Goal: Information Seeking & Learning: Learn about a topic

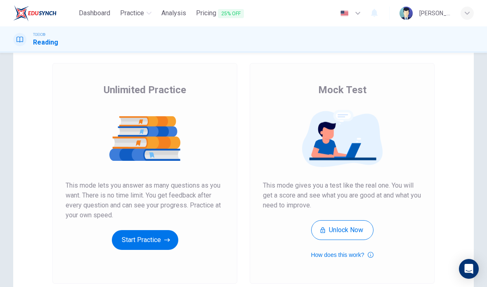
scroll to position [40, 0]
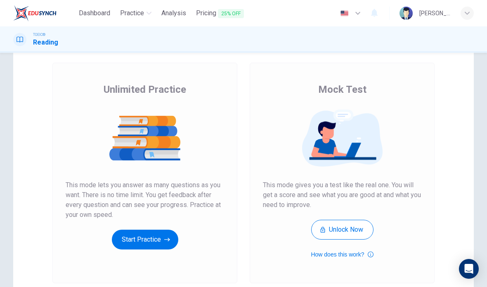
click at [150, 238] on button "Start Practice" at bounding box center [145, 240] width 67 height 20
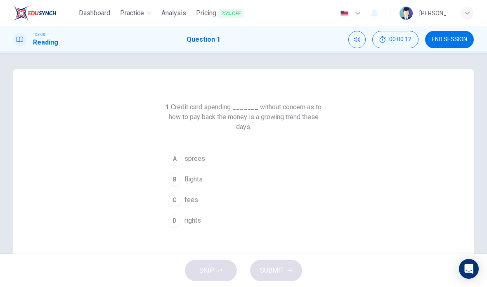
click at [196, 192] on button "C fees" at bounding box center [243, 200] width 159 height 21
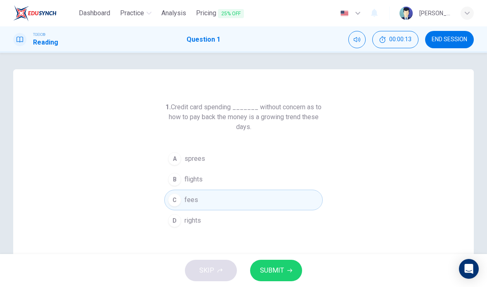
click at [283, 265] on button "SUBMIT" at bounding box center [276, 270] width 52 height 21
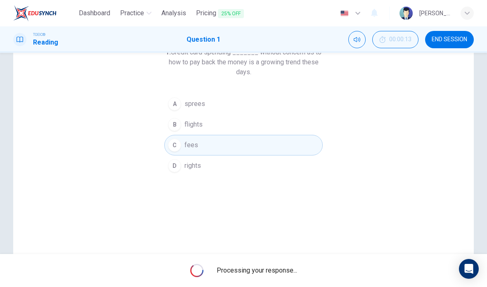
scroll to position [56, 0]
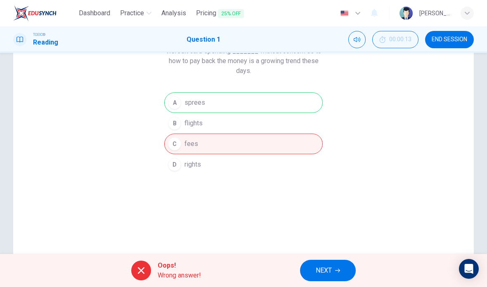
click at [333, 274] on button "NEXT" at bounding box center [328, 270] width 56 height 21
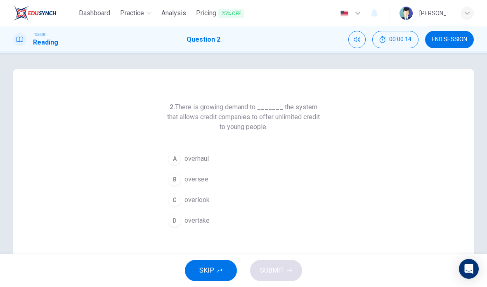
scroll to position [0, 0]
click at [199, 172] on button "B oversee" at bounding box center [243, 179] width 159 height 21
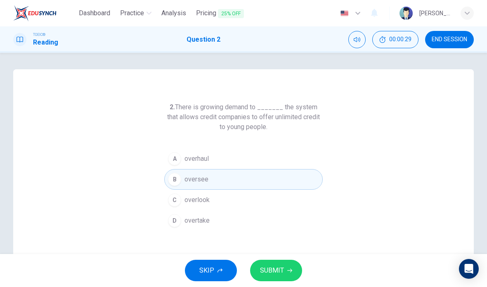
click at [209, 159] on span "overhaul" at bounding box center [197, 159] width 24 height 10
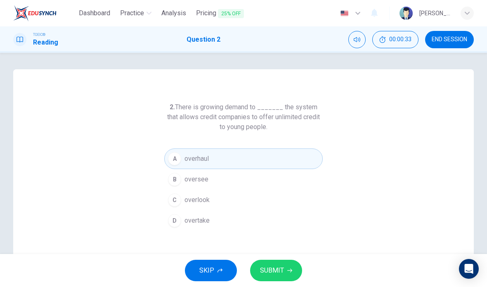
click at [282, 269] on span "SUBMIT" at bounding box center [272, 271] width 24 height 12
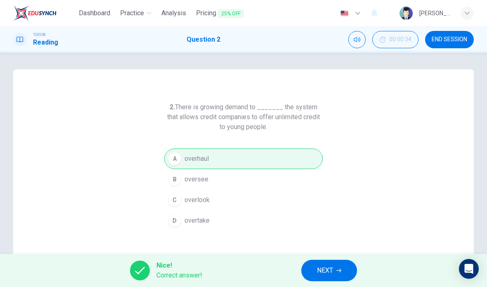
click at [349, 266] on button "NEXT" at bounding box center [330, 270] width 56 height 21
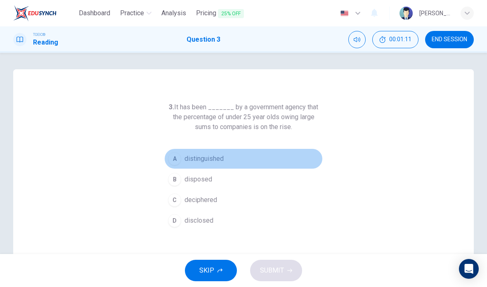
click at [200, 158] on span "distinguished" at bounding box center [204, 159] width 39 height 10
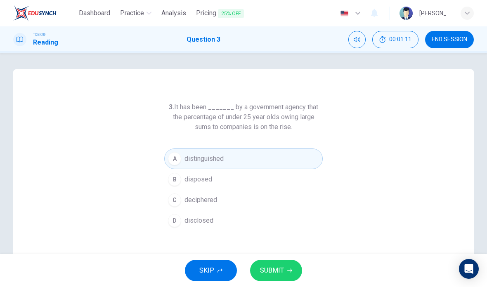
click at [200, 181] on span "disposed" at bounding box center [199, 180] width 28 height 10
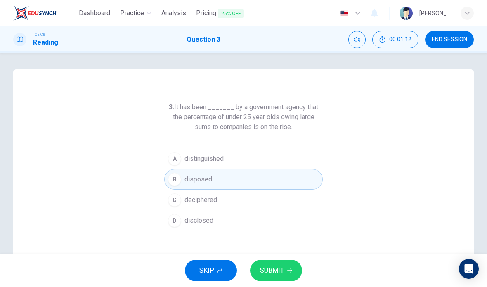
click at [274, 264] on button "SUBMIT" at bounding box center [276, 270] width 52 height 21
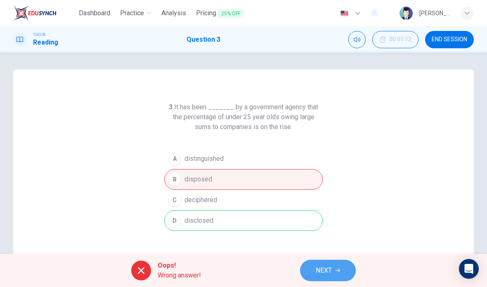
click at [333, 265] on button "NEXT" at bounding box center [328, 270] width 56 height 21
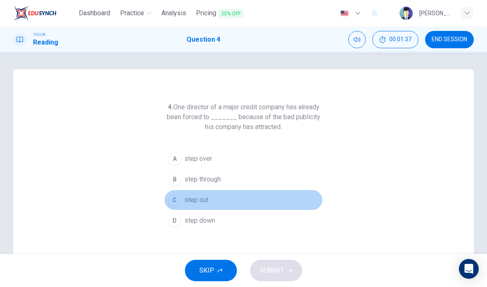
click at [202, 202] on span "step out" at bounding box center [197, 200] width 24 height 10
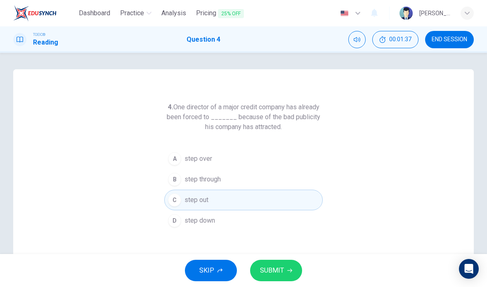
click at [280, 268] on span "SUBMIT" at bounding box center [272, 271] width 24 height 12
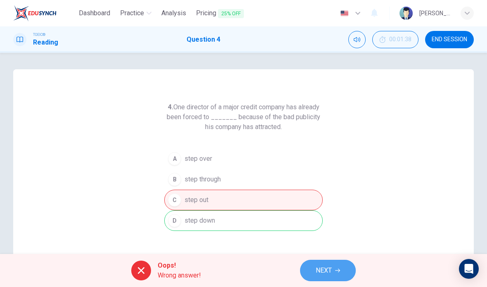
click at [340, 273] on icon "button" at bounding box center [337, 270] width 5 height 5
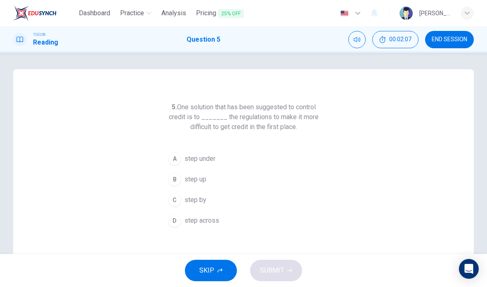
click at [213, 162] on span "step under" at bounding box center [200, 159] width 31 height 10
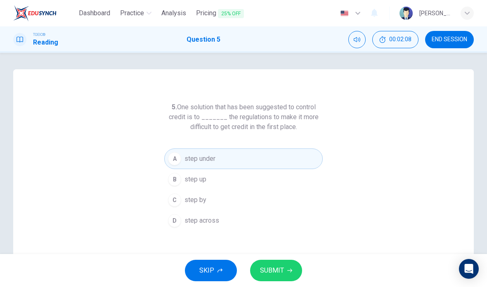
click at [282, 268] on span "SUBMIT" at bounding box center [272, 271] width 24 height 12
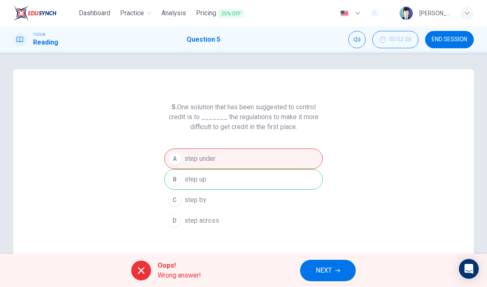
click at [334, 266] on button "NEXT" at bounding box center [328, 270] width 56 height 21
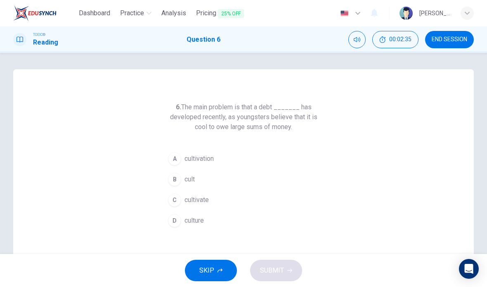
click at [206, 202] on span "cultivate" at bounding box center [197, 200] width 24 height 10
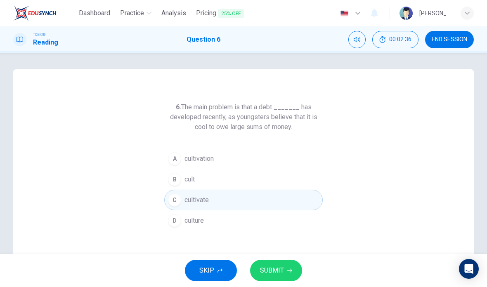
click at [277, 269] on span "SUBMIT" at bounding box center [272, 271] width 24 height 12
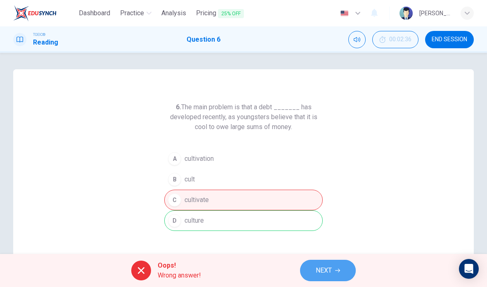
click at [323, 264] on button "NEXT" at bounding box center [328, 270] width 56 height 21
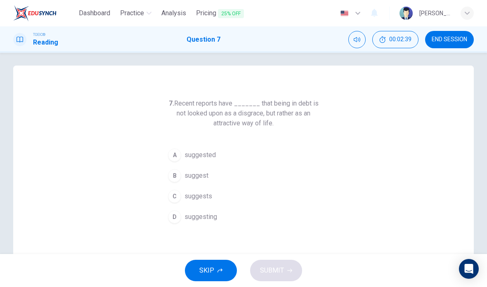
scroll to position [4, 0]
click at [216, 167] on button "B suggest" at bounding box center [243, 175] width 159 height 21
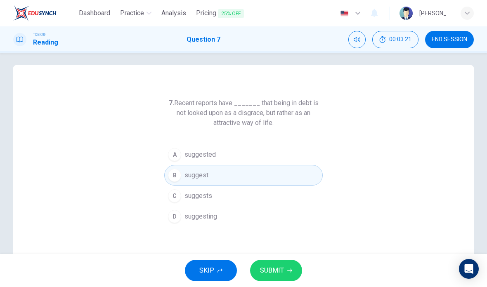
click at [214, 159] on span "suggested" at bounding box center [200, 155] width 31 height 10
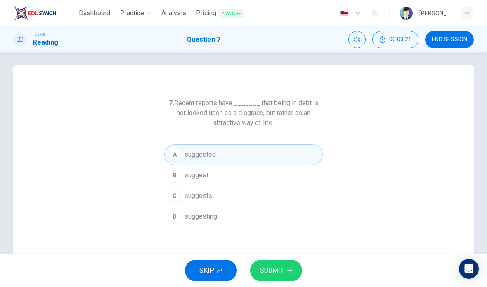
click at [273, 271] on span "SUBMIT" at bounding box center [272, 271] width 24 height 12
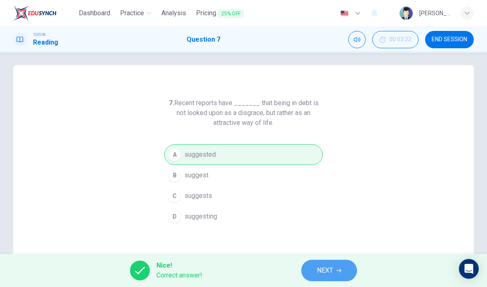
click at [320, 266] on span "NEXT" at bounding box center [325, 271] width 16 height 12
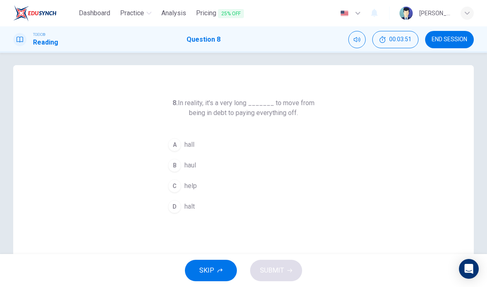
click at [194, 187] on span "help" at bounding box center [191, 186] width 12 height 10
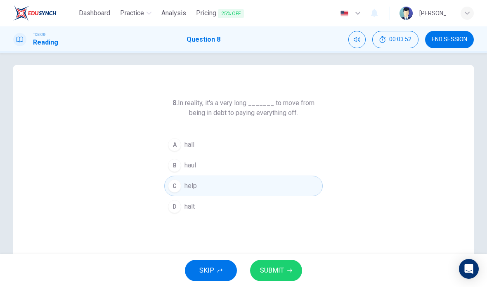
click at [269, 265] on span "SUBMIT" at bounding box center [272, 271] width 24 height 12
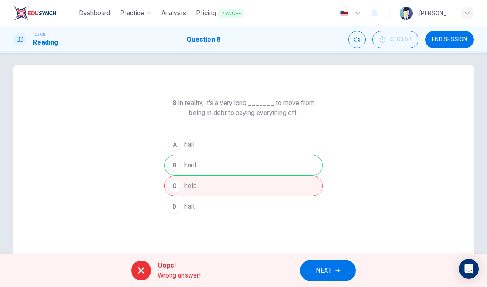
click at [314, 268] on button "NEXT" at bounding box center [328, 270] width 56 height 21
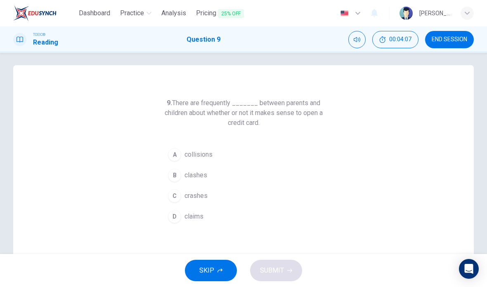
click at [208, 179] on button "B clashes" at bounding box center [243, 175] width 159 height 21
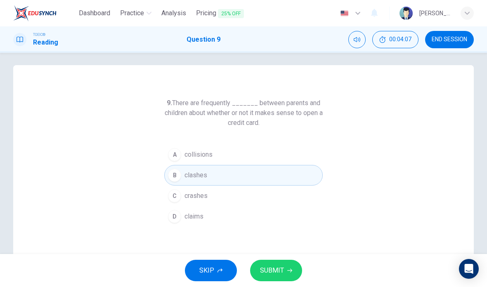
click at [275, 269] on span "SUBMIT" at bounding box center [272, 271] width 24 height 12
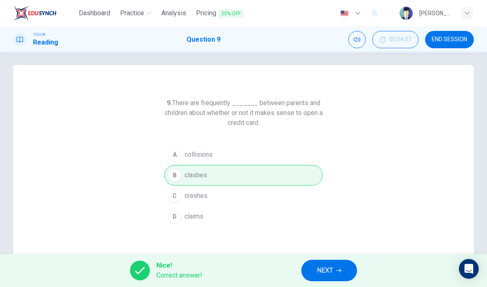
click at [324, 261] on button "NEXT" at bounding box center [330, 270] width 56 height 21
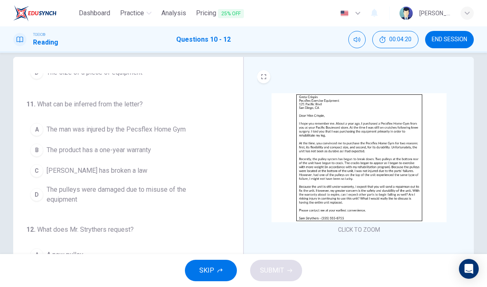
scroll to position [13, 0]
click at [367, 146] on img at bounding box center [359, 157] width 175 height 129
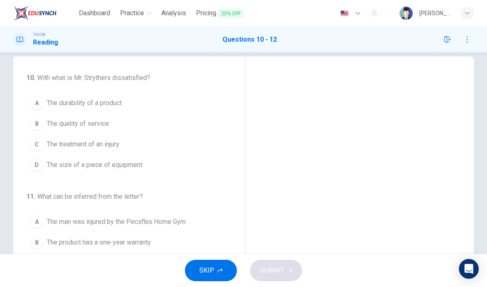
click at [377, 167] on div "10 . With what is Mr. Strythers dissatisfied? A The durability of a product B T…" at bounding box center [243, 200] width 461 height 287
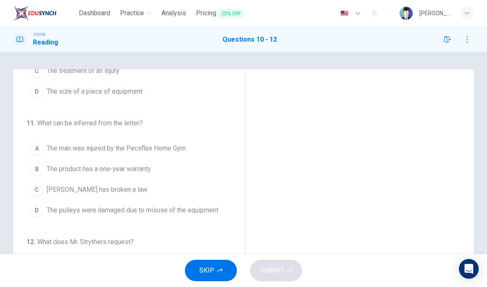
scroll to position [78, 0]
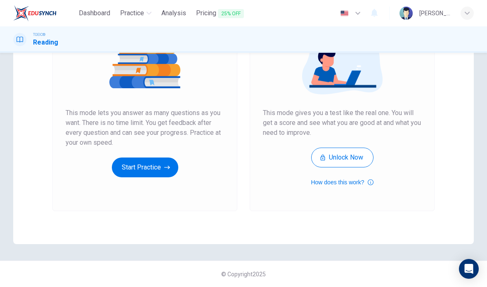
scroll to position [112, 0]
click at [162, 170] on button "Start Practice" at bounding box center [145, 168] width 67 height 20
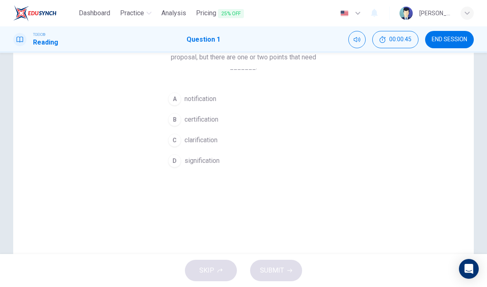
scroll to position [50, 0]
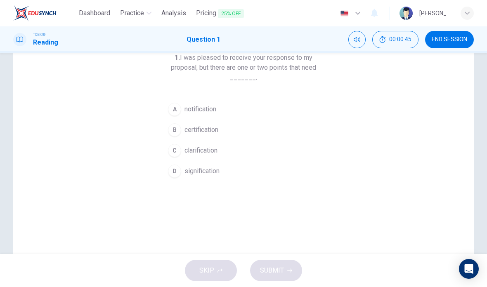
click at [218, 108] on button "A notification" at bounding box center [243, 109] width 159 height 21
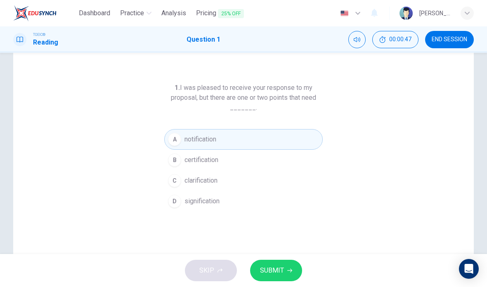
scroll to position [19, 0]
click at [214, 156] on button "B certification" at bounding box center [243, 161] width 159 height 21
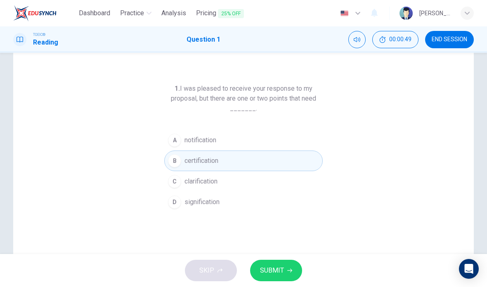
click at [276, 264] on button "SUBMIT" at bounding box center [276, 270] width 52 height 21
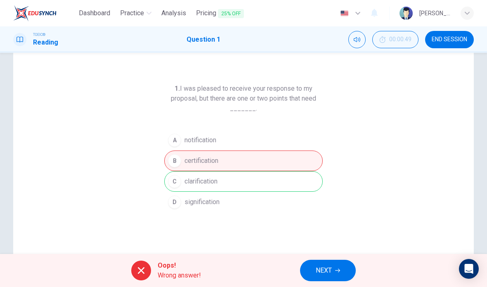
click at [314, 270] on button "NEXT" at bounding box center [328, 270] width 56 height 21
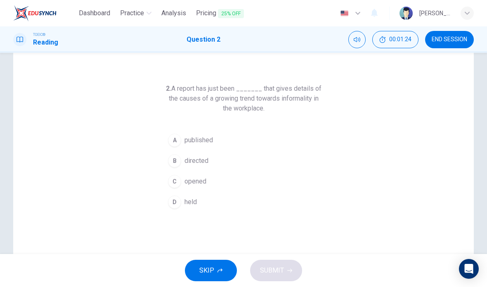
click at [205, 164] on span "directed" at bounding box center [197, 161] width 24 height 10
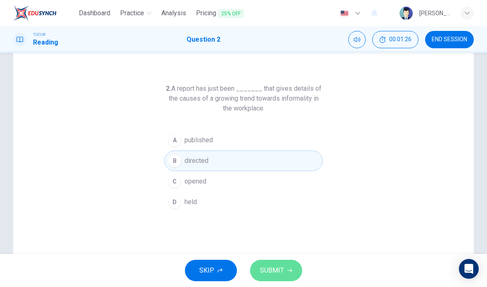
click at [286, 266] on button "SUBMIT" at bounding box center [276, 270] width 52 height 21
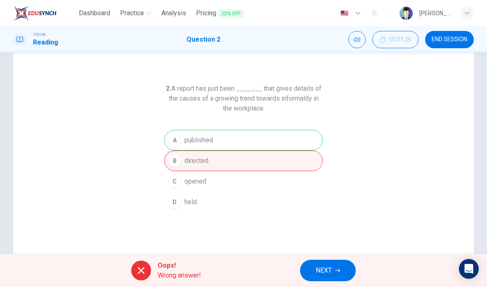
click at [325, 271] on span "NEXT" at bounding box center [324, 271] width 16 height 12
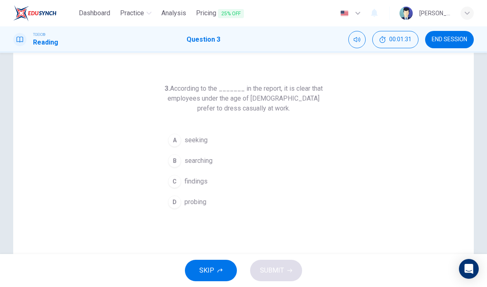
click at [448, 38] on span "END SESSION" at bounding box center [450, 39] width 36 height 7
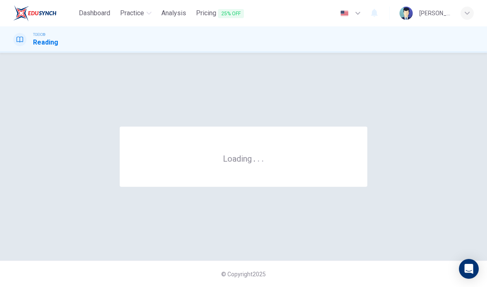
scroll to position [0, 0]
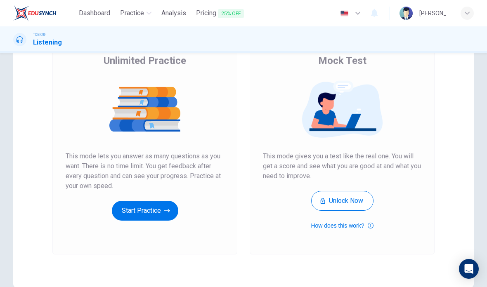
scroll to position [67, 0]
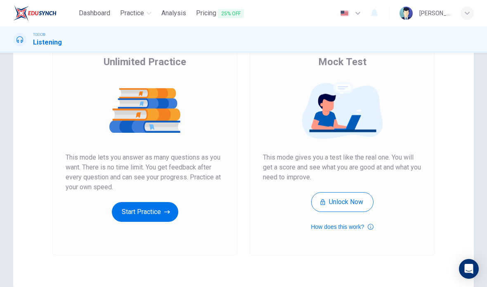
click at [142, 214] on button "Start Practice" at bounding box center [145, 212] width 67 height 20
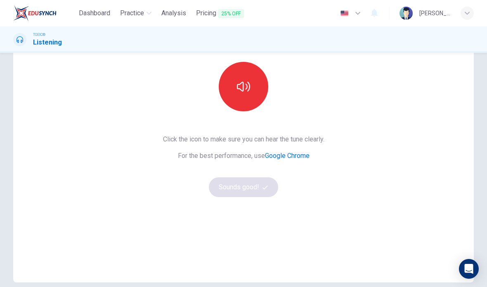
scroll to position [55, 0]
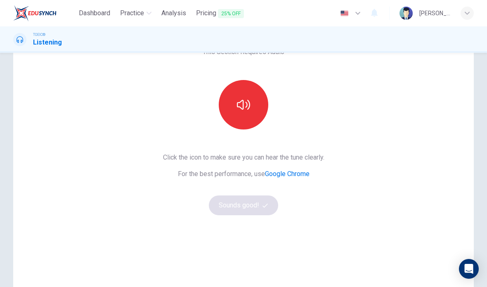
click at [237, 120] on button "button" at bounding box center [244, 105] width 50 height 50
click at [257, 206] on button "Sounds good!" at bounding box center [243, 206] width 69 height 20
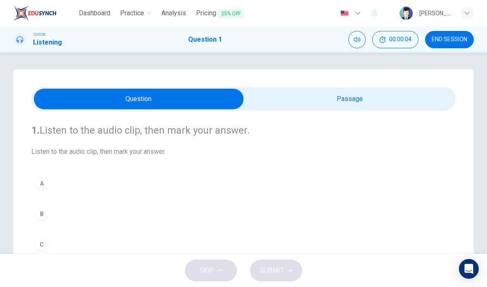
scroll to position [0, 0]
click at [396, 96] on input "checkbox" at bounding box center [138, 99] width 637 height 21
checkbox input "true"
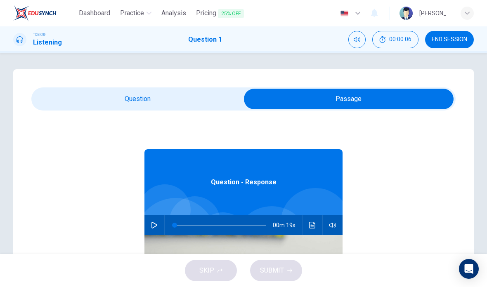
click at [156, 227] on icon "button" at bounding box center [154, 225] width 7 height 7
type input "21"
click at [197, 98] on input "checkbox" at bounding box center [349, 99] width 637 height 21
checkbox input "false"
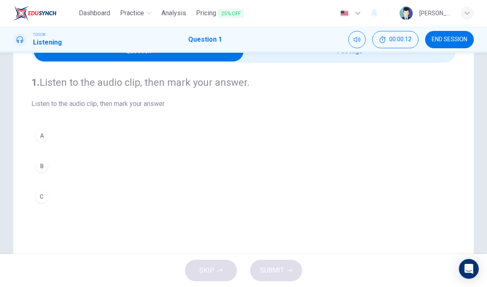
scroll to position [48, 0]
type input "95"
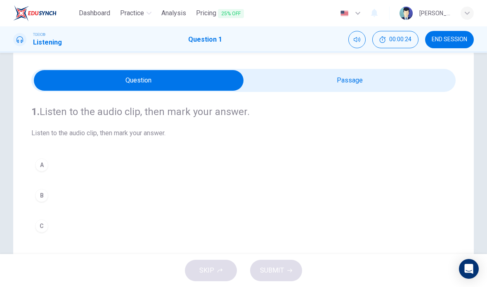
click at [287, 90] on input "checkbox" at bounding box center [138, 80] width 637 height 21
checkbox input "true"
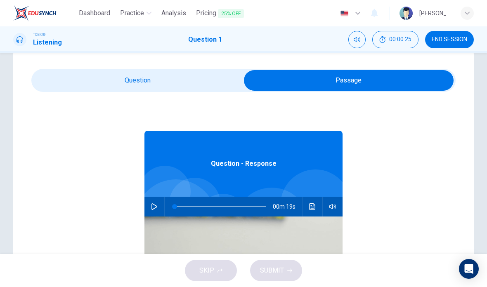
click at [152, 202] on button "button" at bounding box center [154, 207] width 13 height 20
type input "16"
click at [201, 75] on input "checkbox" at bounding box center [349, 80] width 637 height 21
checkbox input "false"
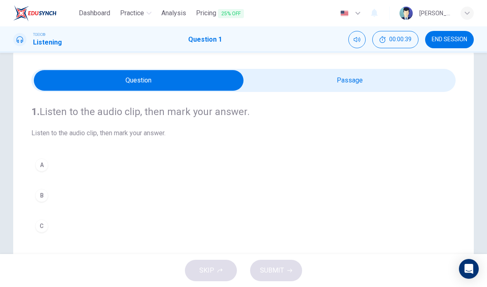
click at [45, 161] on div "A" at bounding box center [41, 165] width 13 height 13
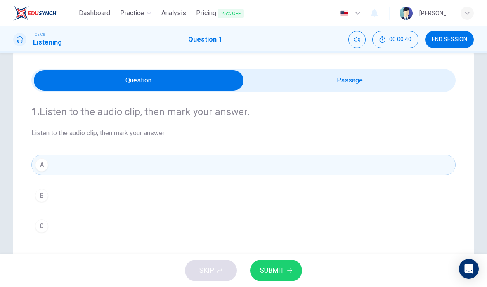
click at [283, 272] on span "SUBMIT" at bounding box center [272, 271] width 24 height 12
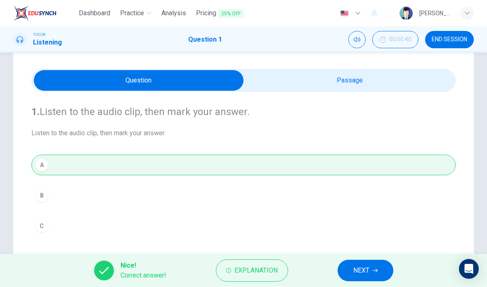
click at [346, 145] on div "1. Listen to the audio clip, then [PERSON_NAME] your answer. Listen to the audi…" at bounding box center [243, 171] width 425 height 158
click at [370, 271] on button "NEXT" at bounding box center [366, 270] width 56 height 21
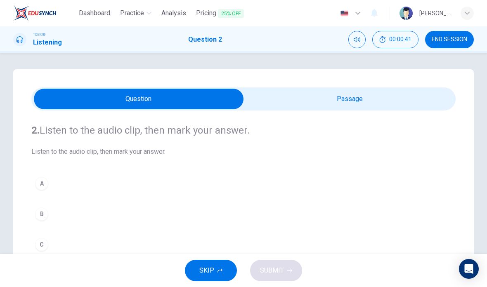
click at [349, 108] on input "checkbox" at bounding box center [138, 99] width 637 height 21
checkbox input "true"
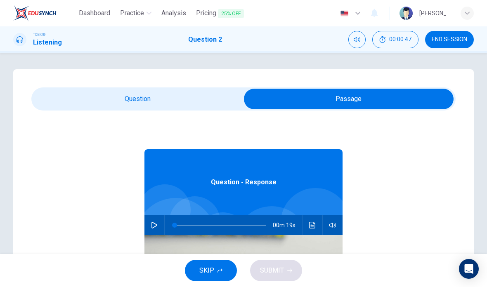
click at [159, 230] on button "button" at bounding box center [154, 226] width 13 height 20
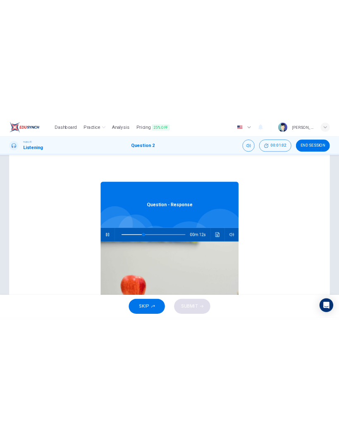
scroll to position [15, 0]
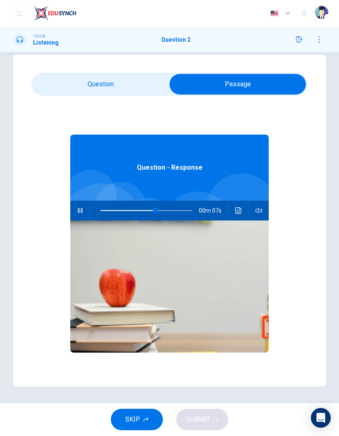
type input "65"
click at [64, 89] on input "checkbox" at bounding box center [238, 84] width 414 height 21
checkbox input "false"
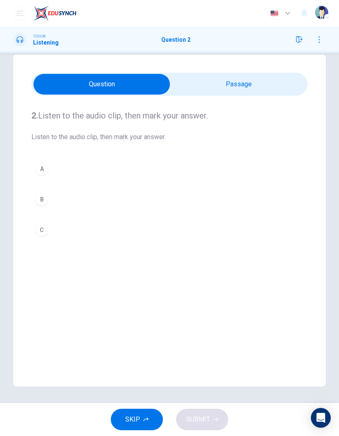
type input "70"
click at [276, 84] on input "checkbox" at bounding box center [102, 84] width 414 height 21
checkbox input "true"
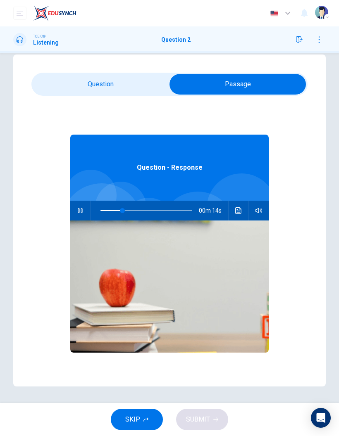
type input "29"
click at [126, 88] on input "checkbox" at bounding box center [238, 84] width 414 height 21
checkbox input "false"
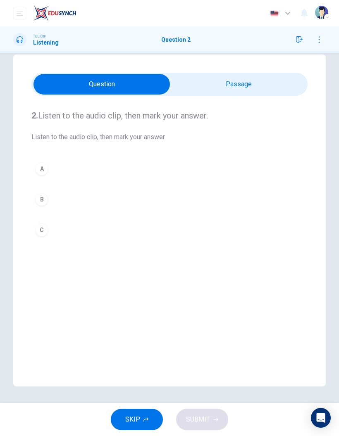
click at [36, 202] on div "B" at bounding box center [41, 199] width 13 height 13
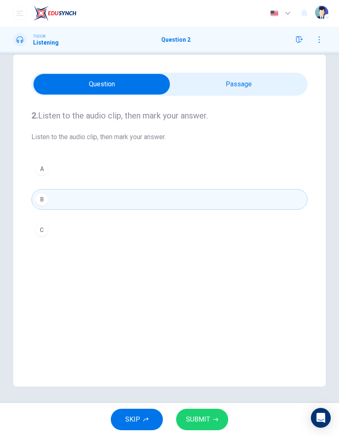
click at [210, 287] on button "SUBMIT" at bounding box center [202, 419] width 52 height 21
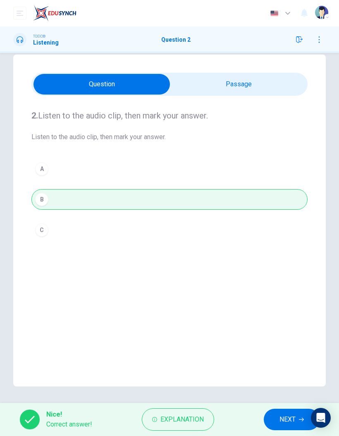
click at [290, 287] on span "NEXT" at bounding box center [287, 420] width 16 height 12
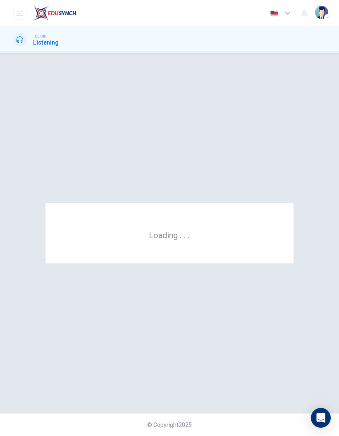
scroll to position [0, 0]
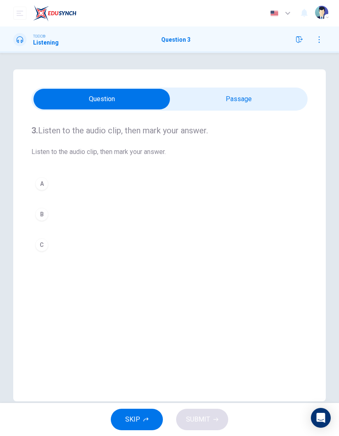
click at [214, 98] on input "checkbox" at bounding box center [102, 99] width 414 height 21
checkbox input "true"
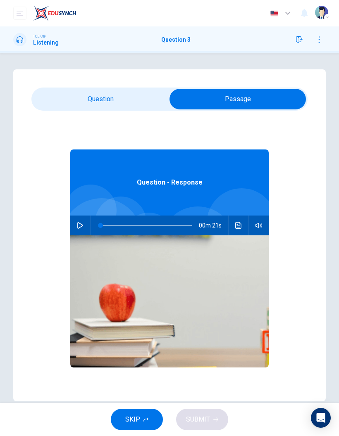
click at [81, 226] on icon "button" at bounding box center [80, 225] width 7 height 7
click at [109, 81] on div "3. Listen to the audio clip, then [PERSON_NAME] your answer. Listen to the audi…" at bounding box center [169, 235] width 312 height 332
type input "23"
click at [109, 97] on input "checkbox" at bounding box center [238, 99] width 414 height 21
checkbox input "false"
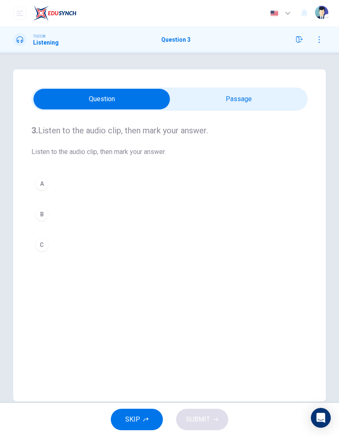
click at [50, 248] on button "C" at bounding box center [169, 245] width 276 height 21
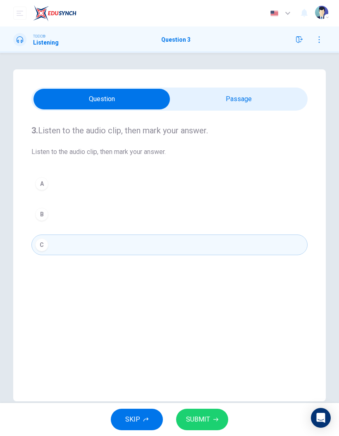
click at [200, 287] on span "SUBMIT" at bounding box center [198, 420] width 24 height 12
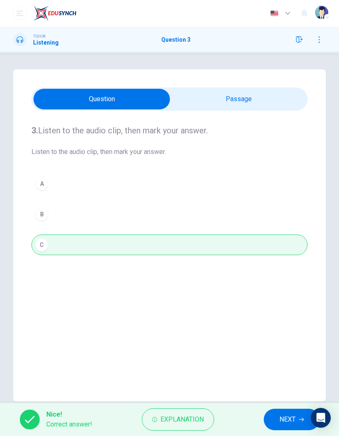
click at [280, 287] on span "NEXT" at bounding box center [287, 420] width 16 height 12
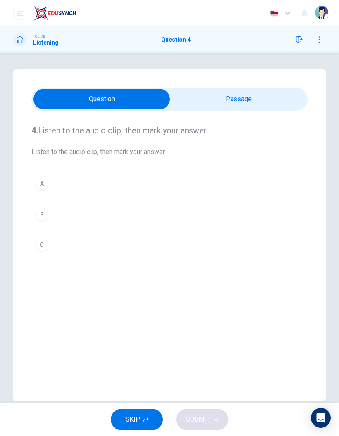
click at [208, 90] on input "checkbox" at bounding box center [102, 99] width 414 height 21
checkbox input "true"
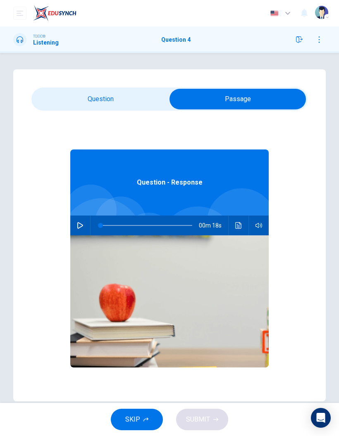
click at [85, 225] on button "button" at bounding box center [80, 226] width 13 height 20
type input "16"
click at [111, 95] on input "checkbox" at bounding box center [238, 99] width 414 height 21
checkbox input "false"
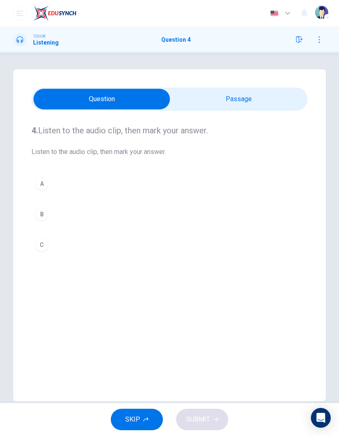
click at [48, 223] on button "B" at bounding box center [169, 214] width 276 height 21
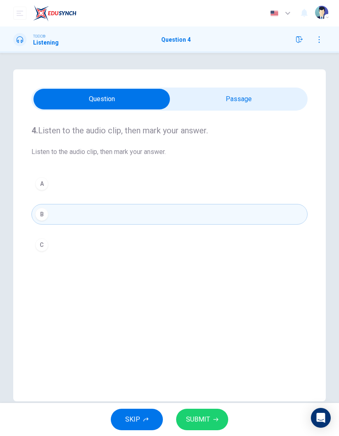
click at [203, 287] on span "SUBMIT" at bounding box center [198, 420] width 24 height 12
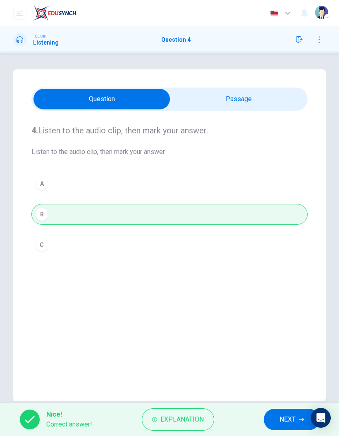
click at [285, 287] on span "NEXT" at bounding box center [287, 420] width 16 height 12
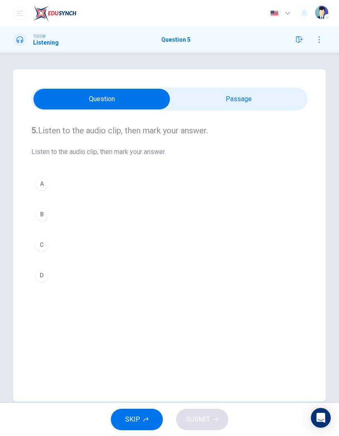
click at [204, 104] on input "checkbox" at bounding box center [102, 99] width 414 height 21
checkbox input "true"
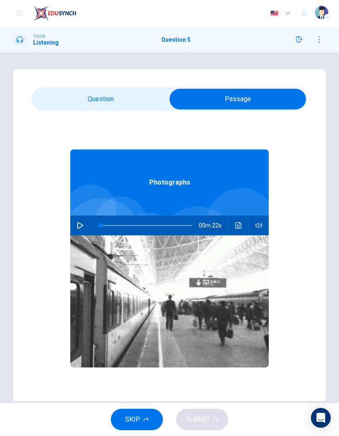
click at [80, 230] on button "button" at bounding box center [80, 226] width 13 height 20
type input "41"
click at [123, 99] on input "checkbox" at bounding box center [238, 99] width 414 height 21
checkbox input "false"
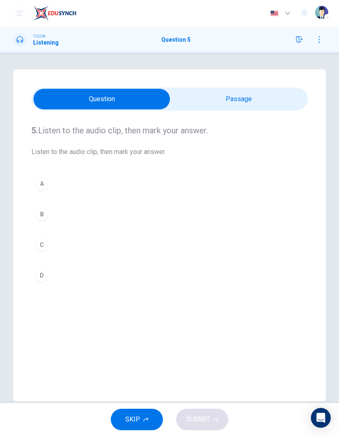
click at [92, 178] on button "A" at bounding box center [169, 183] width 276 height 21
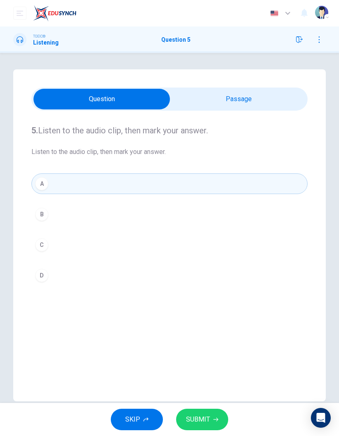
click at [202, 287] on span "SUBMIT" at bounding box center [198, 420] width 24 height 12
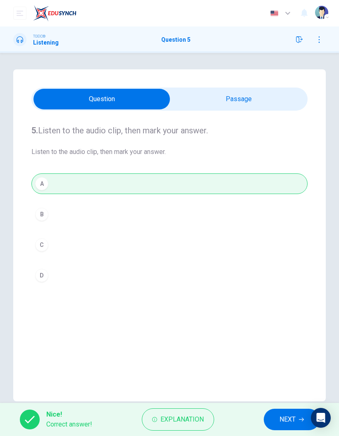
click at [288, 287] on button "NEXT" at bounding box center [292, 419] width 56 height 21
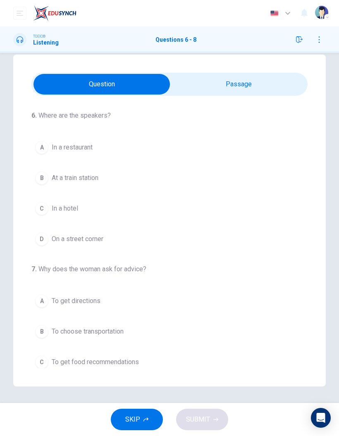
scroll to position [15, 0]
click at [272, 77] on input "checkbox" at bounding box center [102, 84] width 414 height 21
checkbox input "true"
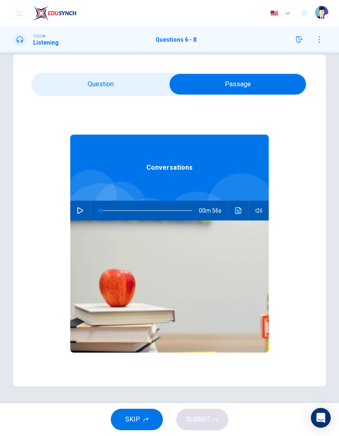
click at [80, 215] on button "button" at bounding box center [80, 211] width 13 height 20
type input "4"
click at [89, 85] on input "checkbox" at bounding box center [238, 84] width 414 height 21
checkbox input "false"
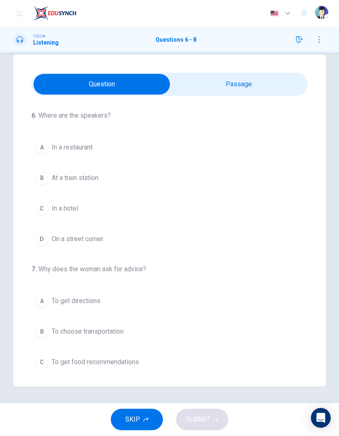
click at [71, 213] on span "In a hotel" at bounding box center [65, 209] width 26 height 10
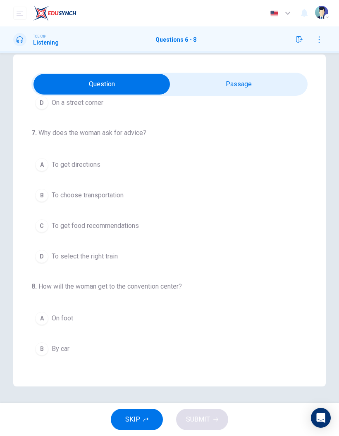
scroll to position [65, 0]
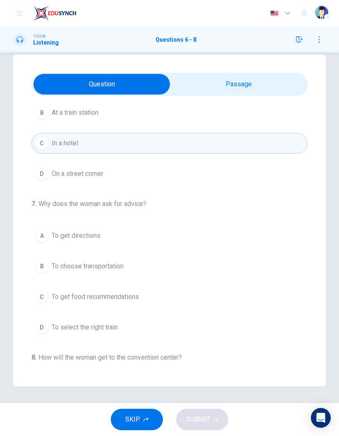
type input "80"
click at [242, 94] on input "checkbox" at bounding box center [102, 84] width 414 height 21
checkbox input "true"
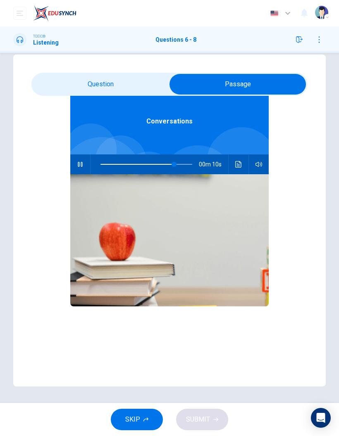
scroll to position [46, 0]
type input "0"
click at [141, 83] on input "checkbox" at bounding box center [238, 84] width 414 height 21
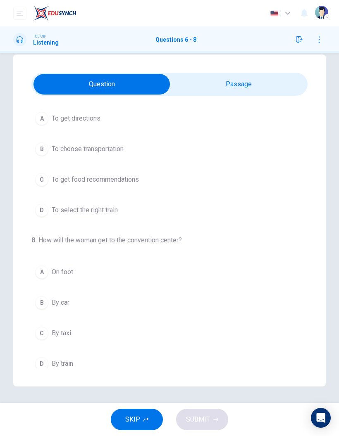
scroll to position [183, 0]
click at [72, 287] on span "By train" at bounding box center [62, 363] width 21 height 10
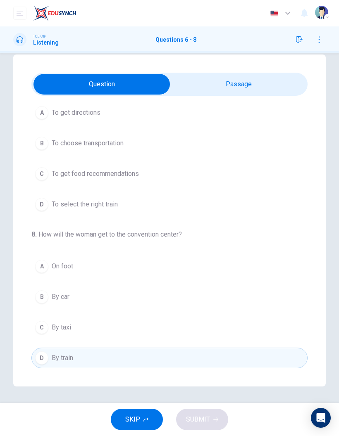
click at [267, 86] on input "checkbox" at bounding box center [102, 84] width 414 height 21
checkbox input "true"
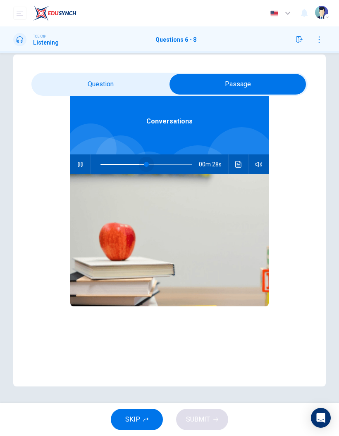
type input "0"
click at [147, 90] on input "checkbox" at bounding box center [238, 84] width 414 height 21
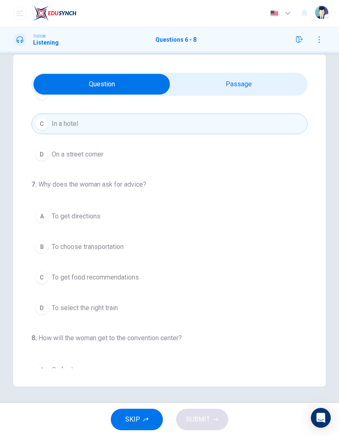
scroll to position [90, 0]
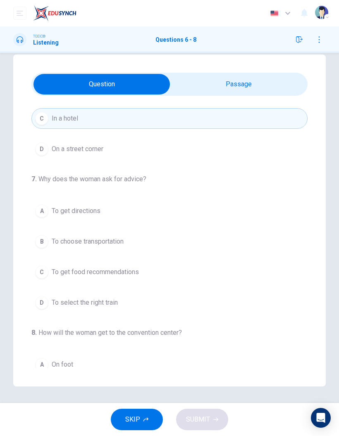
click at [115, 246] on span "To choose transportation" at bounding box center [88, 242] width 72 height 10
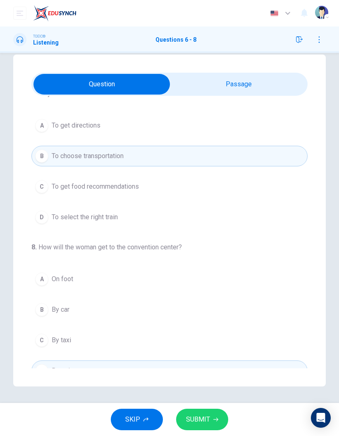
scroll to position [185, 0]
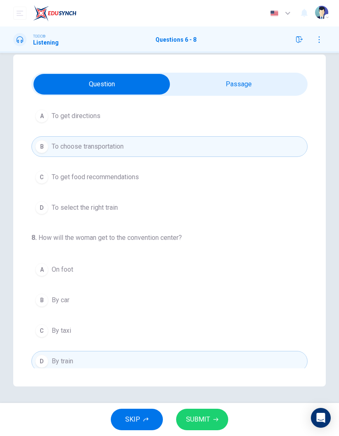
click at [78, 273] on button "A On foot" at bounding box center [169, 269] width 276 height 21
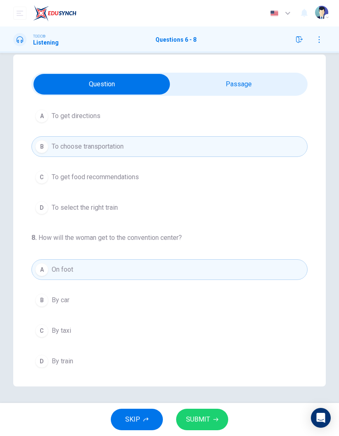
scroll to position [159, 0]
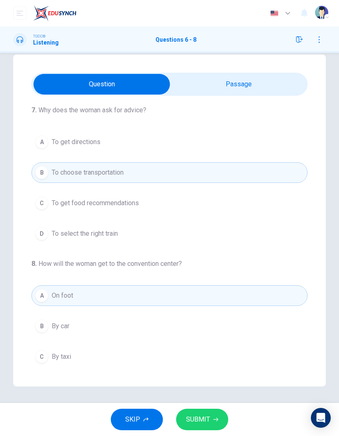
click at [90, 237] on span "To select the right train" at bounding box center [85, 234] width 66 height 10
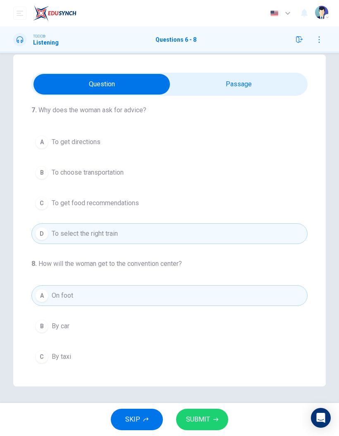
click at [244, 85] on input "checkbox" at bounding box center [102, 84] width 414 height 21
checkbox input "true"
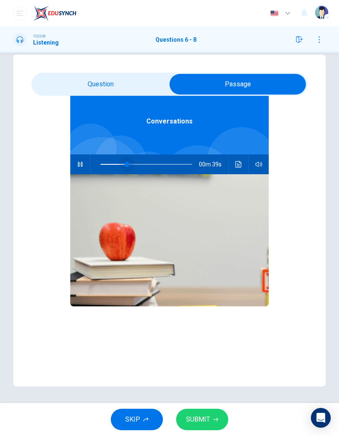
type input "11"
click at [147, 86] on input "checkbox" at bounding box center [238, 84] width 414 height 21
checkbox input "false"
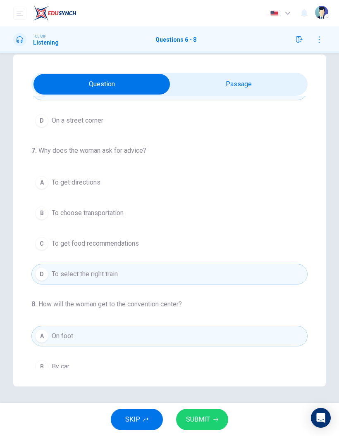
scroll to position [118, 0]
click at [113, 218] on span "To choose transportation" at bounding box center [88, 214] width 72 height 10
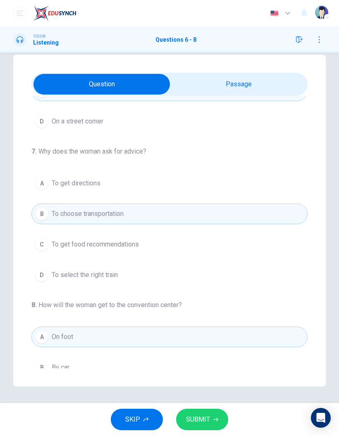
click at [218, 287] on button "SUBMIT" at bounding box center [202, 419] width 52 height 21
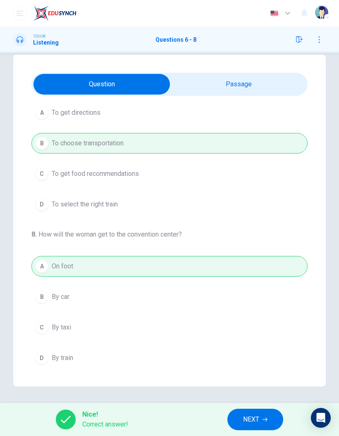
scroll to position [188, 0]
click at [266, 287] on icon "button" at bounding box center [264, 420] width 5 height 4
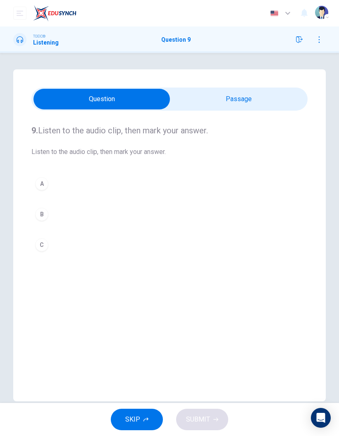
click at [228, 98] on input "checkbox" at bounding box center [102, 99] width 414 height 21
checkbox input "true"
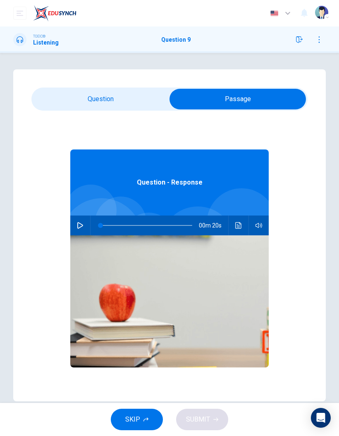
click at [79, 227] on icon "button" at bounding box center [80, 225] width 7 height 7
type input "10"
click at [116, 97] on input "checkbox" at bounding box center [238, 99] width 414 height 21
checkbox input "false"
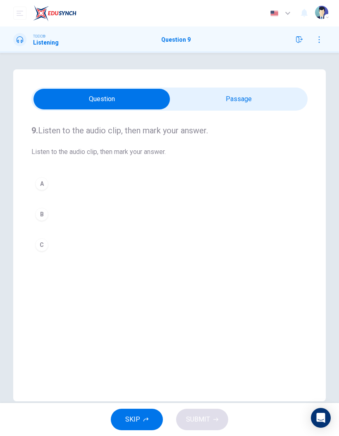
click at [44, 241] on div "C" at bounding box center [41, 244] width 13 height 13
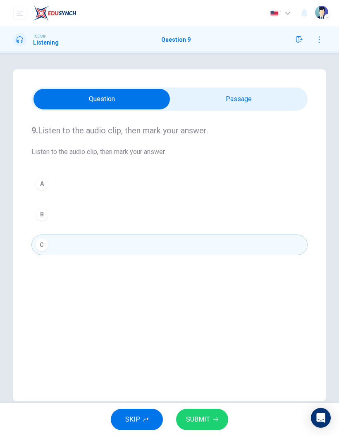
click at [215, 287] on icon "button" at bounding box center [215, 420] width 5 height 4
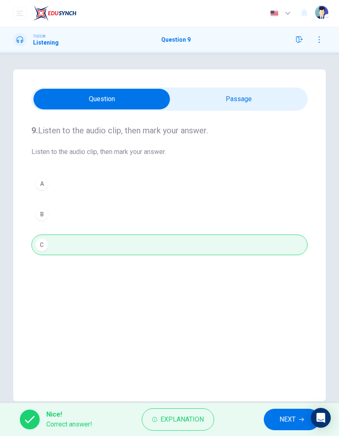
click at [287, 287] on span "NEXT" at bounding box center [287, 420] width 16 height 12
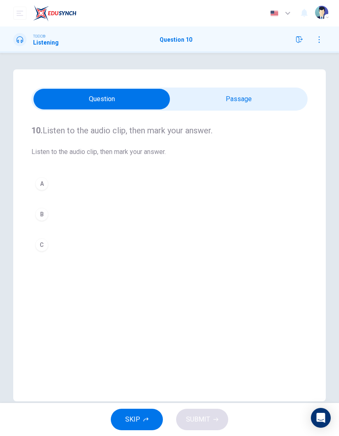
click at [251, 92] on input "checkbox" at bounding box center [102, 99] width 414 height 21
checkbox input "true"
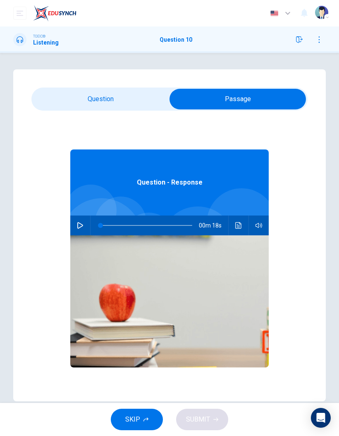
click at [82, 222] on button "button" at bounding box center [80, 226] width 13 height 20
type input "5"
click at [121, 93] on input "checkbox" at bounding box center [238, 99] width 414 height 21
checkbox input "false"
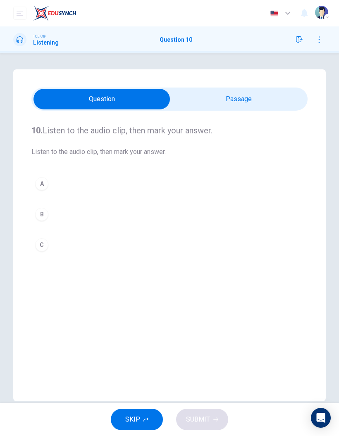
click at [50, 214] on button "B" at bounding box center [169, 214] width 276 height 21
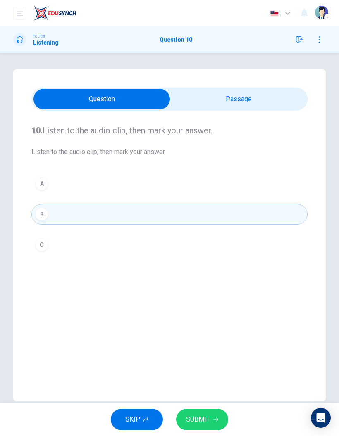
click at [217, 287] on icon "button" at bounding box center [215, 419] width 5 height 5
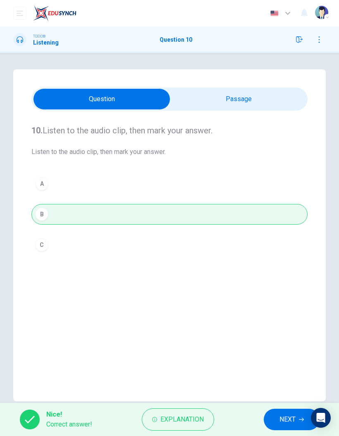
click at [284, 287] on button "NEXT" at bounding box center [292, 419] width 56 height 21
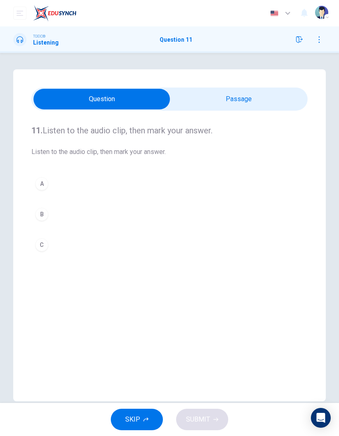
click at [247, 94] on input "checkbox" at bounding box center [102, 99] width 414 height 21
checkbox input "true"
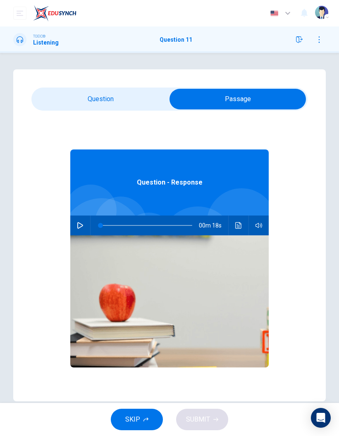
click at [78, 228] on icon "button" at bounding box center [80, 225] width 6 height 7
type input "5"
click at [144, 100] on input "checkbox" at bounding box center [238, 99] width 414 height 21
checkbox input "false"
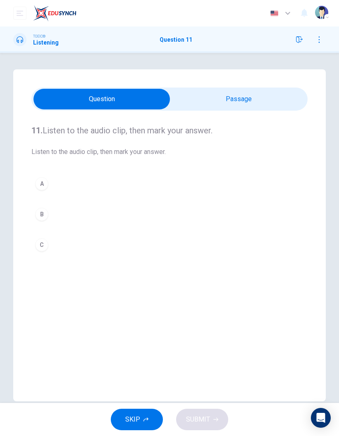
type input "17"
click at [241, 102] on input "checkbox" at bounding box center [102, 99] width 414 height 21
checkbox input "true"
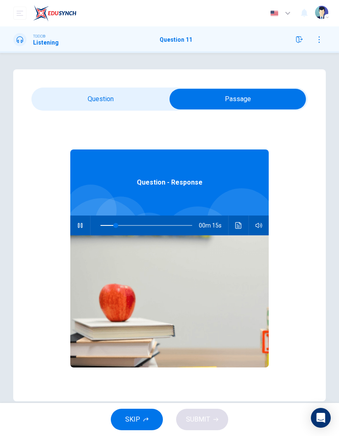
type input "22"
click at [139, 102] on input "checkbox" at bounding box center [238, 99] width 414 height 21
checkbox input "false"
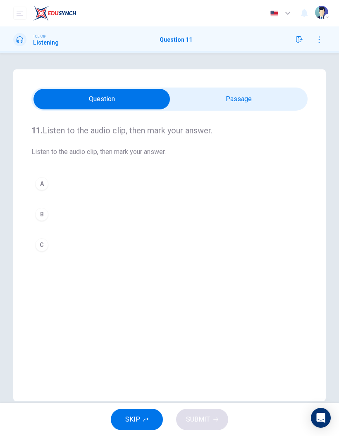
type input "94"
click at [247, 98] on input "checkbox" at bounding box center [102, 99] width 414 height 21
checkbox input "true"
type input "0"
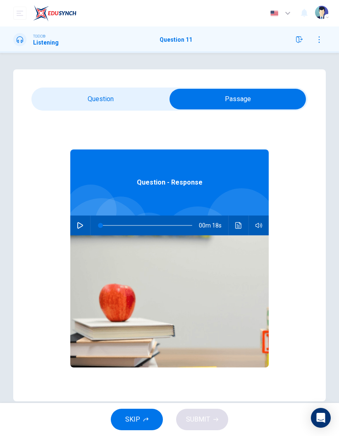
click at [82, 223] on icon "button" at bounding box center [80, 225] width 7 height 7
click at [136, 104] on input "checkbox" at bounding box center [238, 99] width 414 height 21
checkbox input "false"
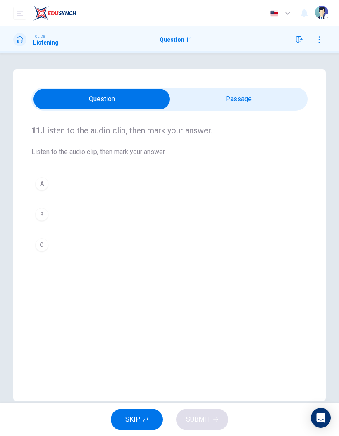
type input "94"
click at [244, 94] on input "checkbox" at bounding box center [102, 99] width 414 height 21
checkbox input "true"
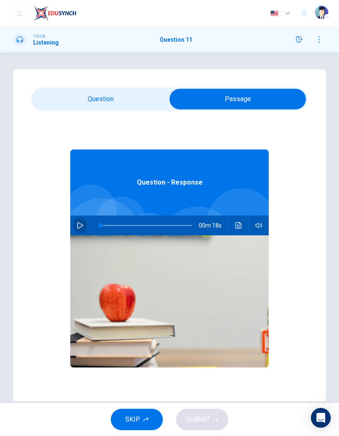
click at [78, 226] on icon "button" at bounding box center [80, 225] width 7 height 7
type input "17"
click at [128, 105] on input "checkbox" at bounding box center [238, 99] width 414 height 21
checkbox input "false"
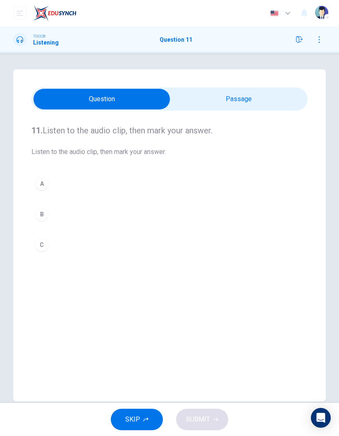
click at [48, 214] on button "B" at bounding box center [169, 214] width 276 height 21
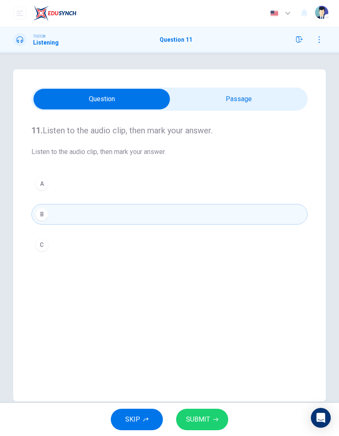
click at [210, 287] on button "SUBMIT" at bounding box center [202, 419] width 52 height 21
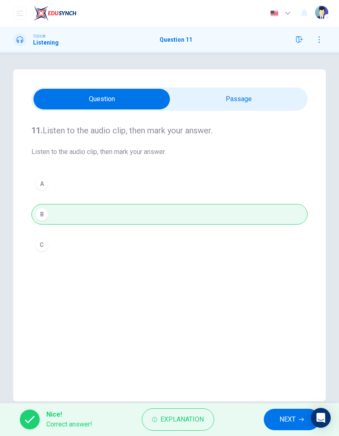
click at [293, 287] on span "NEXT" at bounding box center [287, 420] width 16 height 12
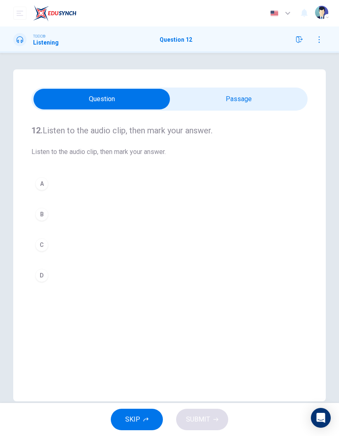
click at [248, 95] on input "checkbox" at bounding box center [102, 99] width 414 height 21
checkbox input "true"
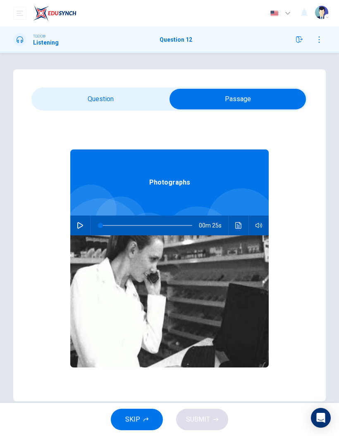
click at [83, 223] on icon "button" at bounding box center [80, 225] width 7 height 7
type input "76"
click at [121, 99] on input "checkbox" at bounding box center [238, 99] width 414 height 21
checkbox input "false"
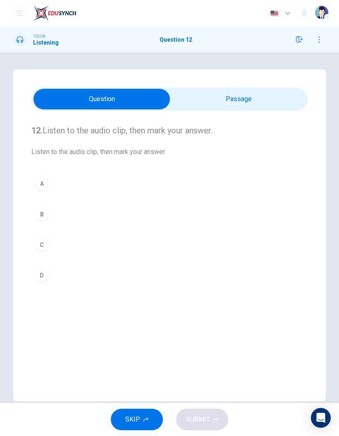
click at [45, 244] on div "C" at bounding box center [41, 244] width 13 height 13
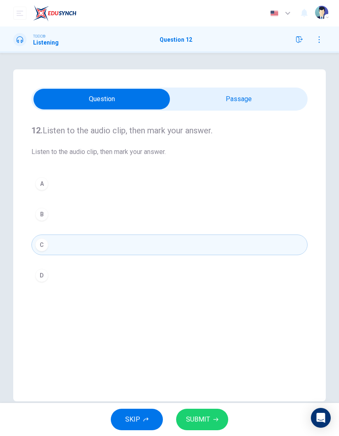
click at [217, 287] on button "SUBMIT" at bounding box center [202, 419] width 52 height 21
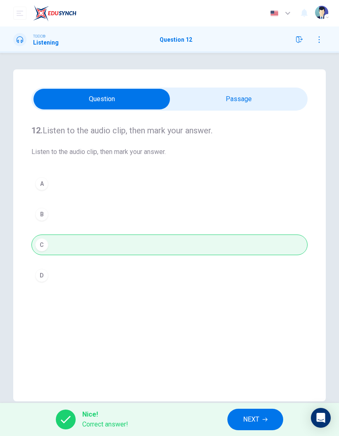
click at [263, 287] on icon "button" at bounding box center [264, 419] width 5 height 5
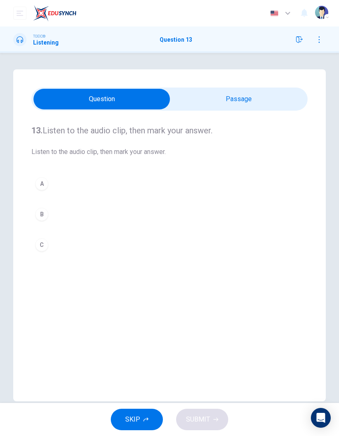
click at [227, 95] on input "checkbox" at bounding box center [102, 99] width 414 height 21
checkbox input "true"
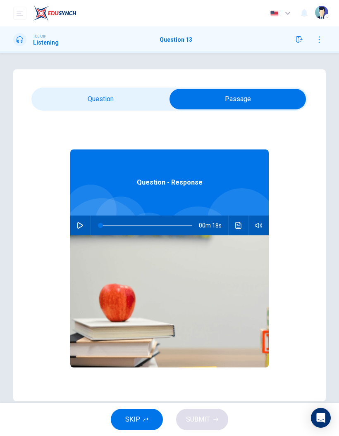
click at [80, 226] on icon "button" at bounding box center [80, 225] width 7 height 7
type input "16"
click at [130, 100] on input "checkbox" at bounding box center [238, 99] width 414 height 21
checkbox input "false"
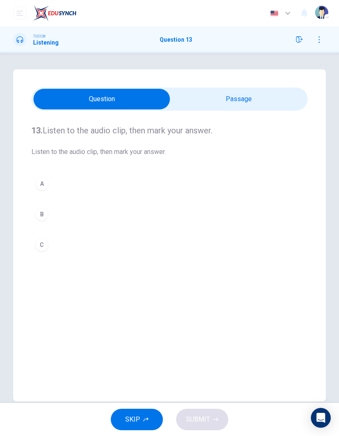
type input "86"
click at [248, 92] on input "checkbox" at bounding box center [102, 99] width 414 height 21
checkbox input "true"
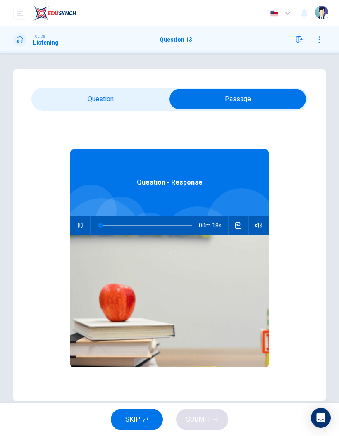
type input "5"
click at [142, 100] on input "checkbox" at bounding box center [238, 99] width 414 height 21
checkbox input "false"
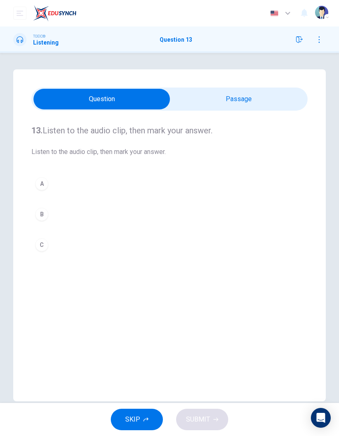
click at [53, 181] on button "A" at bounding box center [169, 183] width 276 height 21
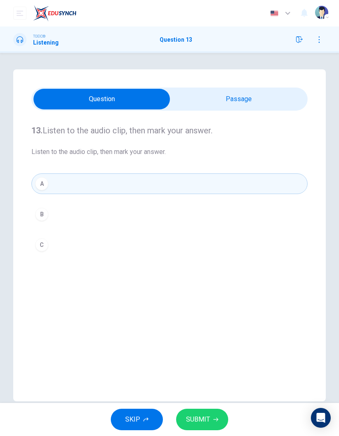
click at [216, 287] on button "SUBMIT" at bounding box center [202, 419] width 52 height 21
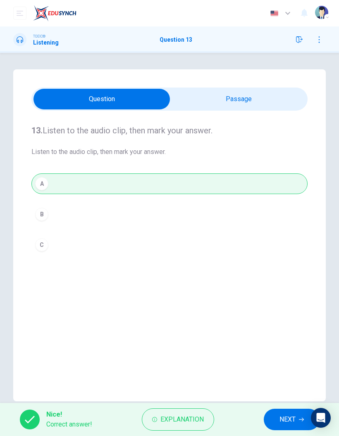
click at [282, 287] on span "NEXT" at bounding box center [287, 420] width 16 height 12
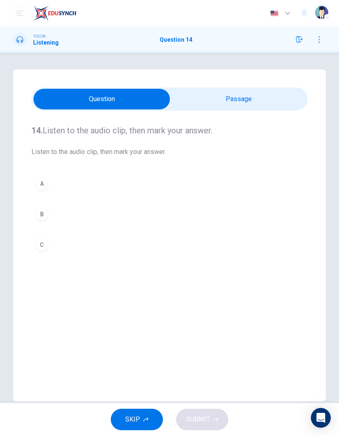
click at [254, 100] on input "checkbox" at bounding box center [102, 99] width 414 height 21
checkbox input "true"
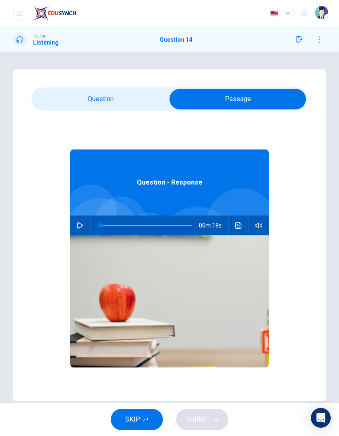
click at [81, 221] on button "button" at bounding box center [80, 226] width 13 height 20
type input "22"
click at [131, 107] on input "checkbox" at bounding box center [238, 99] width 414 height 21
checkbox input "false"
type input "27"
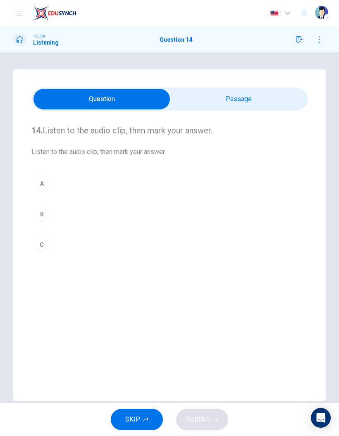
click at [255, 94] on input "checkbox" at bounding box center [102, 99] width 414 height 21
checkbox input "true"
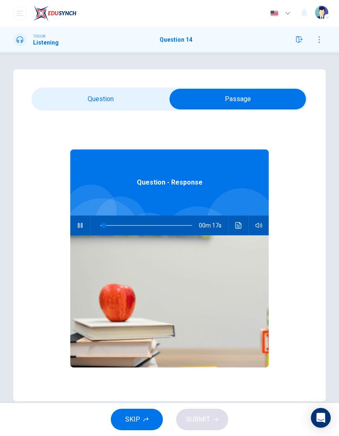
type input "9"
click at [138, 94] on input "checkbox" at bounding box center [238, 99] width 414 height 21
checkbox input "false"
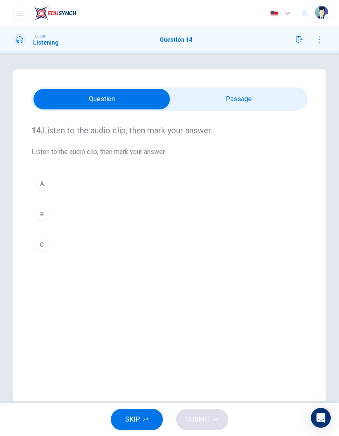
click at [53, 220] on button "B" at bounding box center [169, 214] width 276 height 21
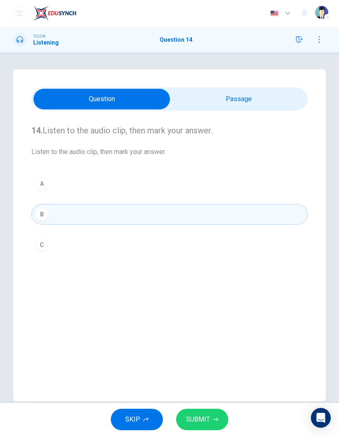
click at [211, 287] on button "SUBMIT" at bounding box center [202, 419] width 52 height 21
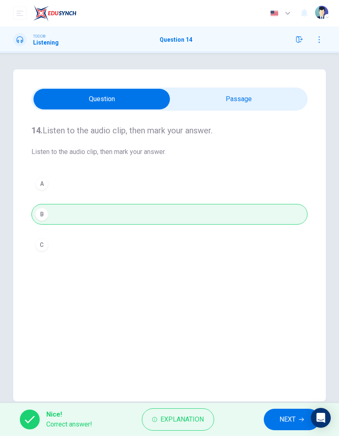
click at [286, 287] on span "NEXT" at bounding box center [287, 420] width 16 height 12
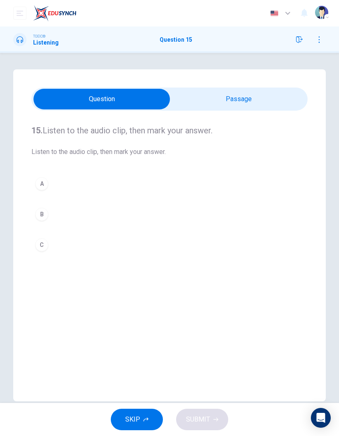
click at [263, 99] on input "checkbox" at bounding box center [102, 99] width 414 height 21
checkbox input "true"
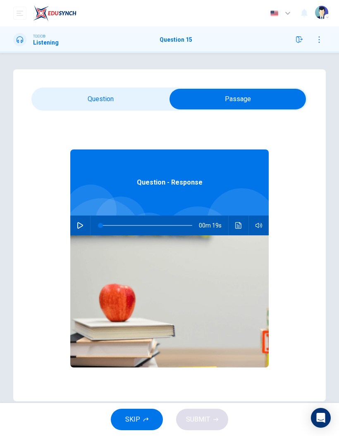
click at [83, 228] on icon "button" at bounding box center [80, 225] width 7 height 7
type input "15"
click at [128, 101] on input "checkbox" at bounding box center [238, 99] width 414 height 21
checkbox input "false"
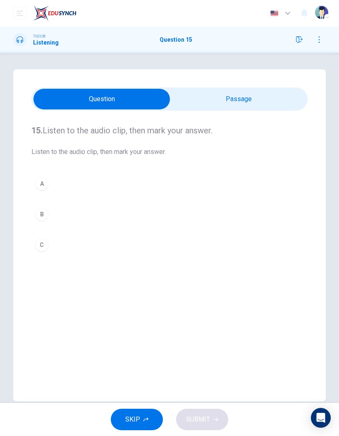
click at [43, 213] on div "B" at bounding box center [41, 214] width 13 height 13
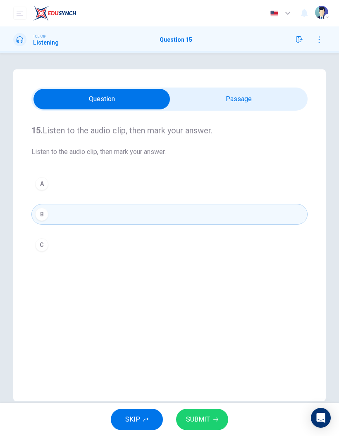
click at [195, 287] on span "SUBMIT" at bounding box center [198, 420] width 24 height 12
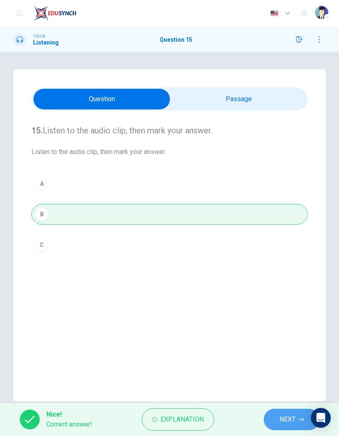
click at [270, 287] on button "NEXT" at bounding box center [292, 419] width 56 height 21
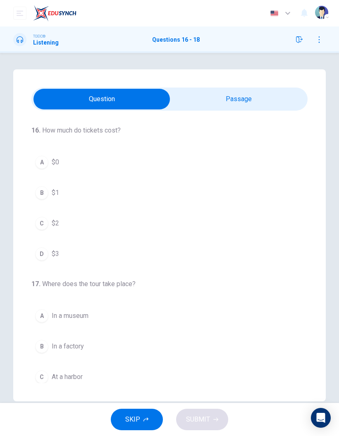
click at [245, 89] on input "checkbox" at bounding box center [102, 99] width 414 height 21
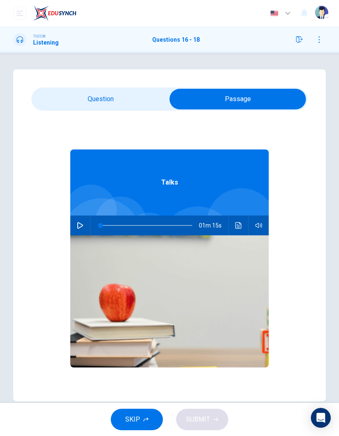
click at [81, 226] on icon "button" at bounding box center [80, 225] width 7 height 7
click at [68, 98] on input "checkbox" at bounding box center [238, 99] width 414 height 21
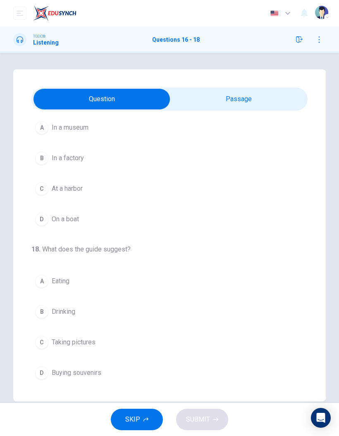
scroll to position [188, 0]
click at [40, 224] on div "D" at bounding box center [41, 219] width 13 height 13
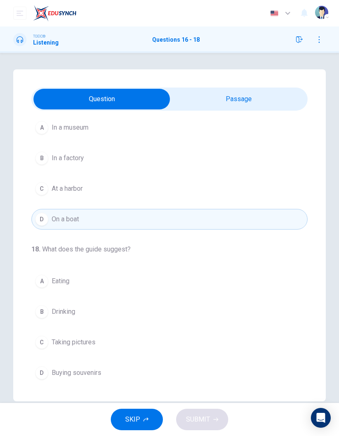
click at [76, 287] on span "Buying souvenirs" at bounding box center [77, 373] width 50 height 10
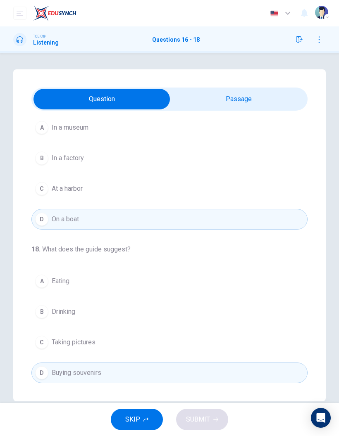
click at [257, 102] on input "checkbox" at bounding box center [102, 99] width 414 height 21
checkbox input "true"
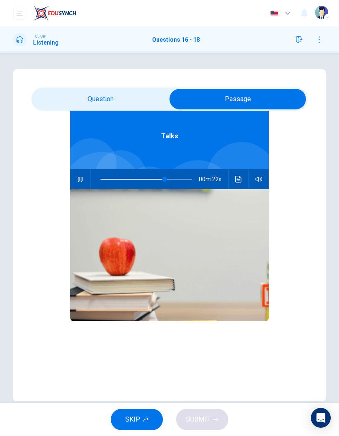
scroll to position [46, 0]
type input "0"
click at [126, 97] on input "checkbox" at bounding box center [238, 99] width 414 height 21
checkbox input "false"
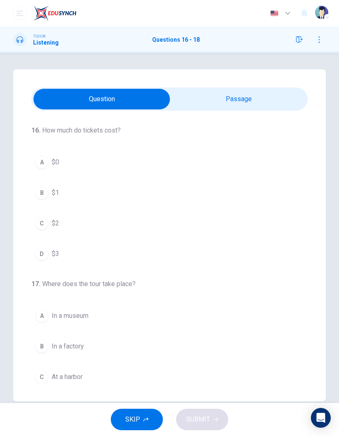
scroll to position [0, 0]
click at [74, 287] on span "In a museum" at bounding box center [70, 316] width 37 height 10
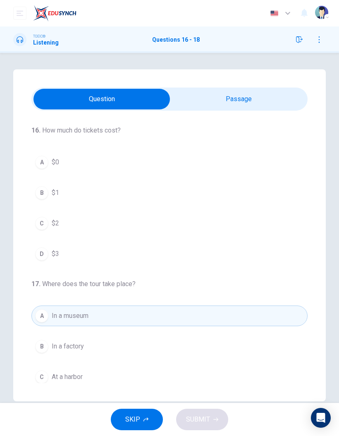
click at [56, 159] on span "$0" at bounding box center [55, 162] width 7 height 10
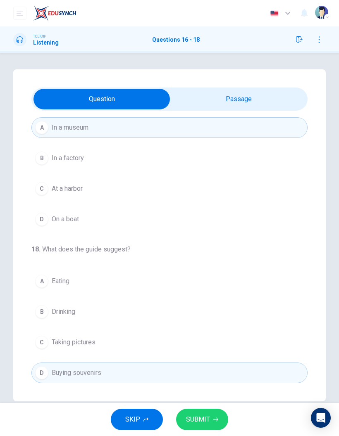
scroll to position [188, 0]
click at [201, 287] on span "SUBMIT" at bounding box center [198, 420] width 24 height 12
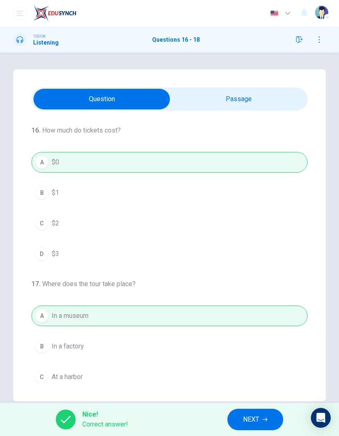
scroll to position [-1, 0]
click at [265, 287] on icon "button" at bounding box center [264, 419] width 5 height 5
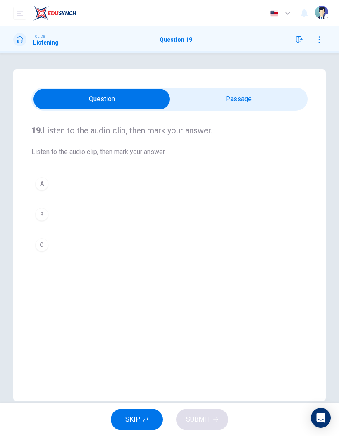
click at [250, 95] on input "checkbox" at bounding box center [102, 99] width 414 height 21
checkbox input "true"
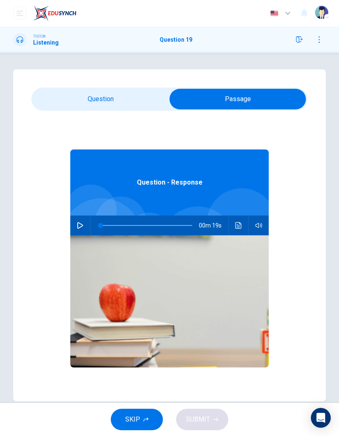
click at [78, 232] on button "button" at bounding box center [80, 226] width 13 height 20
type input "15"
click at [129, 100] on input "checkbox" at bounding box center [238, 99] width 414 height 21
checkbox input "false"
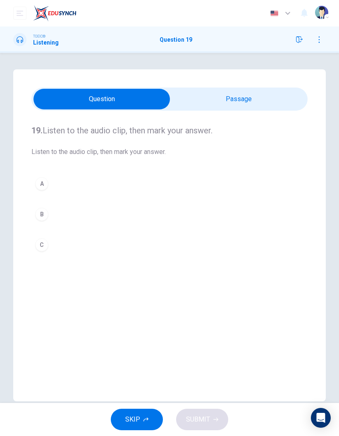
click at [56, 205] on button "B" at bounding box center [169, 214] width 276 height 21
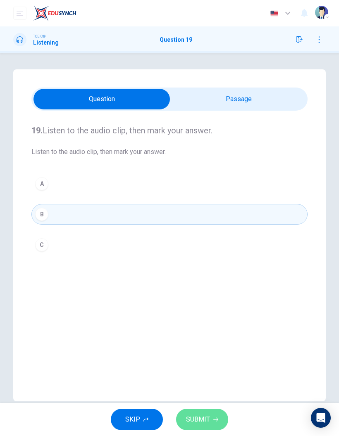
click at [220, 287] on button "SUBMIT" at bounding box center [202, 419] width 52 height 21
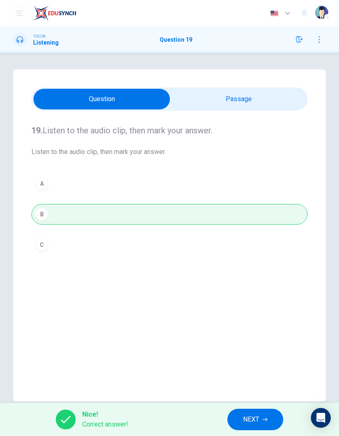
click at [248, 287] on span "NEXT" at bounding box center [251, 420] width 16 height 12
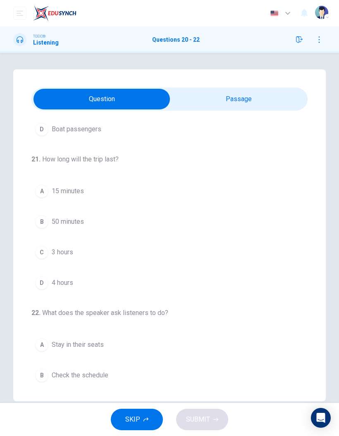
scroll to position [185, 0]
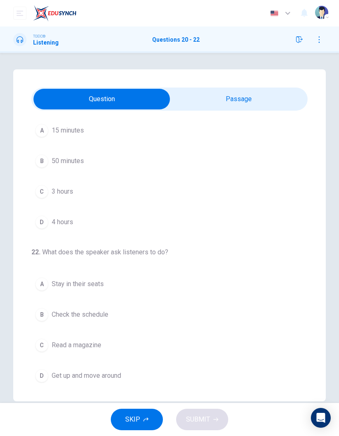
click at [261, 90] on input "checkbox" at bounding box center [102, 99] width 414 height 21
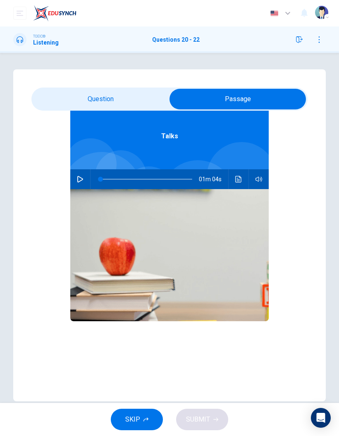
click at [83, 180] on button "button" at bounding box center [80, 179] width 13 height 20
click at [131, 102] on input "checkbox" at bounding box center [238, 99] width 414 height 21
checkbox input "false"
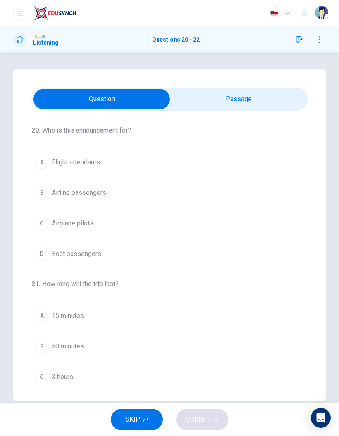
scroll to position [0, 0]
click at [81, 162] on span "Flight attendants" at bounding box center [76, 162] width 48 height 10
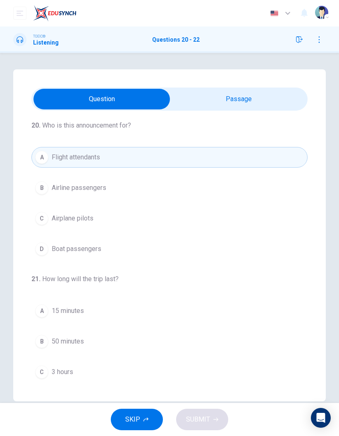
scroll to position [16, 0]
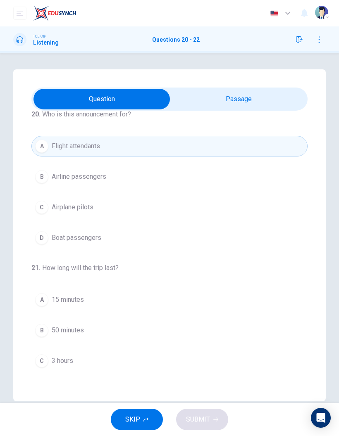
type input "66"
click at [216, 101] on input "checkbox" at bounding box center [102, 99] width 414 height 21
checkbox input "true"
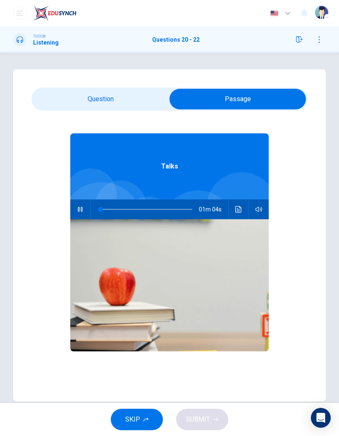
type input "0"
click at [131, 97] on input "checkbox" at bounding box center [238, 99] width 414 height 21
checkbox input "false"
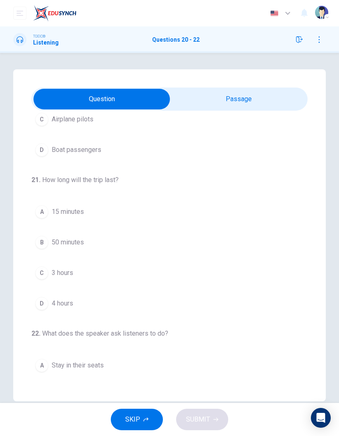
scroll to position [104, 0]
click at [68, 270] on span "3 hours" at bounding box center [62, 273] width 21 height 10
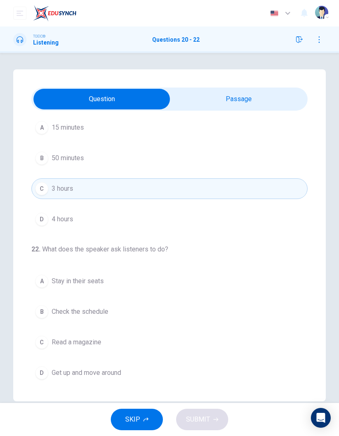
scroll to position [188, 0]
click at [101, 287] on span "Check the schedule" at bounding box center [80, 312] width 57 height 10
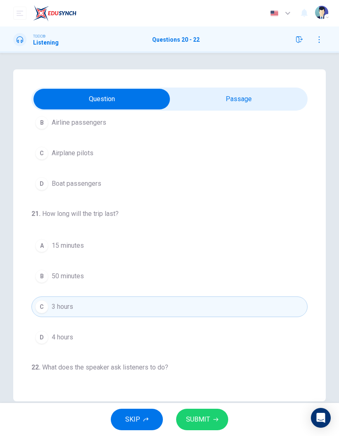
scroll to position [92, 0]
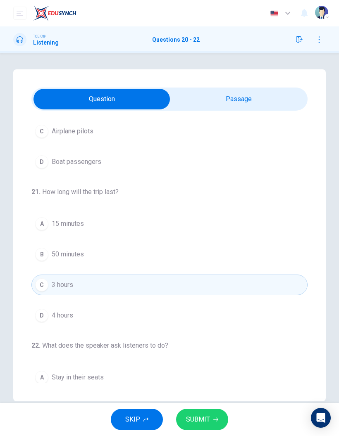
click at [86, 221] on button "A 15 minutes" at bounding box center [169, 224] width 276 height 21
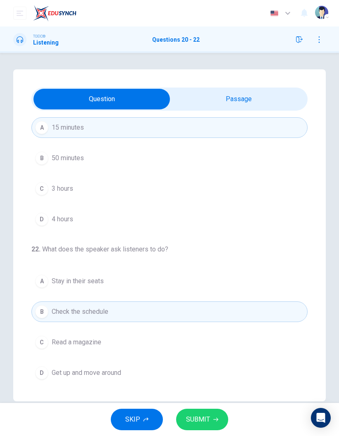
scroll to position [188, 0]
click at [204, 287] on span "SUBMIT" at bounding box center [198, 420] width 24 height 12
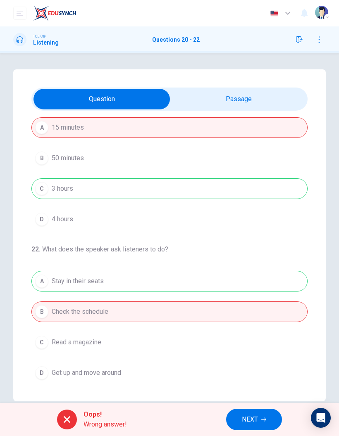
click at [253, 287] on span "NEXT" at bounding box center [250, 420] width 16 height 12
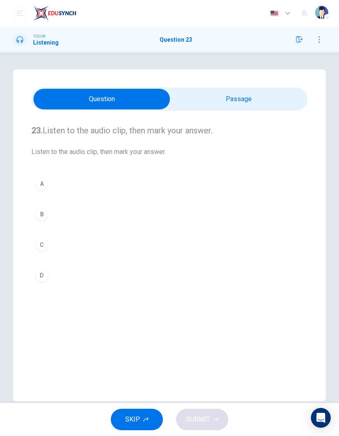
click at [261, 108] on input "checkbox" at bounding box center [102, 99] width 414 height 21
checkbox input "true"
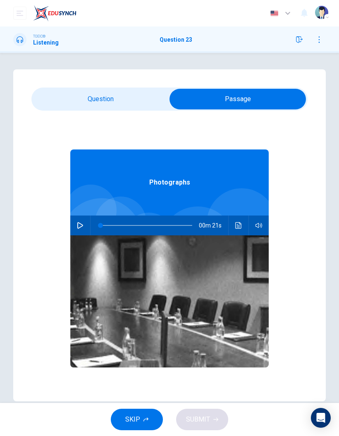
click at [81, 216] on button "button" at bounding box center [80, 226] width 13 height 20
type input "24"
click at [139, 96] on input "checkbox" at bounding box center [238, 99] width 414 height 21
checkbox input "false"
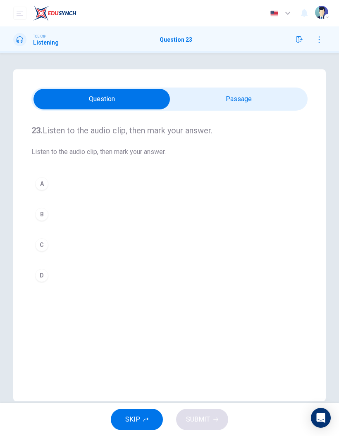
click at [99, 186] on button "A" at bounding box center [169, 183] width 276 height 21
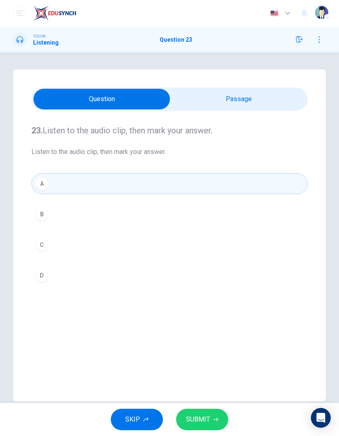
type input "38"
click at [234, 93] on input "checkbox" at bounding box center [102, 99] width 414 height 21
checkbox input "true"
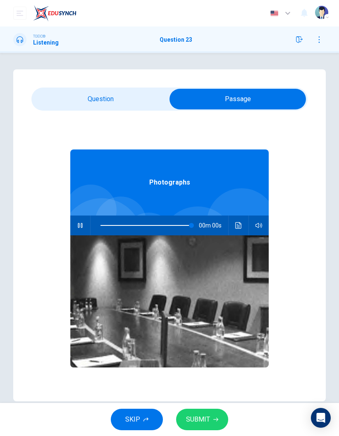
type input "0"
click at [119, 109] on input "checkbox" at bounding box center [238, 99] width 414 height 21
checkbox input "false"
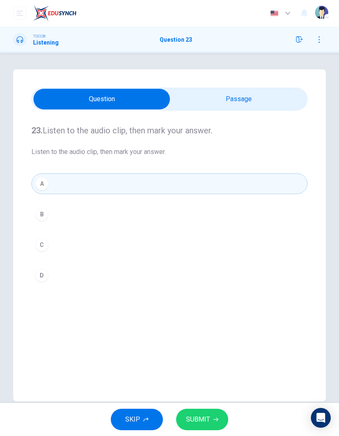
click at [216, 287] on icon "button" at bounding box center [215, 419] width 5 height 5
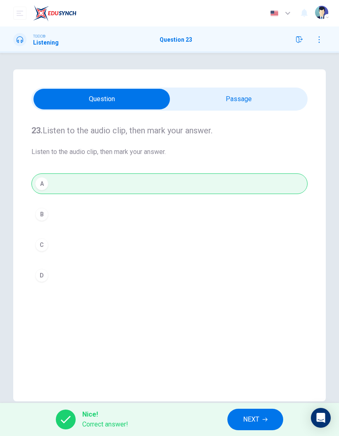
click at [249, 287] on button "NEXT" at bounding box center [255, 419] width 56 height 21
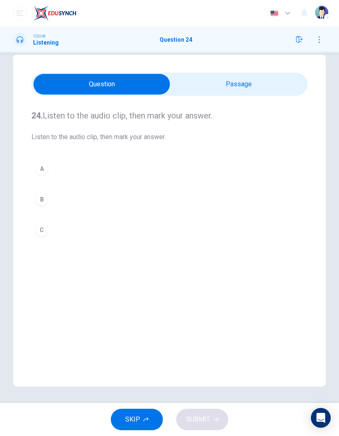
scroll to position [15, 0]
click at [257, 89] on input "checkbox" at bounding box center [102, 84] width 414 height 21
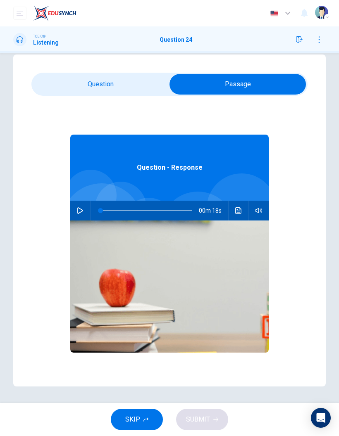
click at [82, 209] on icon "button" at bounding box center [80, 210] width 7 height 7
click at [130, 85] on input "checkbox" at bounding box center [238, 84] width 414 height 21
checkbox input "false"
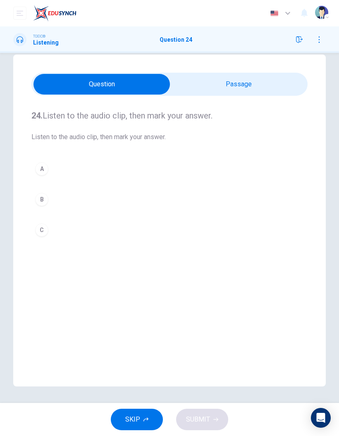
click at [45, 198] on div "B" at bounding box center [41, 199] width 13 height 13
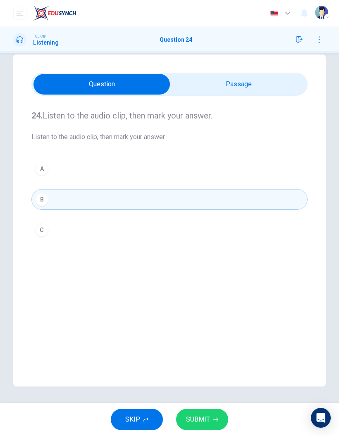
click at [214, 287] on button "SUBMIT" at bounding box center [202, 419] width 52 height 21
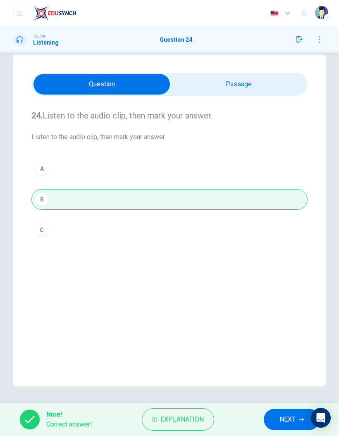
click at [292, 287] on span "NEXT" at bounding box center [287, 420] width 16 height 12
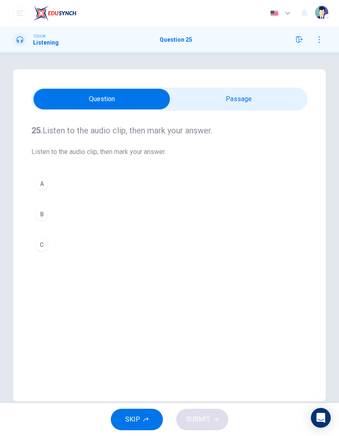
click at [257, 89] on input "checkbox" at bounding box center [102, 99] width 414 height 21
checkbox input "true"
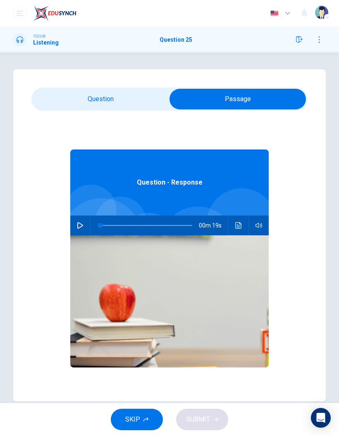
click at [86, 225] on button "button" at bounding box center [80, 226] width 13 height 20
type input "25"
click at [103, 99] on input "checkbox" at bounding box center [238, 99] width 414 height 21
checkbox input "false"
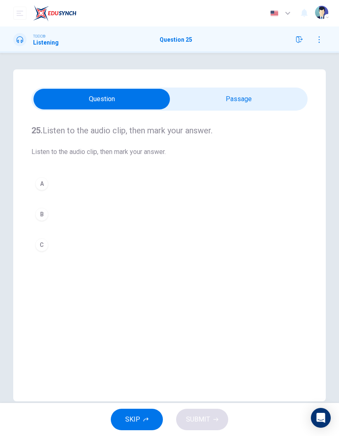
click at [56, 174] on button "A" at bounding box center [169, 183] width 276 height 21
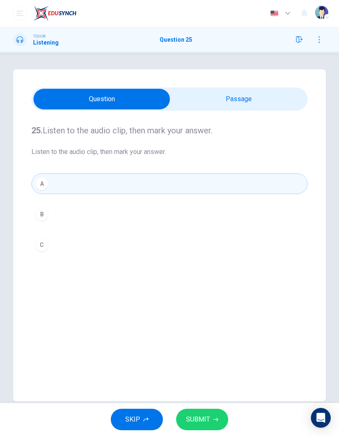
click at [200, 287] on span "SUBMIT" at bounding box center [198, 420] width 24 height 12
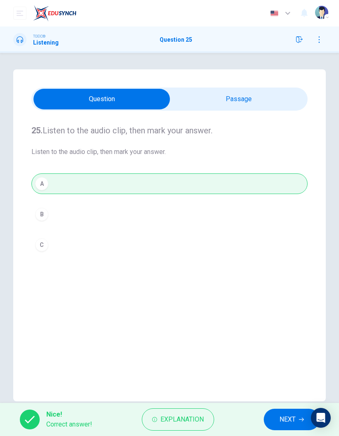
click at [282, 287] on button "NEXT" at bounding box center [292, 419] width 56 height 21
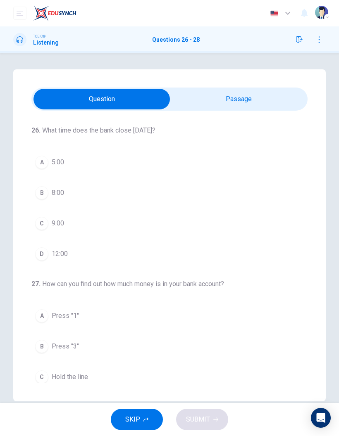
click at [249, 93] on input "checkbox" at bounding box center [102, 99] width 414 height 21
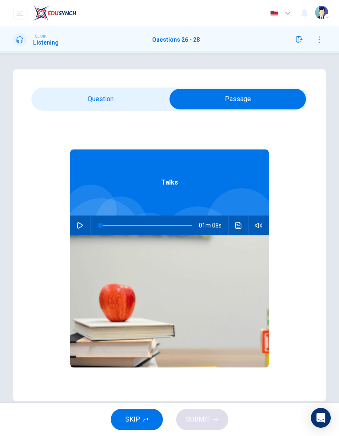
click at [79, 229] on button "button" at bounding box center [80, 226] width 13 height 20
click at [133, 97] on input "checkbox" at bounding box center [238, 99] width 414 height 21
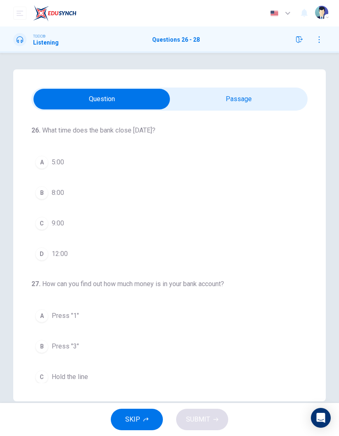
click at [58, 253] on span "12:00" at bounding box center [60, 254] width 16 height 10
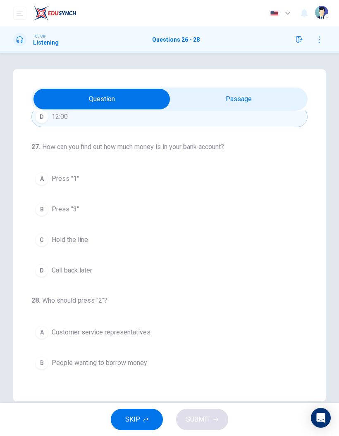
scroll to position [138, 0]
click at [63, 181] on span "Press "1"" at bounding box center [65, 178] width 27 height 10
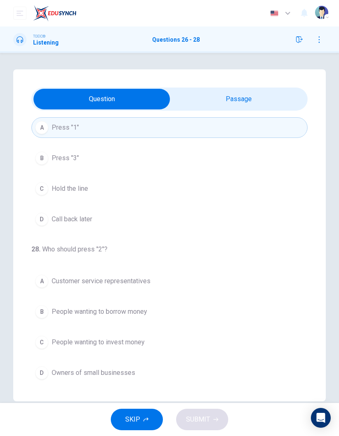
click at [259, 94] on input "checkbox" at bounding box center [102, 99] width 414 height 21
checkbox input "true"
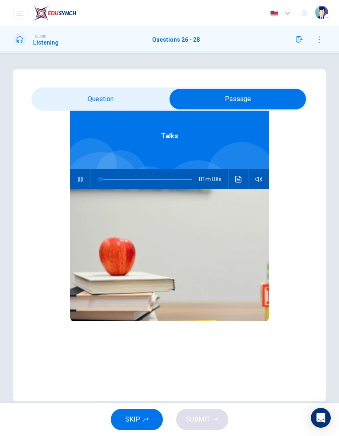
type input "1"
click at [138, 103] on input "checkbox" at bounding box center [238, 99] width 414 height 21
checkbox input "false"
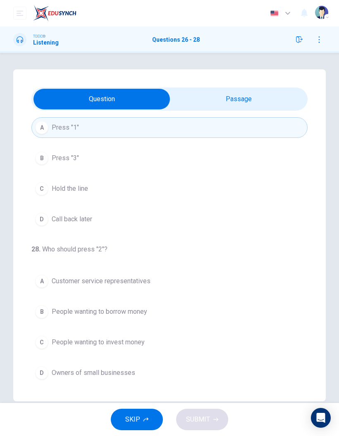
scroll to position [188, 0]
click at [136, 287] on button "C People wanting to invest money" at bounding box center [169, 342] width 276 height 21
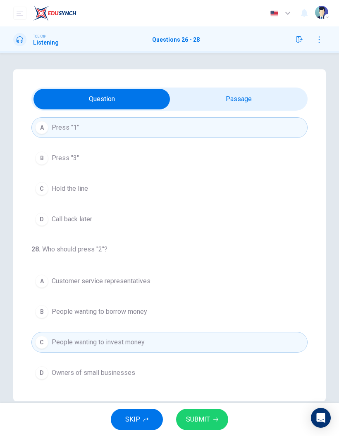
click at [217, 287] on button "SUBMIT" at bounding box center [202, 419] width 52 height 21
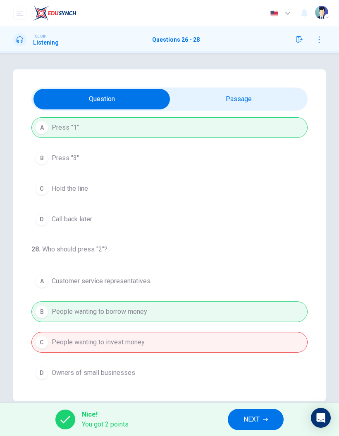
click at [254, 287] on span "NEXT" at bounding box center [251, 420] width 16 height 12
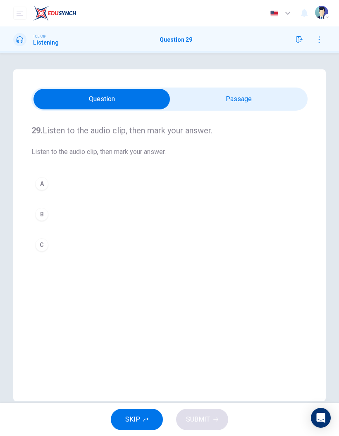
click at [237, 104] on input "checkbox" at bounding box center [102, 99] width 414 height 21
checkbox input "true"
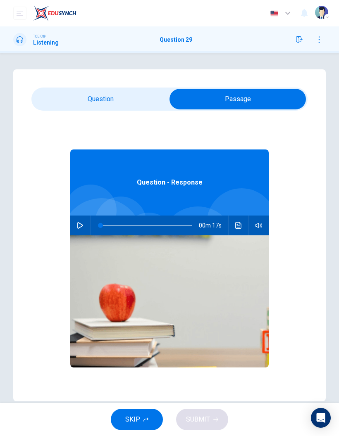
click at [85, 231] on button "button" at bounding box center [80, 226] width 13 height 20
type input "12"
click at [118, 109] on input "checkbox" at bounding box center [238, 99] width 414 height 21
checkbox input "false"
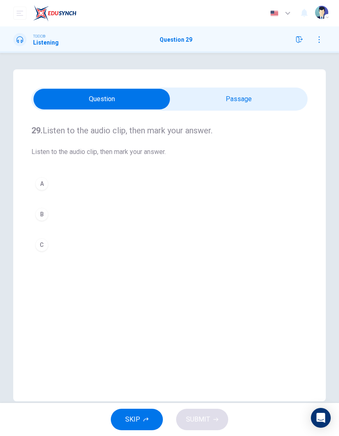
click at [78, 190] on button "A" at bounding box center [169, 183] width 276 height 21
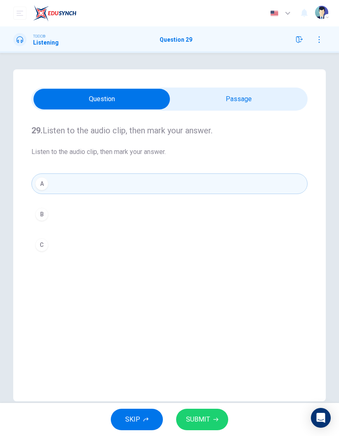
click at [213, 287] on icon "button" at bounding box center [215, 419] width 5 height 5
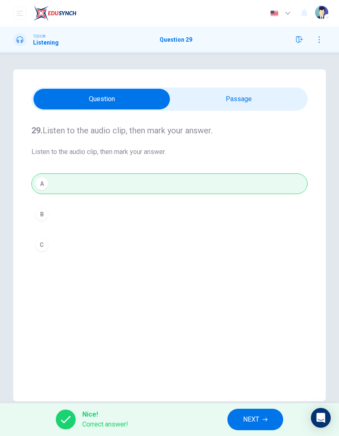
click at [254, 287] on span "NEXT" at bounding box center [251, 420] width 16 height 12
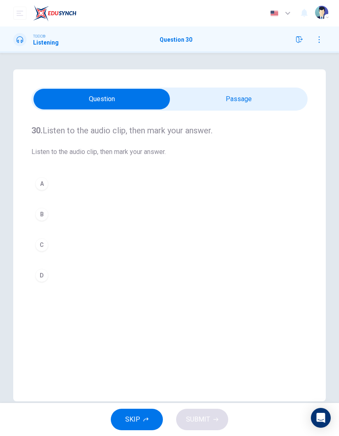
click at [249, 103] on input "checkbox" at bounding box center [102, 99] width 414 height 21
checkbox input "true"
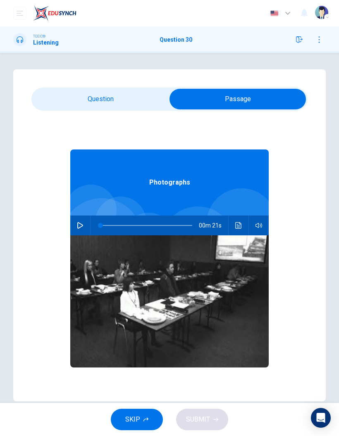
click at [82, 228] on icon "button" at bounding box center [80, 225] width 7 height 7
type input "51"
click at [132, 100] on input "checkbox" at bounding box center [238, 99] width 414 height 21
checkbox input "false"
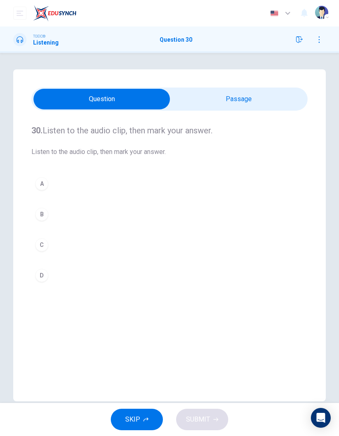
type input "56"
click at [244, 105] on input "checkbox" at bounding box center [102, 99] width 414 height 21
checkbox input "true"
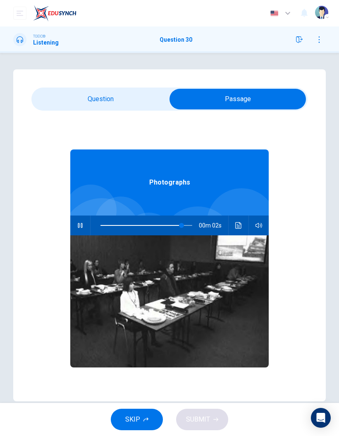
type input "93"
click at [119, 97] on input "checkbox" at bounding box center [238, 99] width 414 height 21
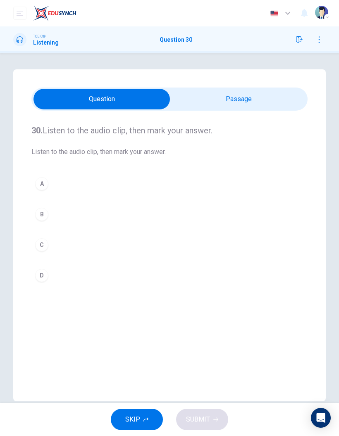
click at [42, 246] on div "C" at bounding box center [41, 244] width 13 height 13
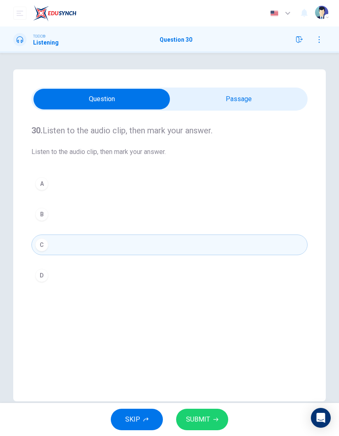
click at [210, 287] on button "SUBMIT" at bounding box center [202, 419] width 52 height 21
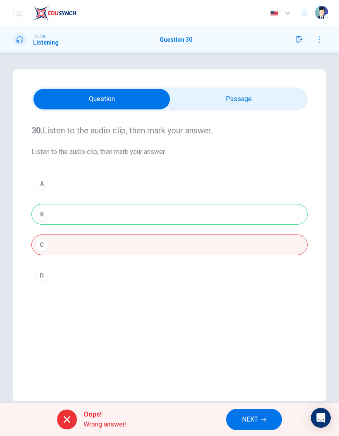
click at [254, 108] on input "checkbox" at bounding box center [102, 99] width 414 height 21
checkbox input "true"
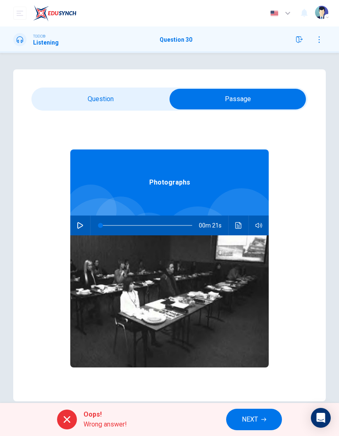
click at [86, 223] on button "button" at bounding box center [80, 226] width 13 height 20
type input "56"
click at [266, 287] on button "NEXT" at bounding box center [254, 419] width 56 height 21
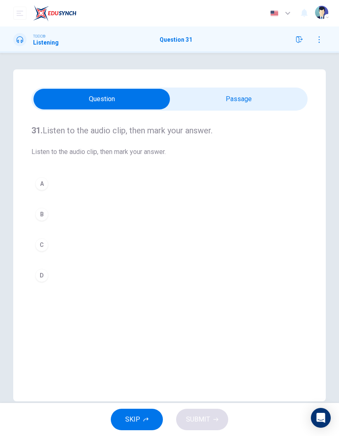
click at [240, 97] on input "checkbox" at bounding box center [102, 99] width 414 height 21
checkbox input "true"
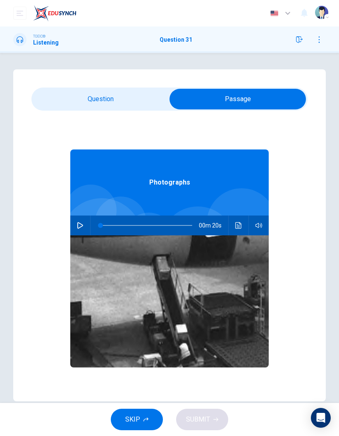
click at [85, 222] on button "button" at bounding box center [80, 226] width 13 height 20
click at [86, 222] on button "button" at bounding box center [80, 226] width 13 height 20
type input "76"
click at [125, 100] on input "checkbox" at bounding box center [238, 99] width 414 height 21
checkbox input "false"
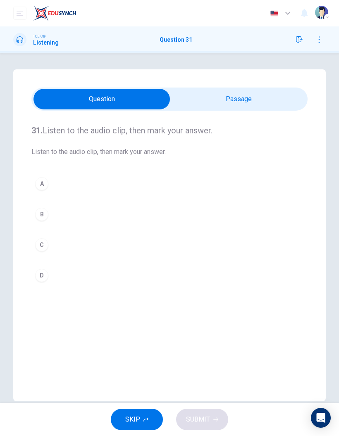
click at [45, 253] on button "C" at bounding box center [169, 245] width 276 height 21
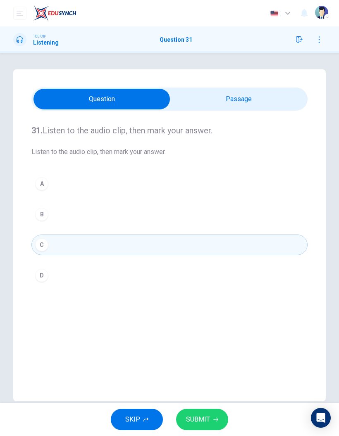
click at [216, 287] on button "SUBMIT" at bounding box center [202, 419] width 52 height 21
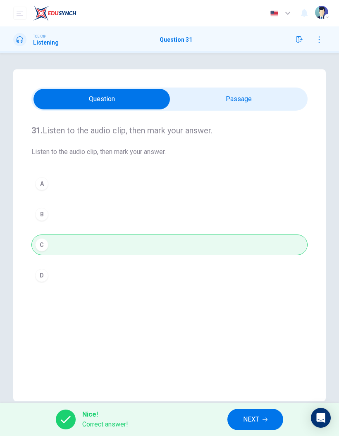
click at [244, 287] on span "NEXT" at bounding box center [251, 420] width 16 height 12
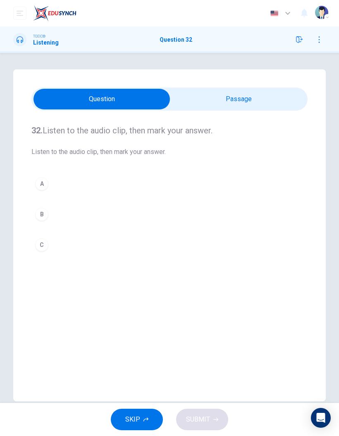
click at [267, 94] on input "checkbox" at bounding box center [102, 99] width 414 height 21
checkbox input "true"
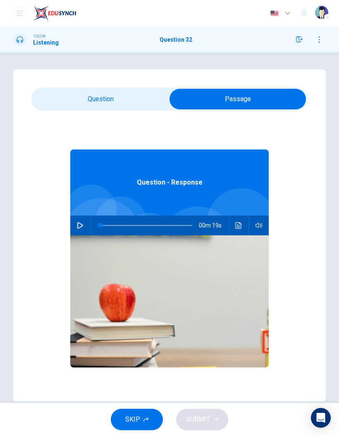
click at [77, 232] on button "button" at bounding box center [80, 226] width 13 height 20
type input "26"
click at [85, 97] on input "checkbox" at bounding box center [238, 99] width 414 height 21
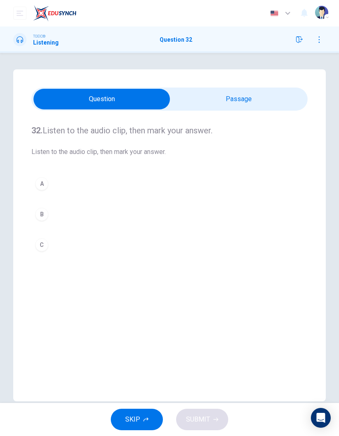
click at [44, 183] on div "A" at bounding box center [41, 183] width 13 height 13
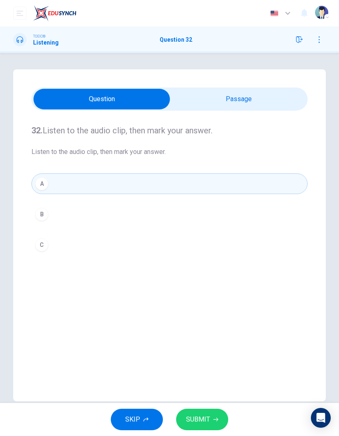
click at [275, 106] on input "checkbox" at bounding box center [102, 99] width 414 height 21
checkbox input "true"
type input "0"
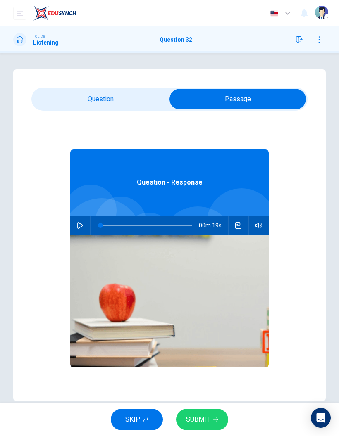
click at [82, 228] on icon "button" at bounding box center [80, 225] width 7 height 7
click at [134, 107] on input "checkbox" at bounding box center [238, 99] width 414 height 21
checkbox input "false"
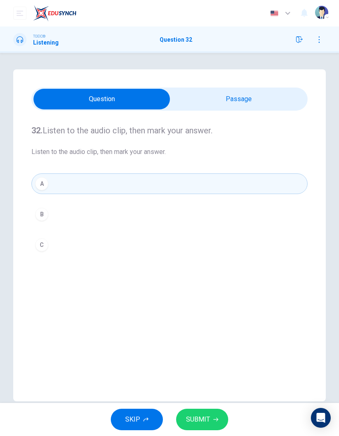
click at [217, 287] on button "SUBMIT" at bounding box center [202, 419] width 52 height 21
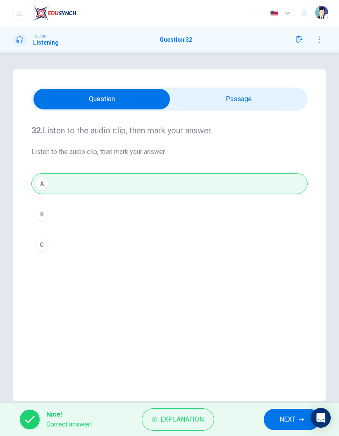
click at [294, 287] on span "NEXT" at bounding box center [287, 420] width 16 height 12
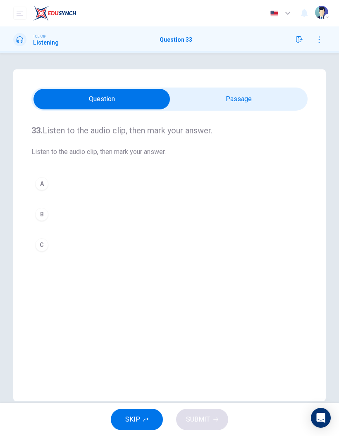
click at [251, 95] on input "checkbox" at bounding box center [102, 99] width 414 height 21
checkbox input "true"
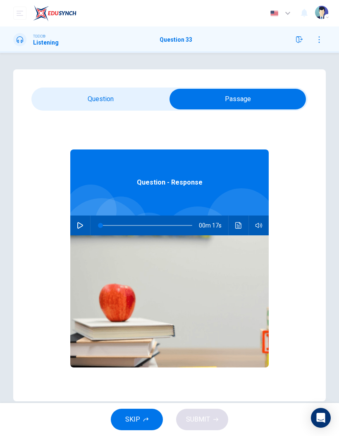
click at [81, 234] on button "button" at bounding box center [80, 226] width 13 height 20
click at [112, 86] on div "33. Listen to the audio clip, then [PERSON_NAME] your answer. Listen to the aud…" at bounding box center [169, 235] width 312 height 332
type input "87"
click at [115, 96] on input "checkbox" at bounding box center [238, 99] width 414 height 21
checkbox input "false"
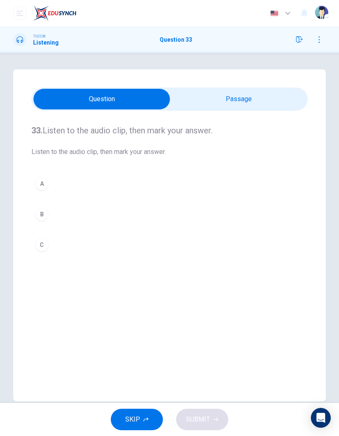
click at [50, 251] on button "C" at bounding box center [169, 245] width 276 height 21
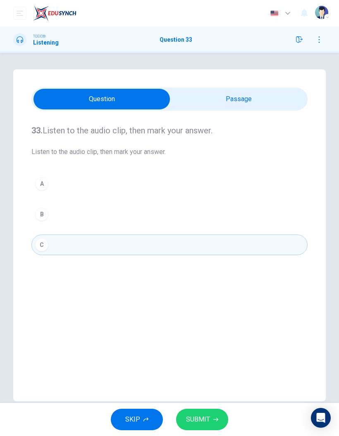
click at [219, 287] on button "SUBMIT" at bounding box center [202, 419] width 52 height 21
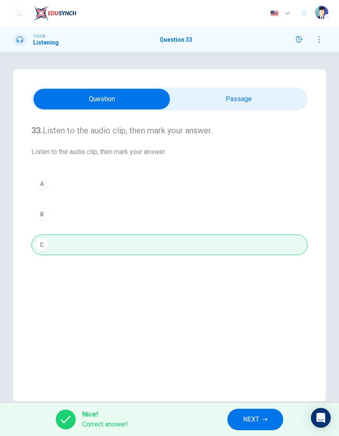
click at [264, 287] on button "NEXT" at bounding box center [255, 419] width 56 height 21
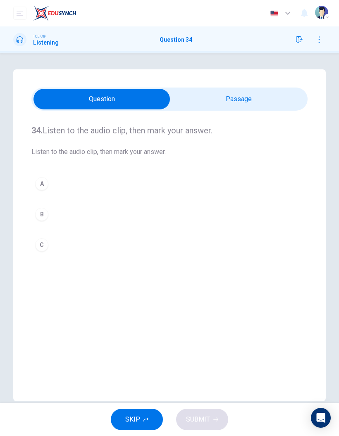
click at [221, 94] on input "checkbox" at bounding box center [102, 99] width 414 height 21
checkbox input "true"
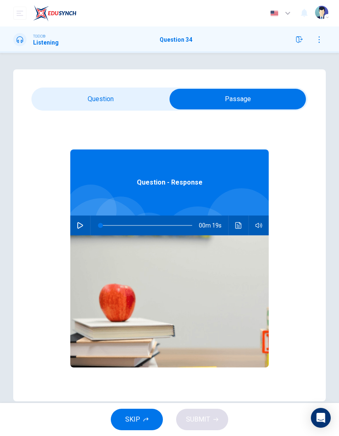
click at [78, 233] on button "button" at bounding box center [80, 226] width 13 height 20
type input "20"
click at [129, 100] on input "checkbox" at bounding box center [238, 99] width 414 height 21
checkbox input "false"
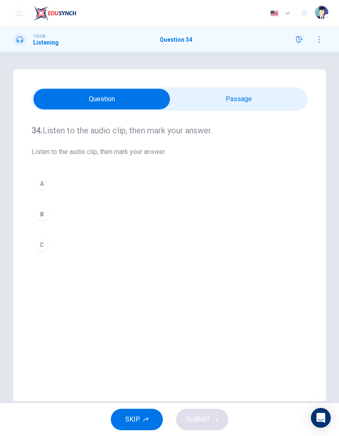
click at [44, 180] on div "A" at bounding box center [41, 183] width 13 height 13
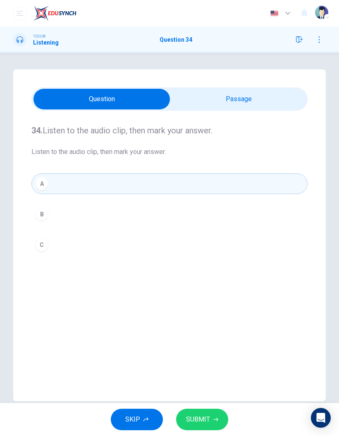
click at [224, 287] on button "SUBMIT" at bounding box center [202, 419] width 52 height 21
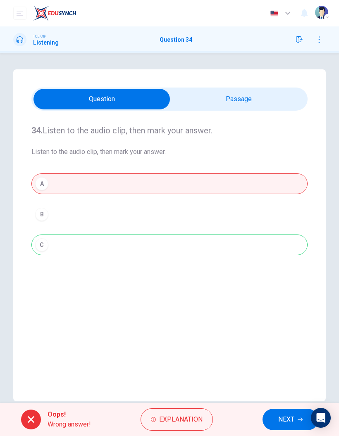
click at [282, 287] on button "NEXT" at bounding box center [290, 419] width 56 height 21
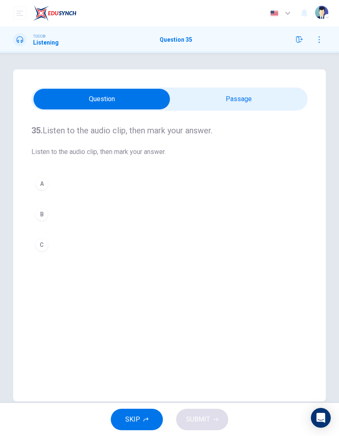
click at [259, 107] on input "checkbox" at bounding box center [102, 99] width 414 height 21
checkbox input "true"
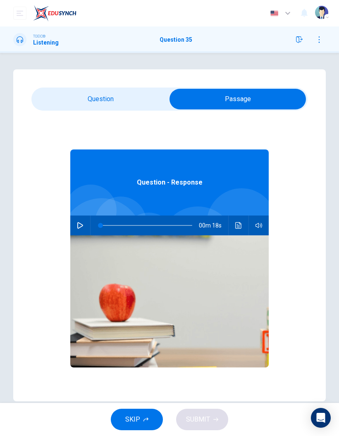
click at [80, 225] on icon "button" at bounding box center [80, 225] width 7 height 7
type input "71"
click at [121, 104] on input "checkbox" at bounding box center [238, 99] width 414 height 21
checkbox input "false"
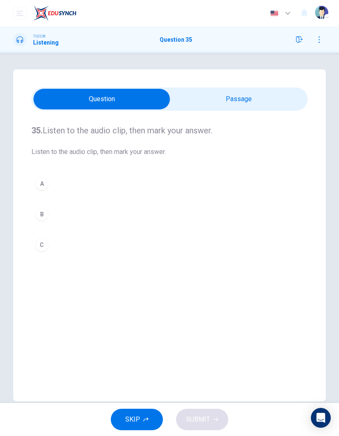
click at [50, 215] on button "B" at bounding box center [169, 214] width 276 height 21
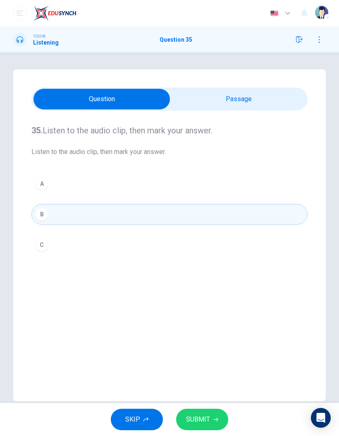
click at [205, 287] on span "SUBMIT" at bounding box center [198, 420] width 24 height 12
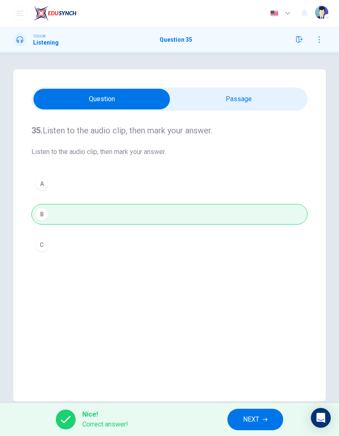
click at [254, 287] on span "NEXT" at bounding box center [251, 420] width 16 height 12
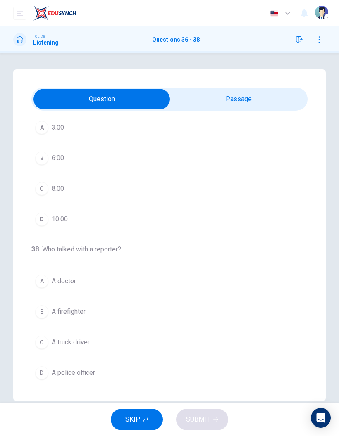
click at [242, 102] on input "checkbox" at bounding box center [102, 99] width 414 height 21
checkbox input "true"
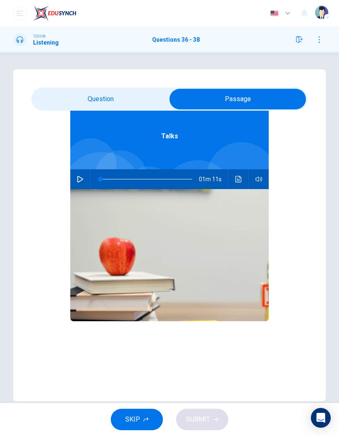
scroll to position [46, 0]
click at [80, 176] on icon "button" at bounding box center [80, 179] width 7 height 7
type input "35"
click at [138, 92] on input "checkbox" at bounding box center [238, 99] width 414 height 21
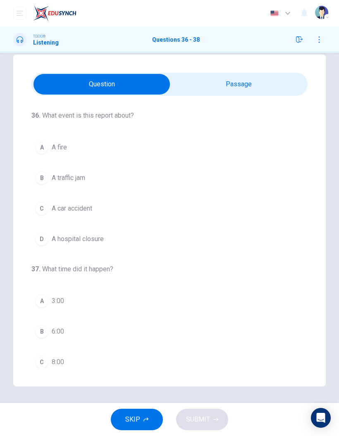
scroll to position [0, 0]
click at [246, 80] on input "checkbox" at bounding box center [102, 84] width 414 height 21
checkbox input "true"
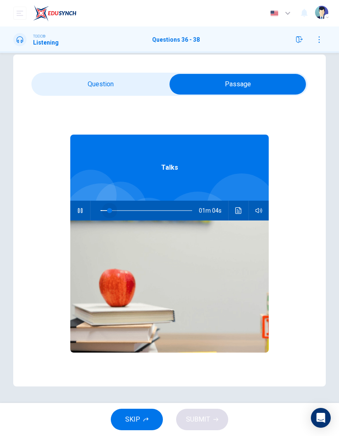
type input "0"
click at [120, 78] on input "checkbox" at bounding box center [238, 84] width 414 height 21
checkbox input "false"
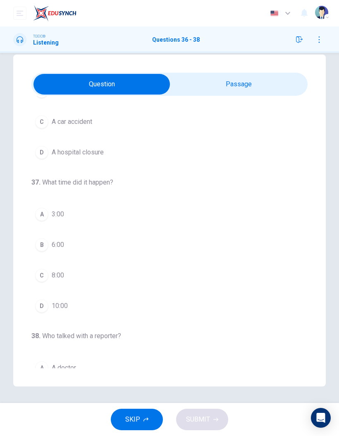
scroll to position [88, 0]
click at [46, 242] on div "B" at bounding box center [41, 243] width 13 height 13
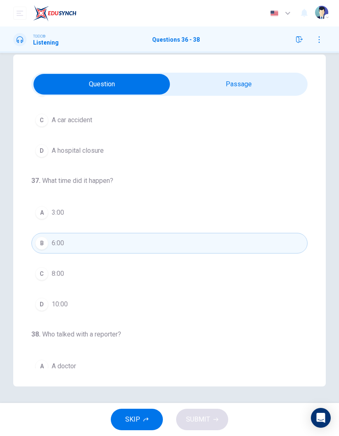
click at [185, 287] on button "D 10:00" at bounding box center [169, 304] width 276 height 21
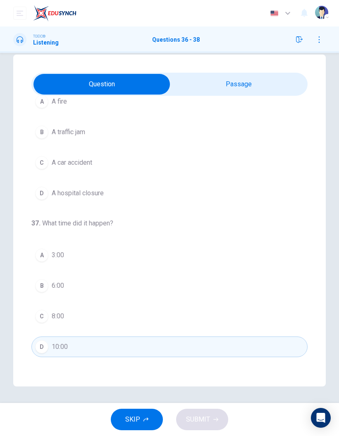
scroll to position [43, 0]
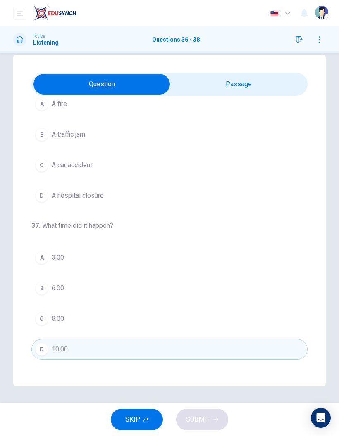
click at [60, 287] on span "6:00" at bounding box center [58, 288] width 12 height 10
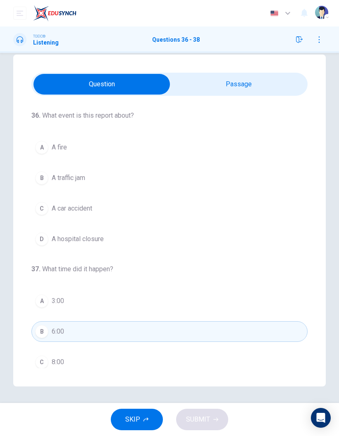
scroll to position [0, 0]
click at [64, 216] on button "C A car accident" at bounding box center [169, 208] width 276 height 21
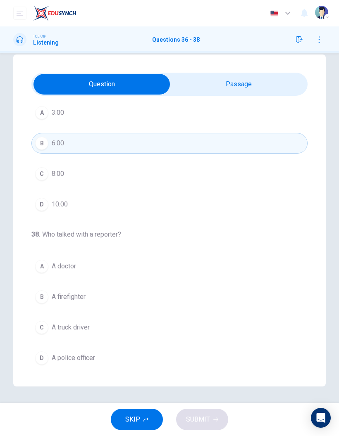
scroll to position [188, 0]
click at [91, 287] on span "A police officer" at bounding box center [73, 358] width 43 height 10
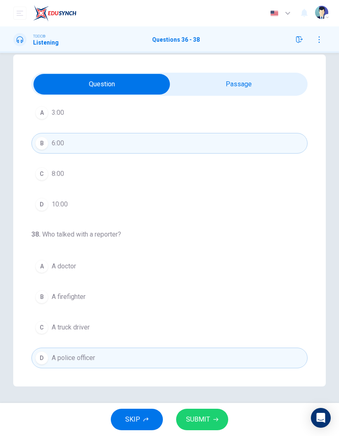
click at [205, 287] on span "SUBMIT" at bounding box center [198, 420] width 24 height 12
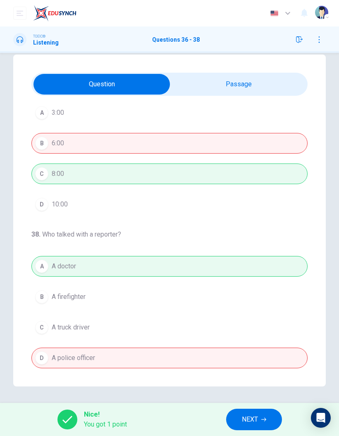
click at [269, 287] on button "NEXT" at bounding box center [254, 419] width 56 height 21
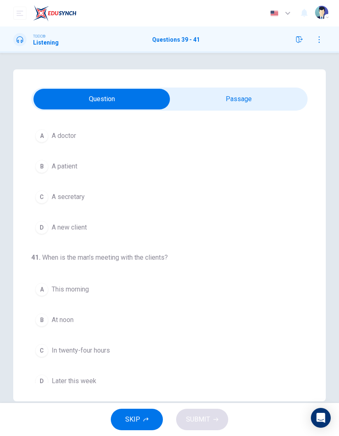
scroll to position [181, 0]
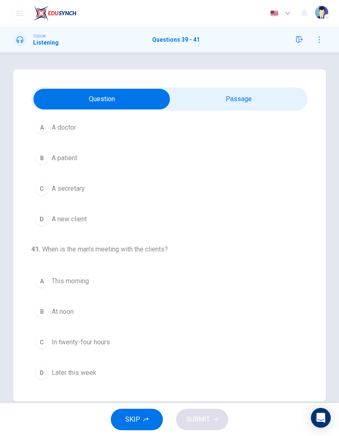
click at [255, 100] on input "checkbox" at bounding box center [102, 99] width 414 height 21
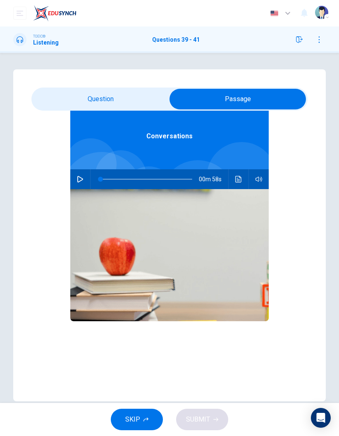
scroll to position [46, 0]
click at [84, 174] on button "button" at bounding box center [80, 179] width 13 height 20
click at [131, 100] on input "checkbox" at bounding box center [238, 99] width 414 height 21
checkbox input "false"
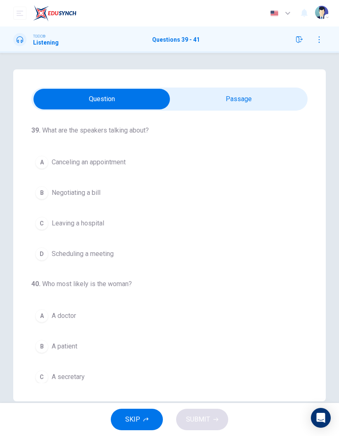
scroll to position [0, 0]
click at [112, 158] on span "Canceling an appointment" at bounding box center [89, 162] width 74 height 10
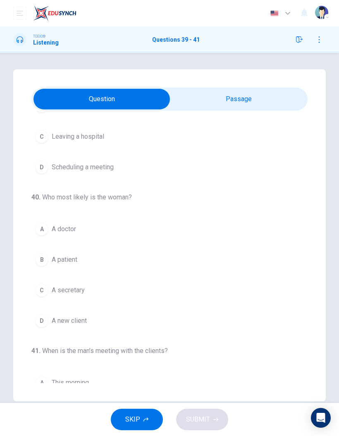
scroll to position [117, 0]
click at [67, 228] on span "A patient" at bounding box center [65, 229] width 26 height 10
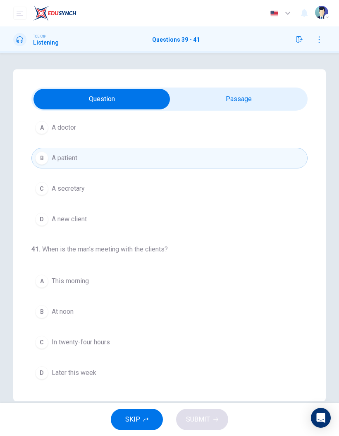
scroll to position [188, 0]
type input "58"
click at [235, 98] on input "checkbox" at bounding box center [102, 99] width 414 height 21
checkbox input "true"
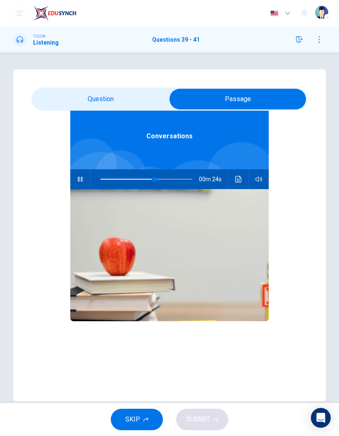
scroll to position [46, 0]
type input "0"
click at [129, 99] on input "checkbox" at bounding box center [238, 99] width 414 height 21
checkbox input "false"
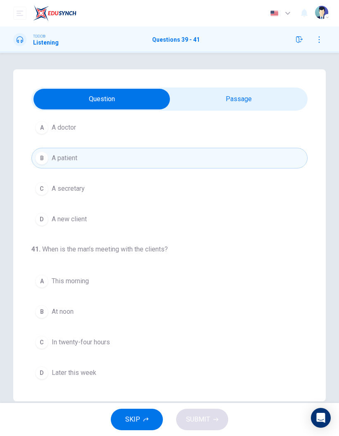
scroll to position [188, 0]
click at [48, 287] on div "B" at bounding box center [41, 311] width 13 height 13
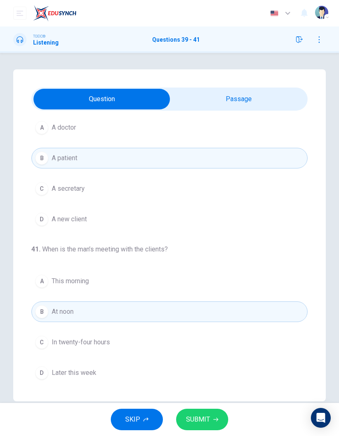
click at [193, 287] on span "SUBMIT" at bounding box center [198, 420] width 24 height 12
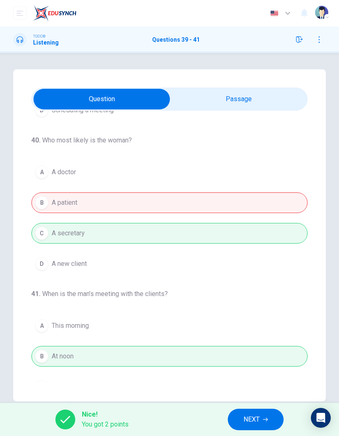
scroll to position [143, 0]
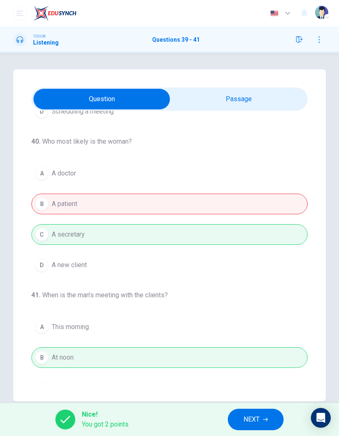
click at [259, 287] on span "NEXT" at bounding box center [251, 420] width 16 height 12
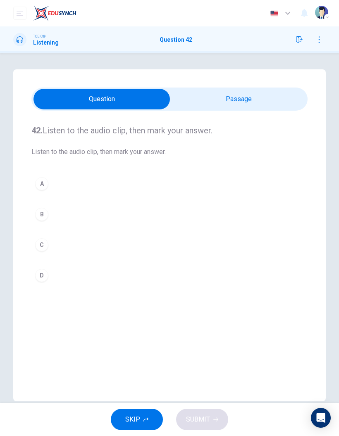
click at [230, 100] on input "checkbox" at bounding box center [102, 99] width 414 height 21
checkbox input "true"
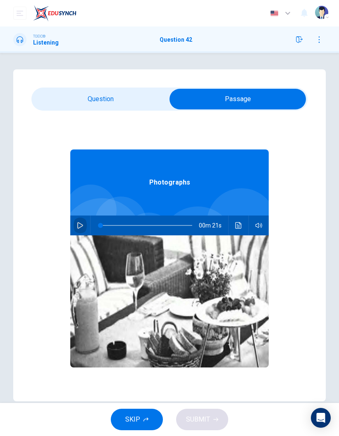
click at [82, 219] on button "button" at bounding box center [80, 226] width 13 height 20
click at [79, 227] on icon "button" at bounding box center [80, 225] width 7 height 7
type input "69"
click at [103, 98] on input "checkbox" at bounding box center [238, 99] width 414 height 21
checkbox input "false"
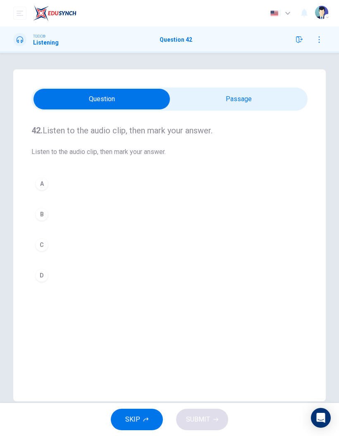
type input "73"
click at [192, 94] on input "checkbox" at bounding box center [102, 99] width 414 height 21
checkbox input "true"
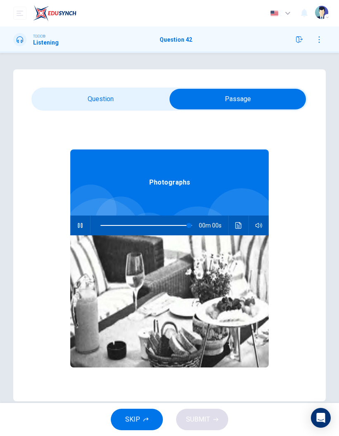
type input "0"
click at [139, 102] on input "checkbox" at bounding box center [238, 99] width 414 height 21
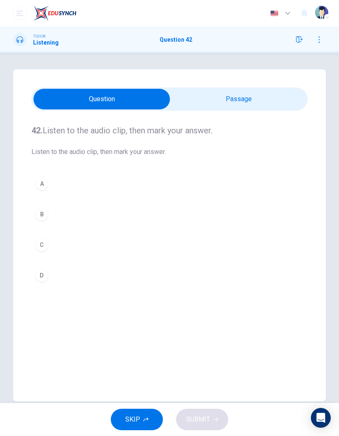
click at [50, 216] on button "B" at bounding box center [169, 214] width 276 height 21
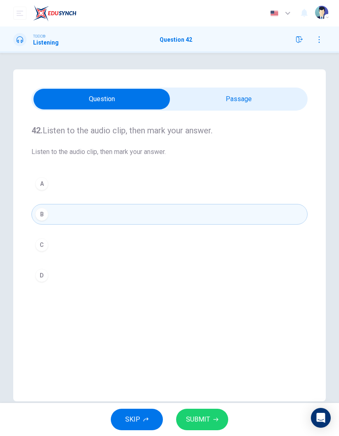
click at [212, 287] on button "SUBMIT" at bounding box center [202, 419] width 52 height 21
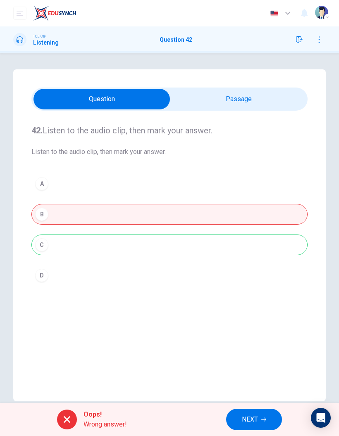
click at [259, 105] on input "checkbox" at bounding box center [102, 99] width 414 height 21
checkbox input "true"
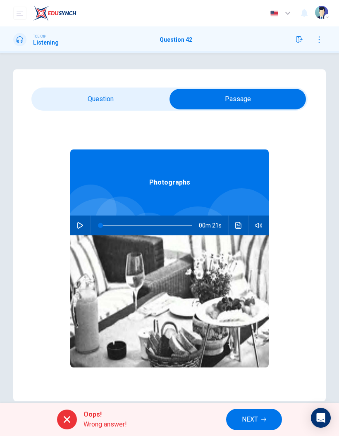
click at [79, 223] on icon "button" at bounding box center [80, 225] width 7 height 7
type input "83"
click at [264, 287] on icon "button" at bounding box center [263, 419] width 5 height 5
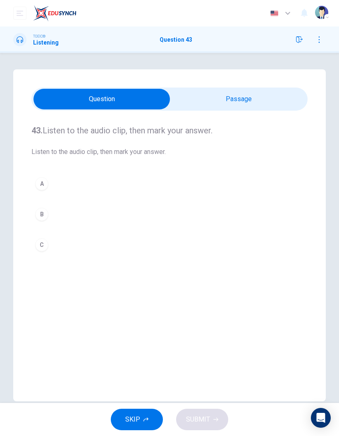
click at [292, 103] on input "checkbox" at bounding box center [102, 99] width 414 height 21
checkbox input "true"
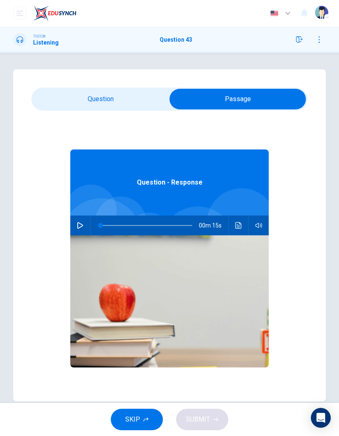
click at [76, 233] on button "button" at bounding box center [80, 226] width 13 height 20
click at [81, 227] on icon "button" at bounding box center [80, 225] width 6 height 7
click at [84, 230] on button "button" at bounding box center [80, 226] width 13 height 20
type input "38"
click at [128, 92] on input "checkbox" at bounding box center [238, 99] width 414 height 21
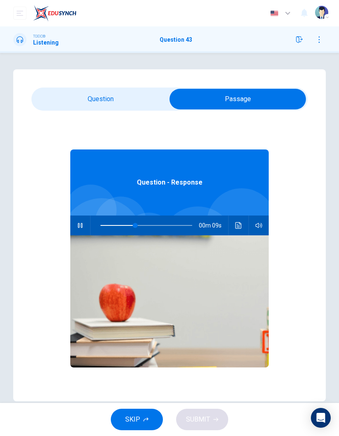
checkbox input "false"
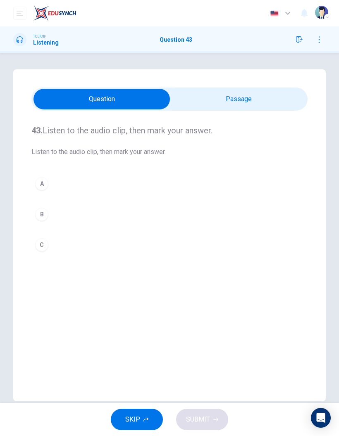
click at [50, 182] on button "A" at bounding box center [169, 183] width 276 height 21
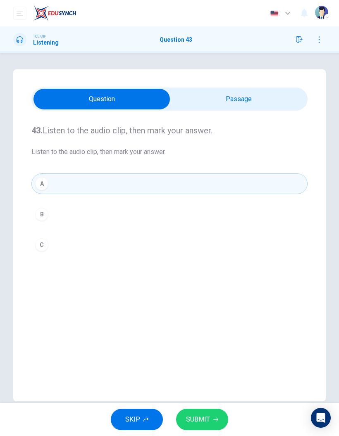
click at [202, 287] on span "SUBMIT" at bounding box center [198, 420] width 24 height 12
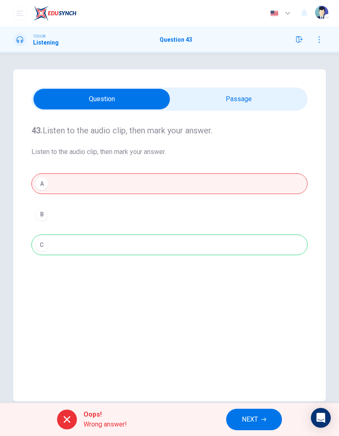
click at [254, 287] on span "NEXT" at bounding box center [250, 420] width 16 height 12
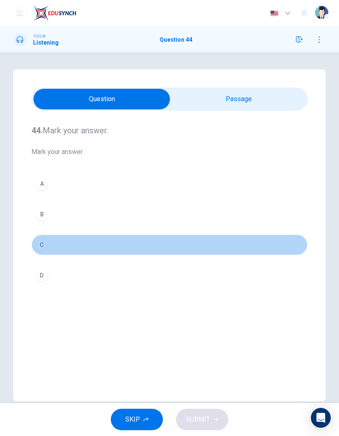
click at [207, 219] on button "B" at bounding box center [169, 214] width 276 height 21
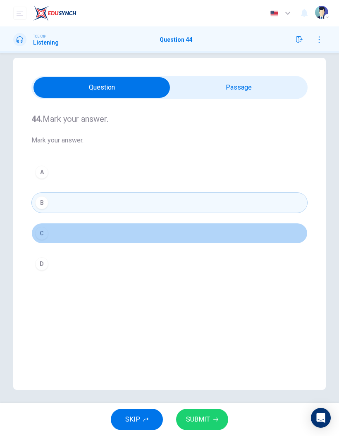
scroll to position [15, 0]
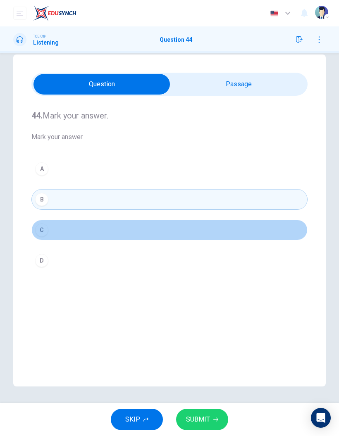
click at [328, 119] on div "44. Mark your answer. Mark your answer. A B C D Photographs 00m 22s" at bounding box center [169, 221] width 339 height 332
click at [238, 86] on input "checkbox" at bounding box center [102, 84] width 414 height 21
checkbox input "true"
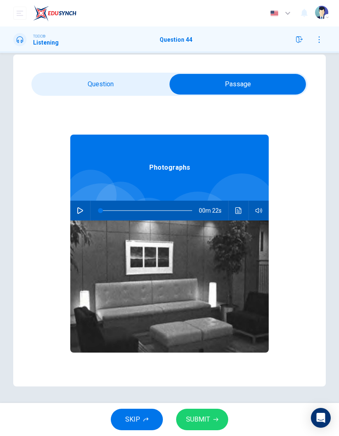
click at [81, 211] on icon "button" at bounding box center [80, 210] width 7 height 7
type input "75"
click at [121, 90] on input "checkbox" at bounding box center [238, 84] width 414 height 21
checkbox input "false"
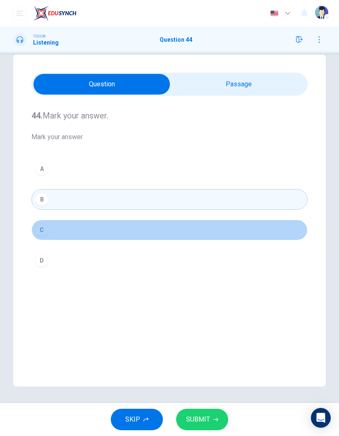
click at [219, 204] on button "B" at bounding box center [169, 199] width 276 height 21
click at [208, 159] on button "A" at bounding box center [169, 169] width 276 height 21
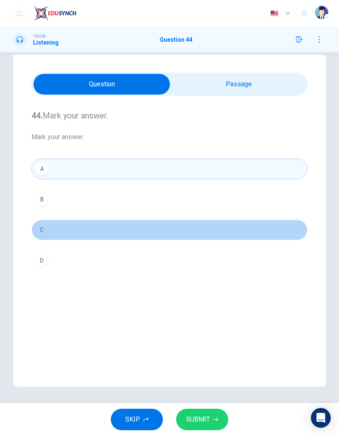
click at [116, 202] on button "B" at bounding box center [169, 199] width 276 height 21
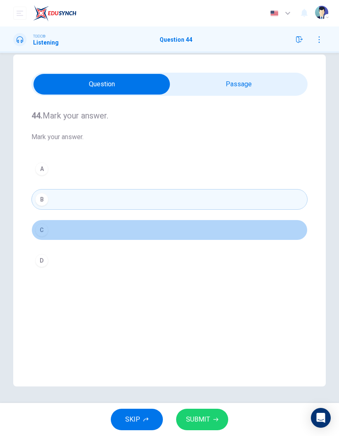
click at [157, 236] on button "C" at bounding box center [169, 230] width 276 height 21
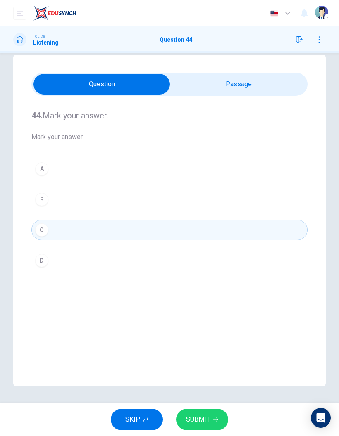
click at [212, 287] on button "SUBMIT" at bounding box center [202, 419] width 52 height 21
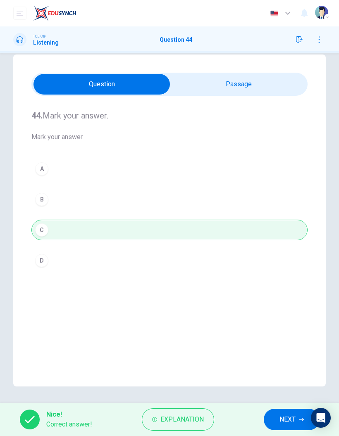
click at [277, 287] on button "NEXT" at bounding box center [292, 419] width 56 height 21
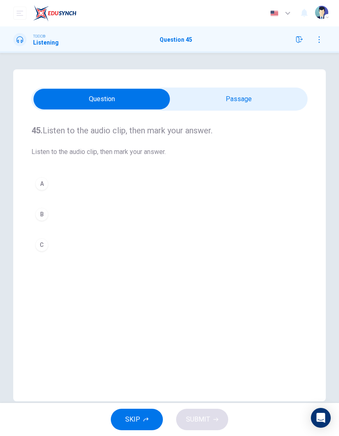
click at [249, 102] on input "checkbox" at bounding box center [102, 99] width 414 height 21
checkbox input "true"
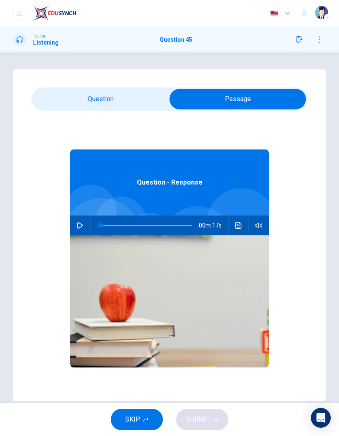
click at [80, 226] on icon "button" at bounding box center [80, 225] width 7 height 7
click at [76, 226] on button "button" at bounding box center [80, 226] width 13 height 20
type input "0"
click at [129, 95] on input "checkbox" at bounding box center [238, 99] width 414 height 21
checkbox input "false"
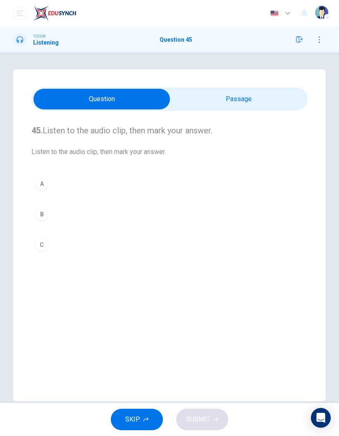
click at [49, 244] on button "C" at bounding box center [169, 245] width 276 height 21
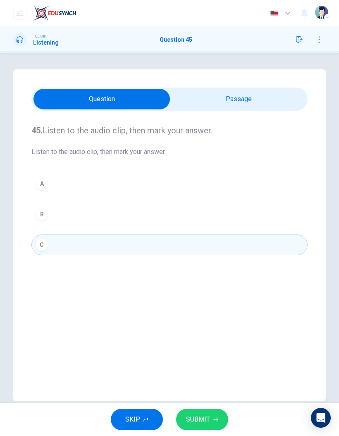
click at [204, 287] on span "SUBMIT" at bounding box center [198, 420] width 24 height 12
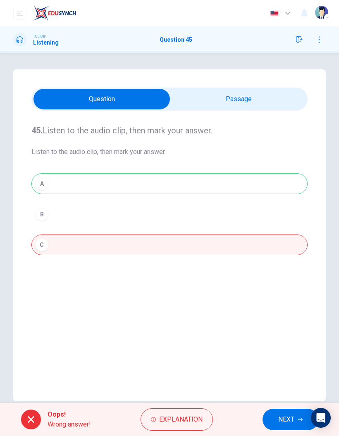
click at [290, 287] on span "NEXT" at bounding box center [286, 420] width 16 height 12
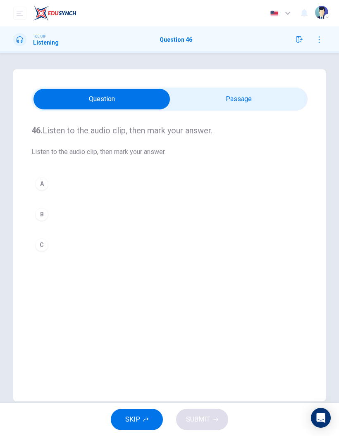
click at [264, 109] on input "checkbox" at bounding box center [102, 99] width 414 height 21
checkbox input "true"
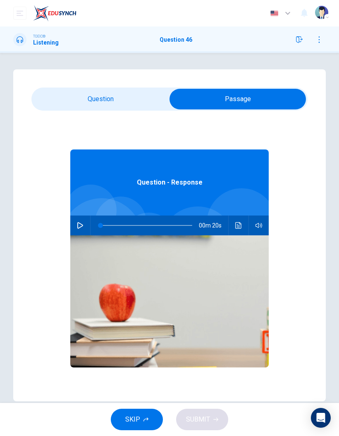
click at [79, 223] on icon "button" at bounding box center [80, 225] width 6 height 7
click at [76, 224] on button "button" at bounding box center [80, 226] width 13 height 20
type input "94"
click at [92, 90] on input "checkbox" at bounding box center [238, 99] width 414 height 21
checkbox input "false"
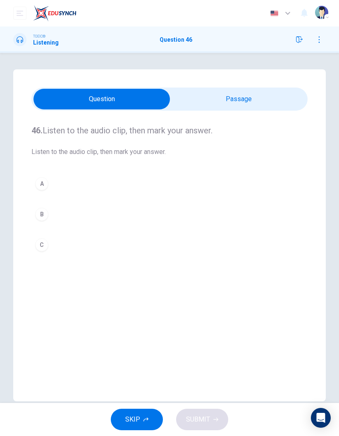
click at [50, 248] on button "C" at bounding box center [169, 245] width 276 height 21
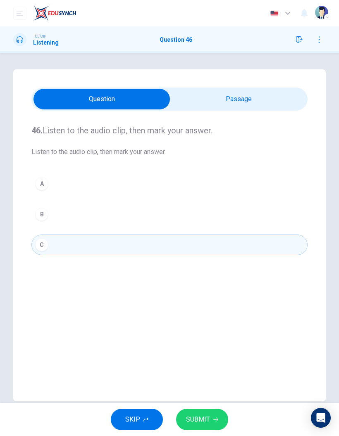
click at [194, 287] on span "SUBMIT" at bounding box center [198, 420] width 24 height 12
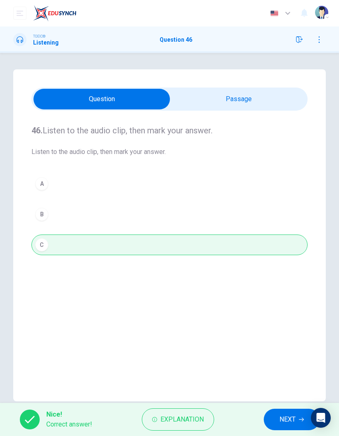
click at [285, 287] on span "NEXT" at bounding box center [287, 420] width 16 height 12
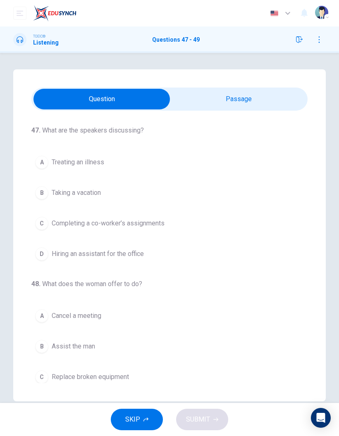
click at [223, 89] on input "checkbox" at bounding box center [102, 99] width 414 height 21
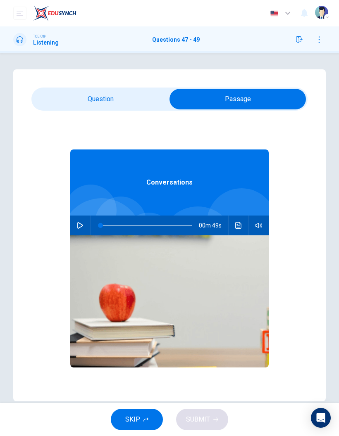
click at [77, 226] on icon "button" at bounding box center [80, 225] width 7 height 7
click at [82, 100] on input "checkbox" at bounding box center [238, 99] width 414 height 21
checkbox input "false"
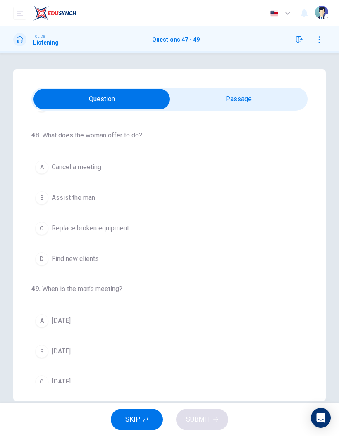
scroll to position [146, 0]
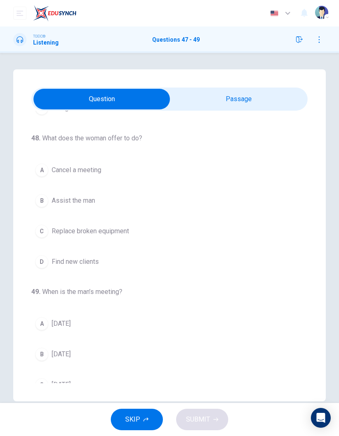
type input "53"
click at [252, 92] on input "checkbox" at bounding box center [102, 99] width 414 height 21
checkbox input "true"
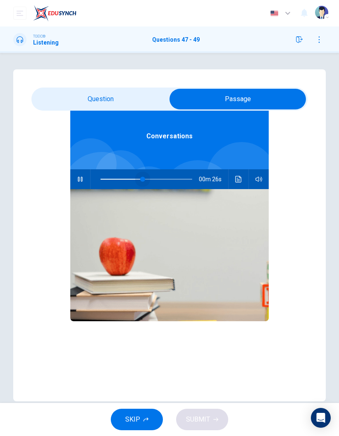
type input "0"
click at [123, 97] on input "checkbox" at bounding box center [238, 99] width 414 height 21
checkbox input "false"
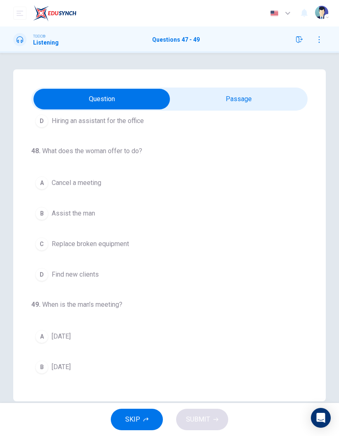
scroll to position [133, 0]
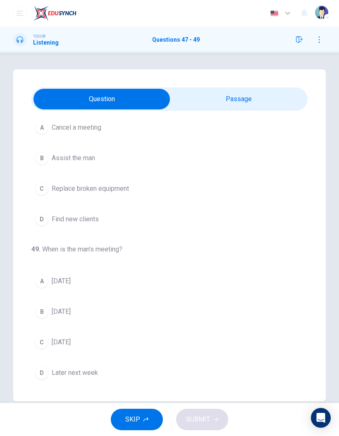
type input "59"
click at [261, 102] on input "checkbox" at bounding box center [102, 99] width 414 height 21
checkbox input "true"
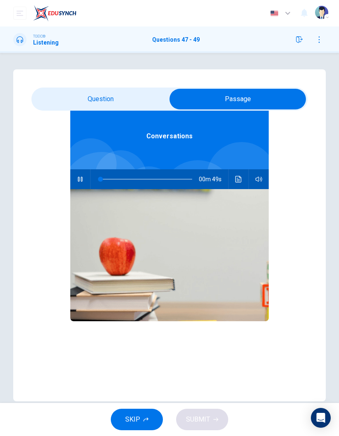
type input "1"
click at [118, 102] on input "checkbox" at bounding box center [238, 99] width 414 height 21
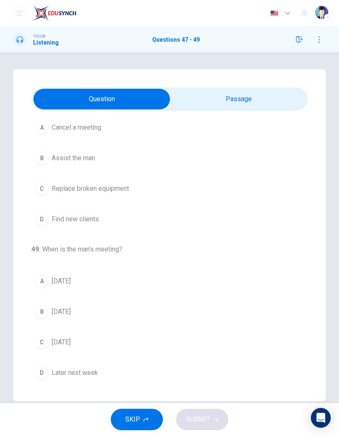
scroll to position [188, 0]
click at [70, 282] on span "[DATE]" at bounding box center [61, 281] width 19 height 10
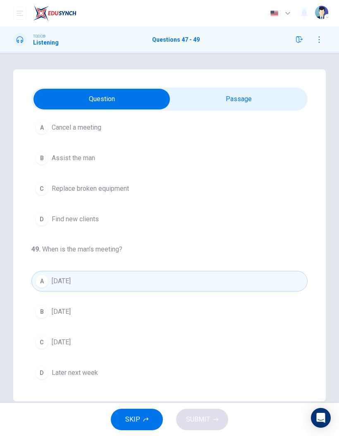
click at [248, 94] on input "checkbox" at bounding box center [102, 99] width 414 height 21
checkbox input "true"
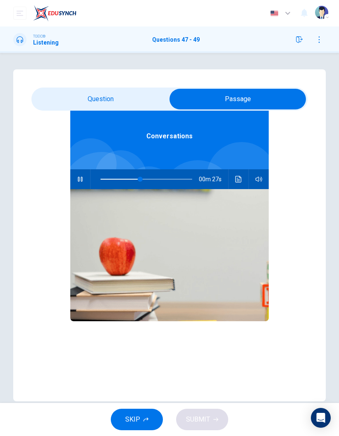
scroll to position [46, 0]
type input "0"
click at [130, 101] on input "checkbox" at bounding box center [238, 99] width 414 height 21
checkbox input "false"
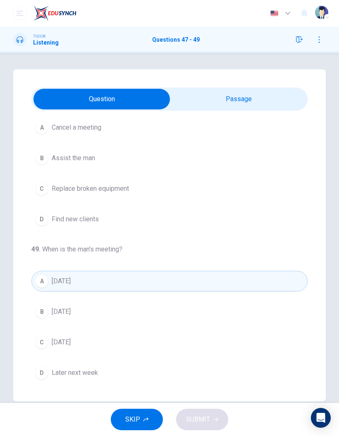
scroll to position [188, 0]
click at [86, 287] on button "B [DATE]" at bounding box center [169, 312] width 276 height 21
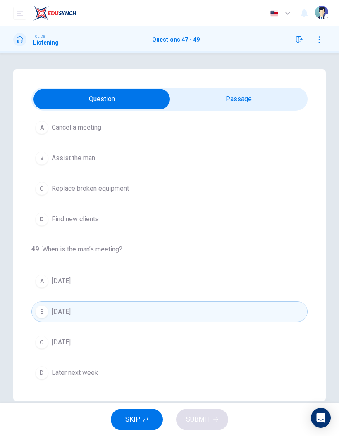
click at [88, 287] on button "A [DATE]" at bounding box center [169, 281] width 276 height 21
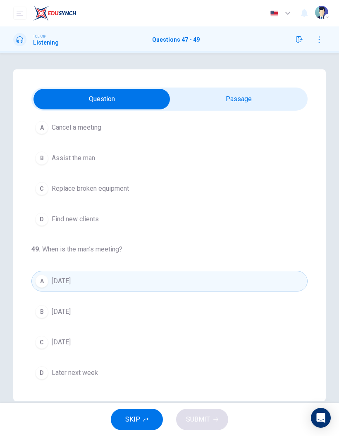
click at [111, 287] on button "B [DATE]" at bounding box center [169, 312] width 276 height 21
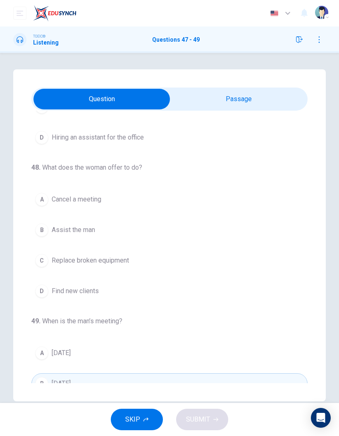
scroll to position [119, 0]
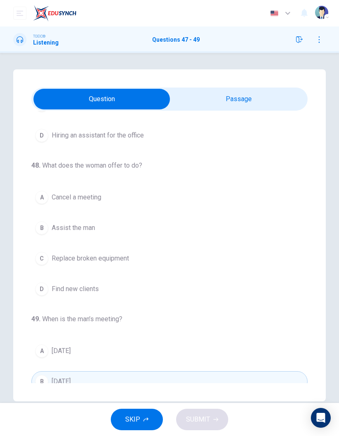
click at [97, 230] on button "B Assist the man" at bounding box center [169, 228] width 276 height 21
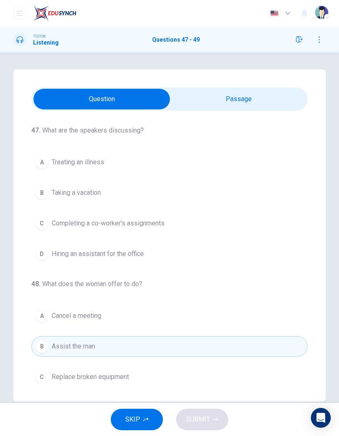
scroll to position [0, 0]
click at [140, 223] on span "Completing a co-worker’s assignments" at bounding box center [108, 224] width 113 height 10
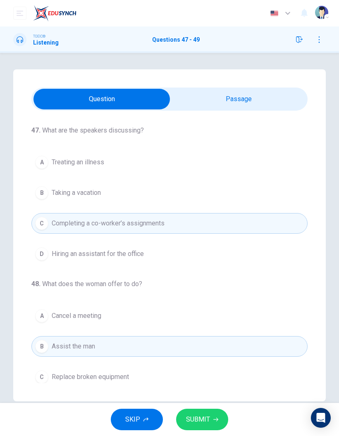
click at [214, 287] on icon "button" at bounding box center [215, 419] width 5 height 5
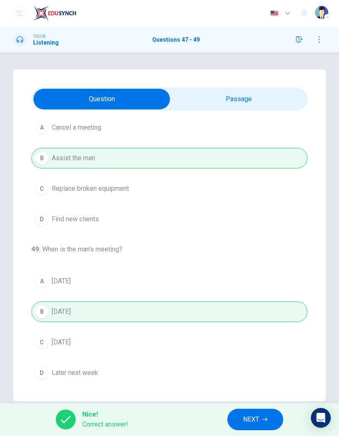
scroll to position [191, 0]
click at [259, 287] on span "NEXT" at bounding box center [251, 420] width 16 height 12
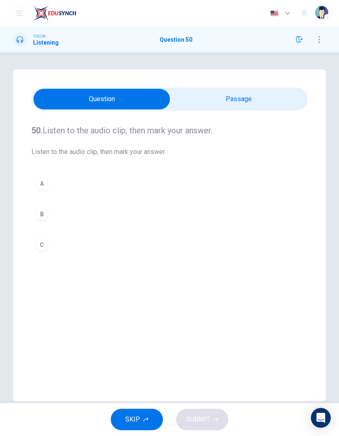
click at [247, 90] on input "checkbox" at bounding box center [102, 99] width 414 height 21
checkbox input "true"
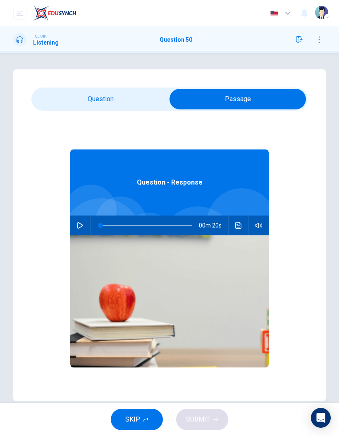
click at [83, 226] on icon "button" at bounding box center [80, 225] width 6 height 7
click at [78, 226] on icon "button" at bounding box center [80, 225] width 7 height 7
type input "68"
click at [117, 108] on input "checkbox" at bounding box center [238, 99] width 414 height 21
checkbox input "false"
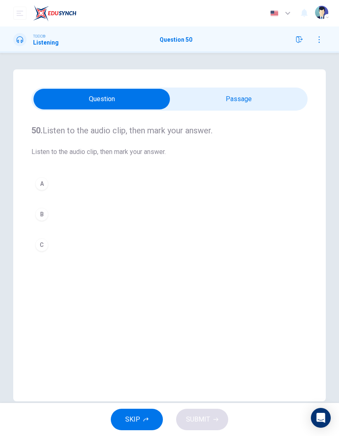
click at [40, 214] on div "B" at bounding box center [41, 214] width 13 height 13
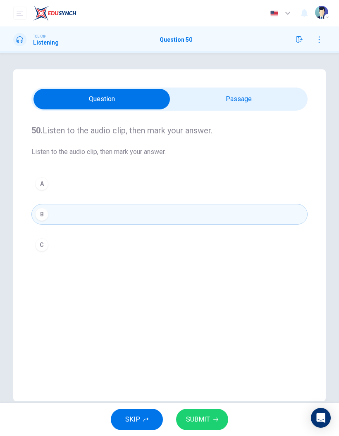
click at [215, 287] on icon "button" at bounding box center [215, 419] width 5 height 5
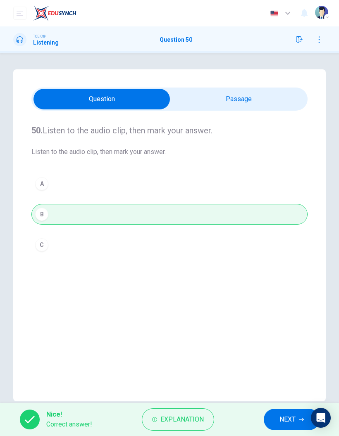
click at [273, 287] on button "NEXT" at bounding box center [292, 419] width 56 height 21
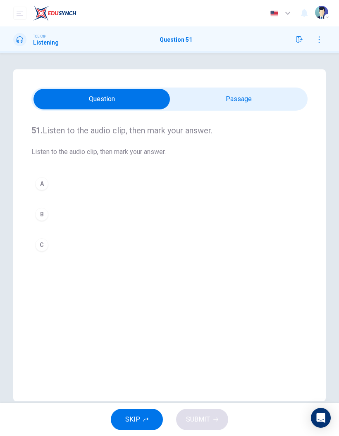
click at [237, 93] on input "checkbox" at bounding box center [102, 99] width 414 height 21
checkbox input "true"
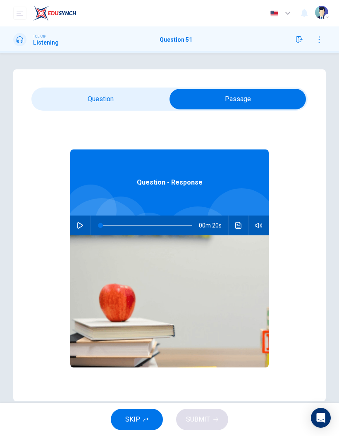
click at [81, 222] on button "button" at bounding box center [80, 226] width 13 height 20
type input "75"
click at [113, 100] on input "checkbox" at bounding box center [238, 99] width 414 height 21
checkbox input "false"
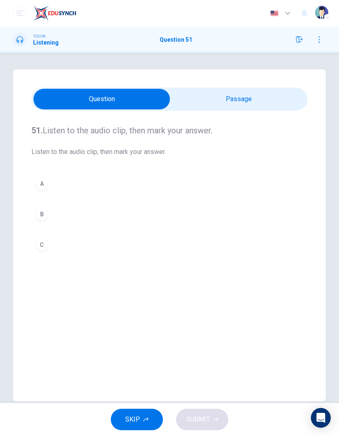
click at [44, 246] on div "C" at bounding box center [41, 244] width 13 height 13
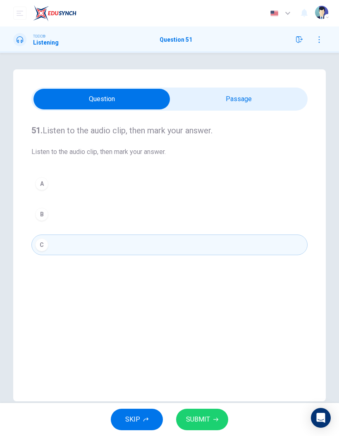
click at [213, 287] on icon "button" at bounding box center [215, 419] width 5 height 5
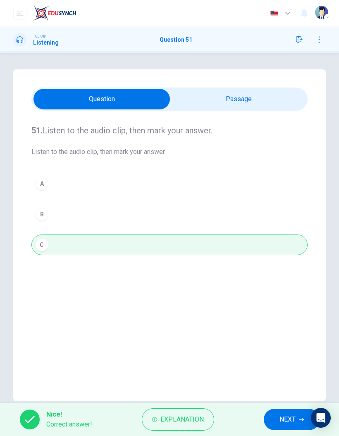
click at [287, 287] on span "NEXT" at bounding box center [287, 420] width 16 height 12
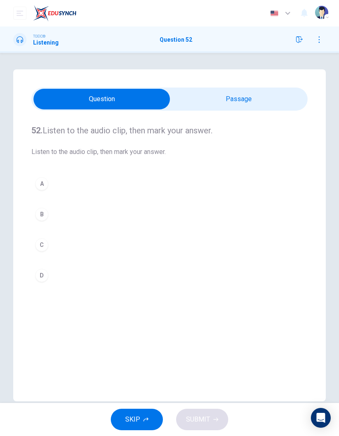
click at [267, 100] on input "checkbox" at bounding box center [102, 99] width 414 height 21
checkbox input "true"
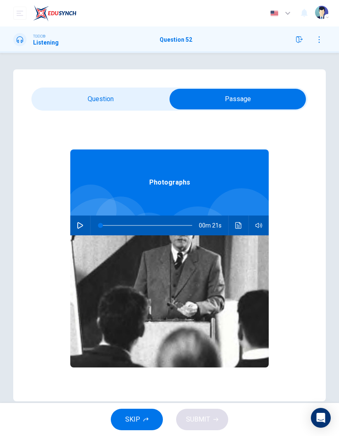
click at [79, 230] on button "button" at bounding box center [80, 226] width 13 height 20
type input "0"
click at [96, 95] on input "checkbox" at bounding box center [238, 99] width 414 height 21
checkbox input "false"
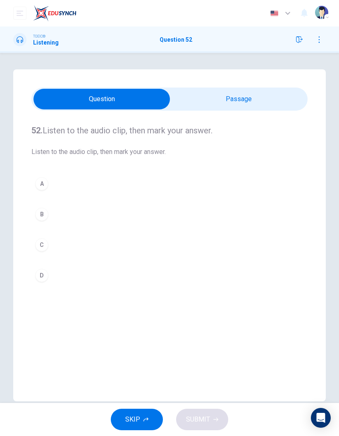
click at [43, 273] on div "D" at bounding box center [41, 275] width 13 height 13
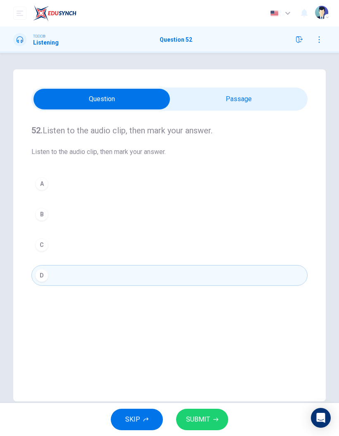
click at [205, 287] on button "SUBMIT" at bounding box center [202, 419] width 52 height 21
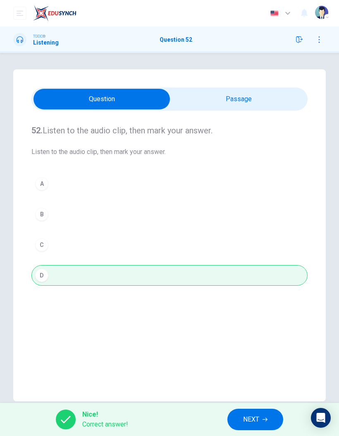
click at [247, 287] on span "NEXT" at bounding box center [251, 420] width 16 height 12
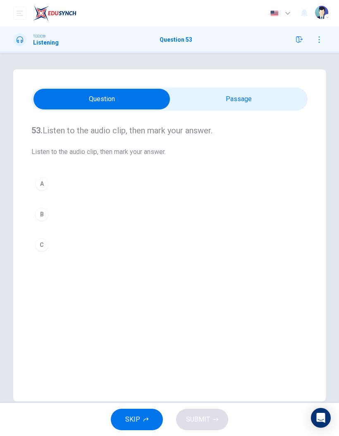
click at [228, 96] on input "checkbox" at bounding box center [102, 99] width 414 height 21
checkbox input "true"
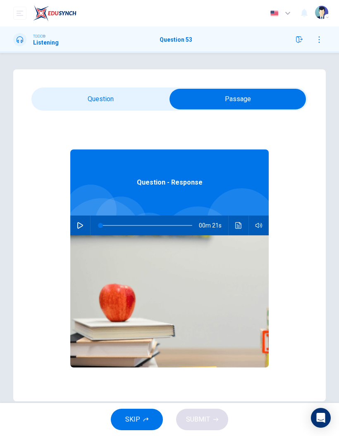
click at [79, 239] on img at bounding box center [169, 301] width 198 height 132
click at [80, 224] on icon "button" at bounding box center [80, 225] width 6 height 7
type input "0"
click at [43, 95] on input "checkbox" at bounding box center [238, 99] width 414 height 21
checkbox input "false"
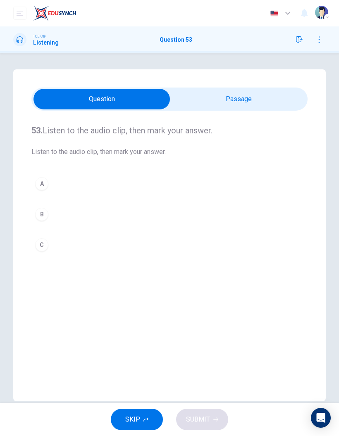
click at [36, 186] on div "A" at bounding box center [41, 183] width 13 height 13
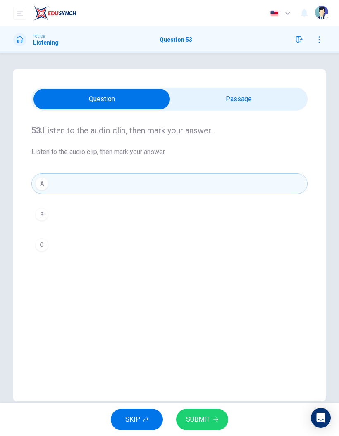
click at [200, 287] on span "SUBMIT" at bounding box center [198, 420] width 24 height 12
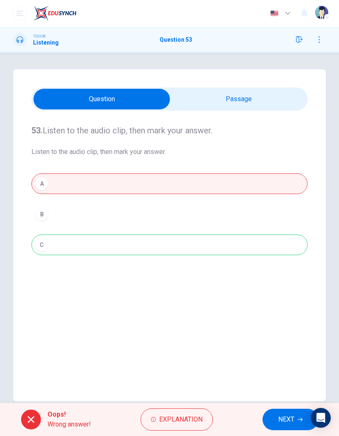
click at [283, 287] on span "NEXT" at bounding box center [286, 420] width 16 height 12
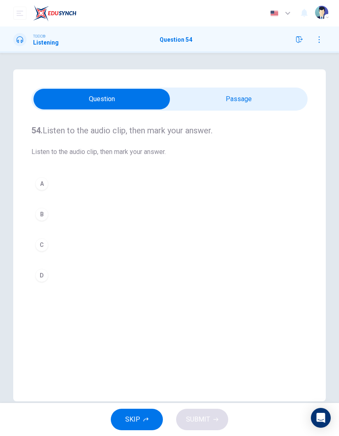
click at [244, 97] on input "checkbox" at bounding box center [102, 99] width 414 height 21
checkbox input "true"
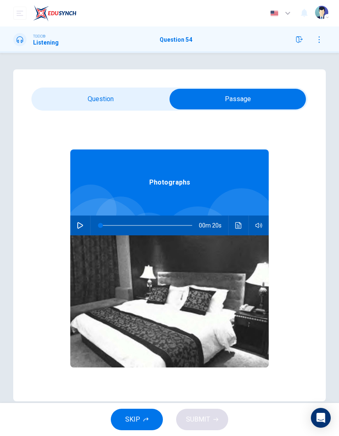
click at [77, 230] on button "button" at bounding box center [80, 226] width 13 height 20
type input "0"
click at [120, 96] on input "checkbox" at bounding box center [238, 99] width 414 height 21
checkbox input "false"
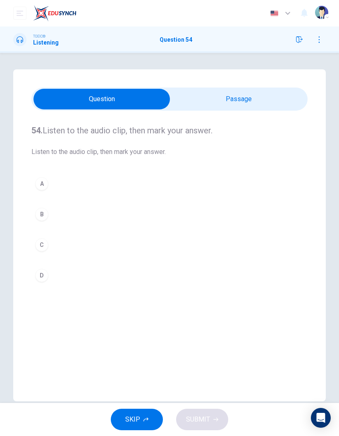
click at [48, 247] on div "C" at bounding box center [41, 244] width 13 height 13
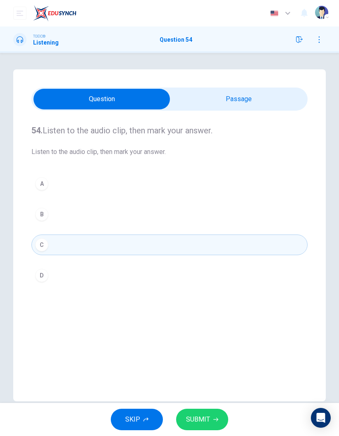
click at [208, 287] on span "SUBMIT" at bounding box center [198, 420] width 24 height 12
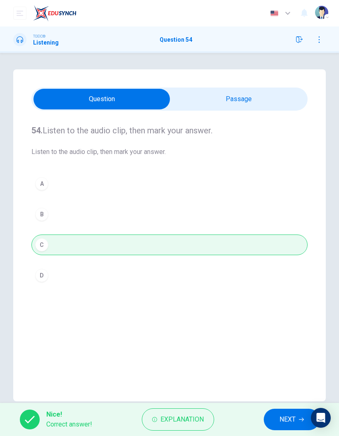
click at [294, 287] on button "NEXT" at bounding box center [292, 419] width 56 height 21
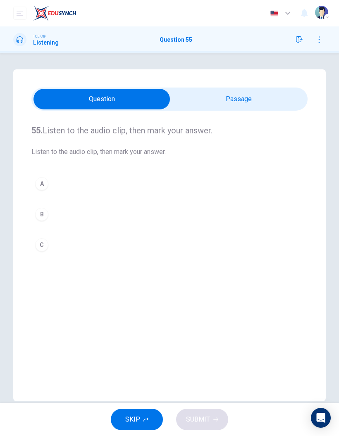
click at [266, 97] on input "checkbox" at bounding box center [102, 99] width 414 height 21
checkbox input "true"
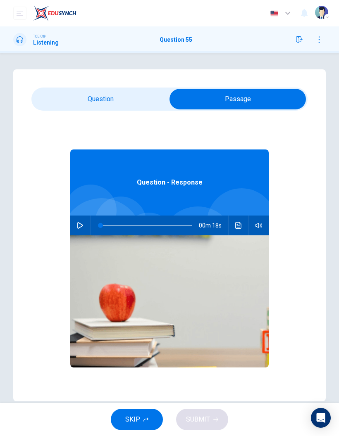
click at [79, 225] on icon "button" at bounding box center [80, 225] width 7 height 7
type input "96"
click at [124, 94] on input "checkbox" at bounding box center [238, 99] width 414 height 21
checkbox input "false"
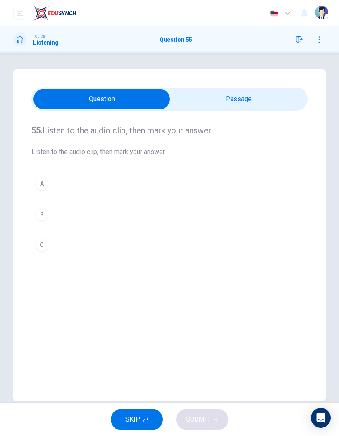
click at [49, 209] on button "B" at bounding box center [169, 214] width 276 height 21
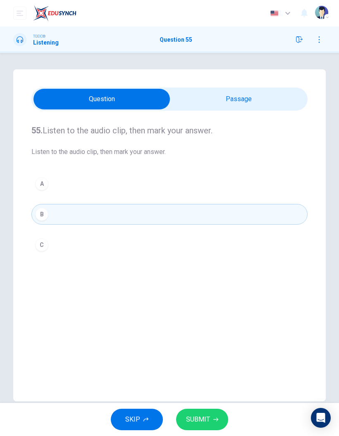
click at [210, 287] on div "SKIP SUBMIT" at bounding box center [169, 419] width 339 height 33
click at [199, 287] on span "SUBMIT" at bounding box center [198, 420] width 24 height 12
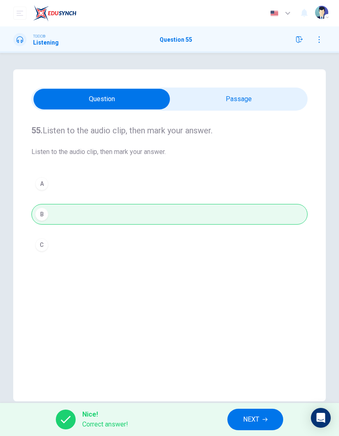
click at [260, 287] on button "NEXT" at bounding box center [255, 419] width 56 height 21
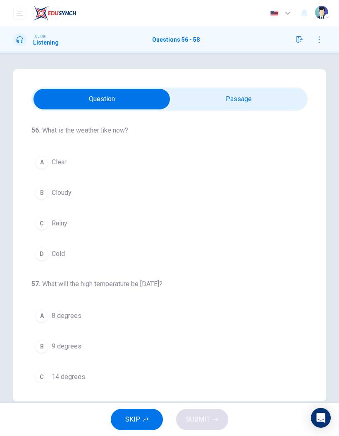
click at [271, 107] on input "checkbox" at bounding box center [102, 99] width 414 height 21
checkbox input "true"
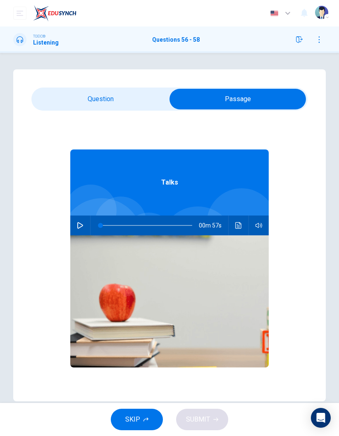
click at [78, 224] on icon "button" at bounding box center [80, 225] width 7 height 7
type input "26"
click at [143, 99] on input "checkbox" at bounding box center [238, 99] width 414 height 21
checkbox input "false"
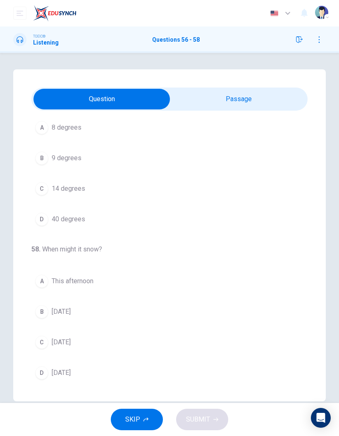
scroll to position [188, 0]
type input "47"
click at [258, 102] on input "checkbox" at bounding box center [102, 99] width 414 height 21
checkbox input "true"
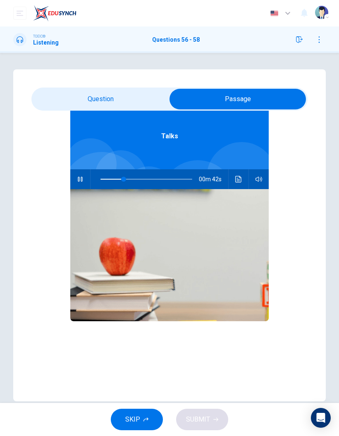
type input "0"
click at [123, 93] on input "checkbox" at bounding box center [238, 99] width 414 height 21
checkbox input "false"
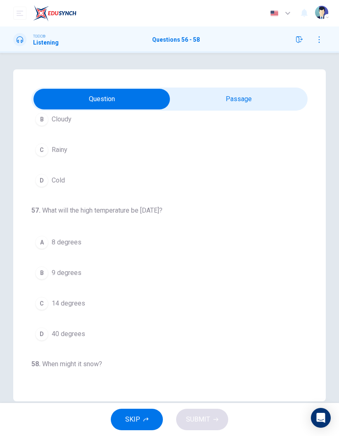
scroll to position [72, 0]
click at [47, 287] on div "C" at bounding box center [41, 304] width 13 height 13
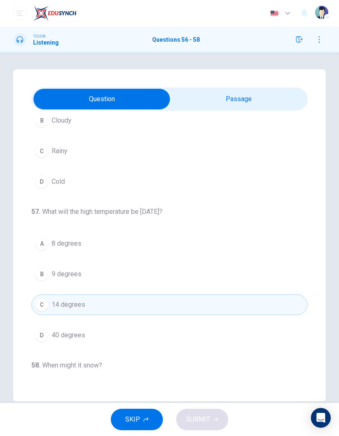
click at [50, 287] on button "D 40 degrees" at bounding box center [169, 335] width 276 height 21
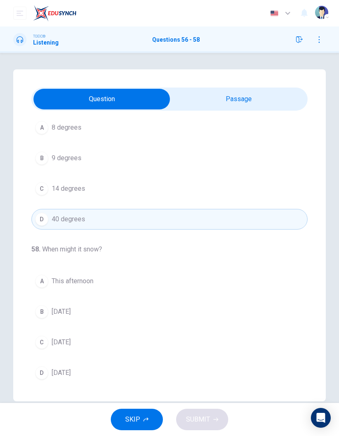
scroll to position [188, 0]
type input "60"
click at [256, 97] on input "checkbox" at bounding box center [102, 99] width 414 height 21
checkbox input "true"
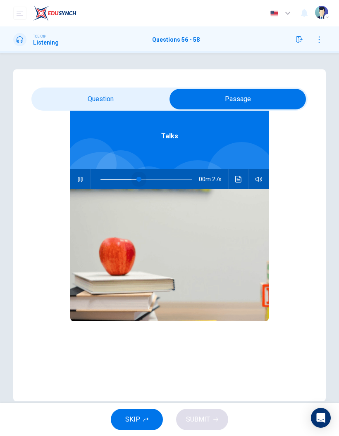
type input "0"
click at [123, 89] on input "checkbox" at bounding box center [238, 99] width 414 height 21
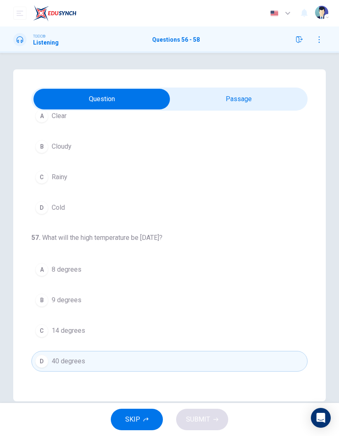
click at [230, 89] on input "checkbox" at bounding box center [102, 99] width 414 height 21
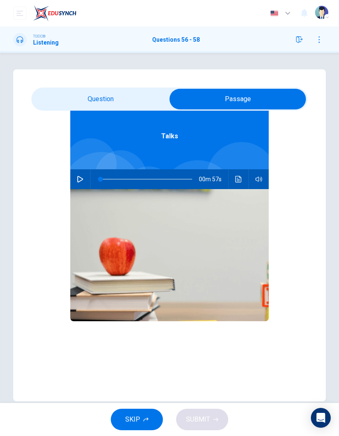
click at [81, 180] on icon "button" at bounding box center [80, 179] width 7 height 7
click at [71, 99] on input "checkbox" at bounding box center [238, 99] width 414 height 21
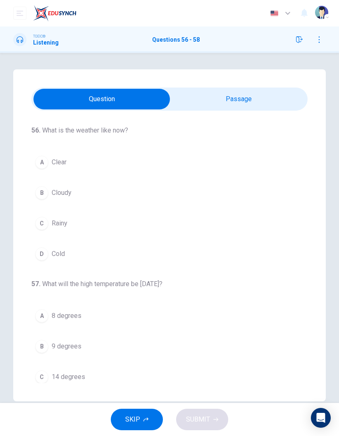
scroll to position [0, 0]
click at [52, 158] on span "Clear" at bounding box center [59, 162] width 15 height 10
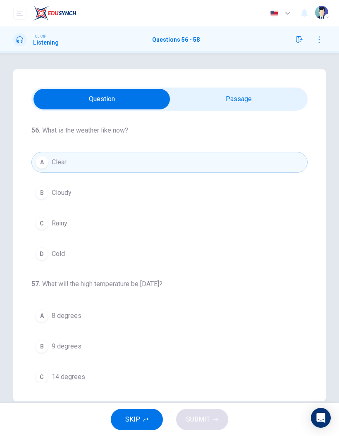
click at [224, 89] on input "checkbox" at bounding box center [102, 99] width 414 height 21
checkbox input "true"
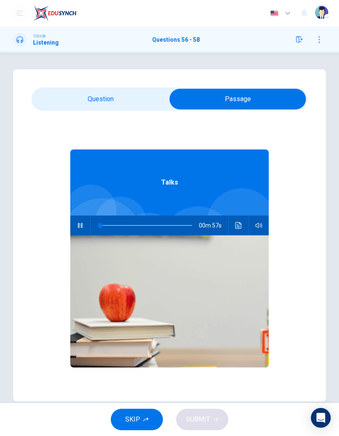
type input "1"
click at [61, 90] on input "checkbox" at bounding box center [238, 99] width 414 height 21
checkbox input "false"
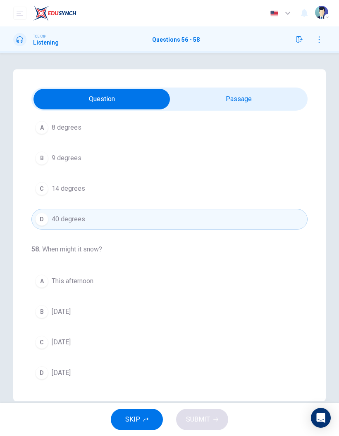
scroll to position [188, 0]
click at [71, 287] on button "B [DATE]" at bounding box center [169, 312] width 276 height 21
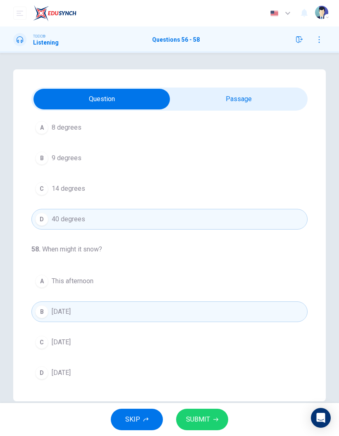
click at [214, 287] on icon "button" at bounding box center [215, 419] width 5 height 5
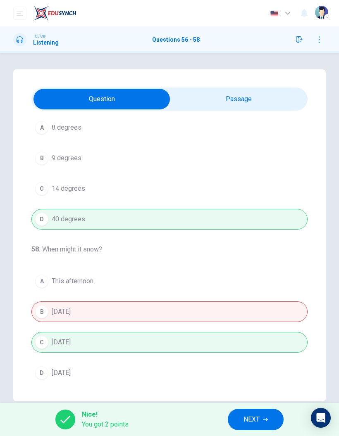
click at [254, 287] on span "NEXT" at bounding box center [251, 420] width 16 height 12
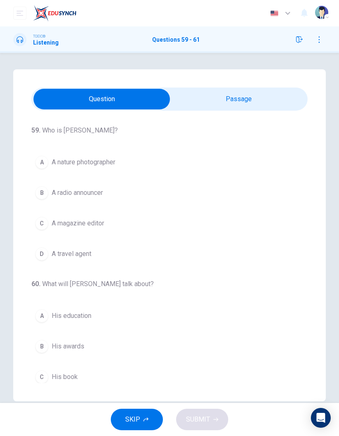
click at [224, 89] on input "checkbox" at bounding box center [102, 99] width 414 height 21
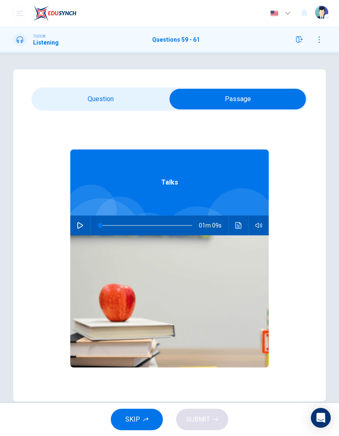
click at [81, 225] on icon "button" at bounding box center [80, 225] width 7 height 7
click at [60, 92] on input "checkbox" at bounding box center [238, 99] width 414 height 21
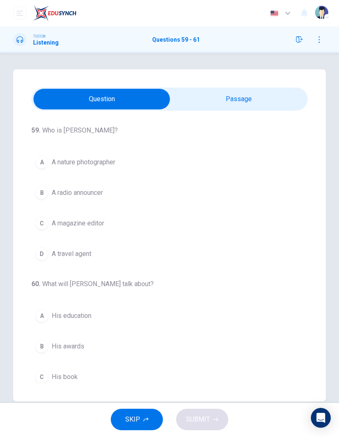
click at [52, 161] on span "A nature photographer" at bounding box center [84, 162] width 64 height 10
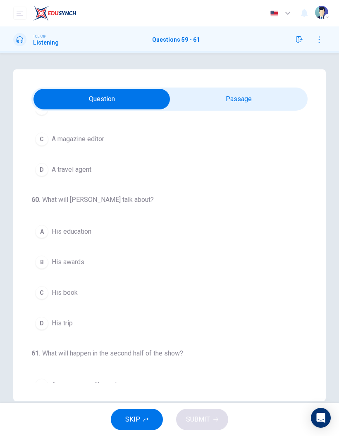
scroll to position [85, 0]
click at [44, 287] on div "D" at bounding box center [41, 322] width 13 height 13
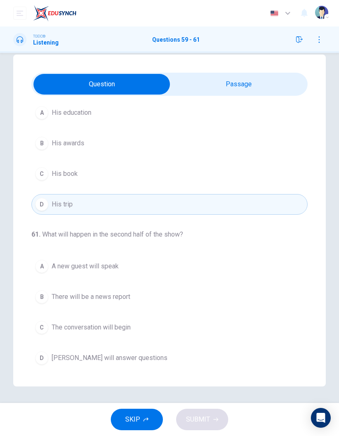
scroll to position [188, 0]
click at [126, 287] on button "D [PERSON_NAME] will answer questions" at bounding box center [169, 358] width 276 height 21
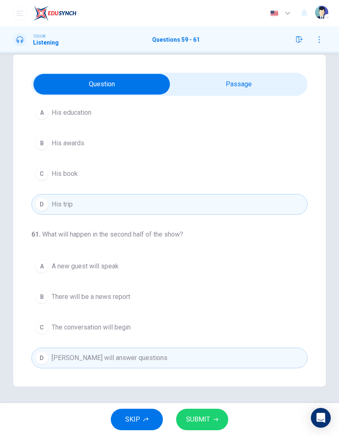
click at [267, 72] on div "59 . Who is [PERSON_NAME]? A A nature photographer B A radio announcer C A maga…" at bounding box center [169, 221] width 312 height 332
click at [231, 89] on input "checkbox" at bounding box center [102, 84] width 414 height 21
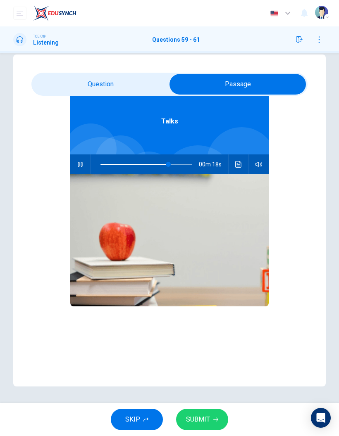
scroll to position [46, 0]
click at [79, 164] on icon "button" at bounding box center [80, 164] width 7 height 7
click at [82, 157] on button "button" at bounding box center [80, 164] width 13 height 20
click at [135, 80] on input "checkbox" at bounding box center [238, 84] width 414 height 21
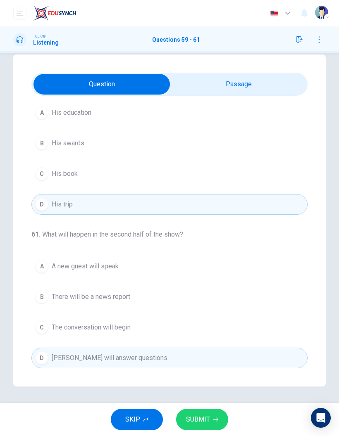
scroll to position [188, 0]
click at [208, 287] on button "SUBMIT" at bounding box center [202, 419] width 52 height 21
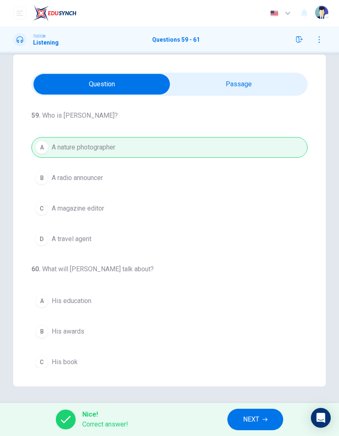
scroll to position [0, 0]
click at [270, 287] on button "NEXT" at bounding box center [255, 419] width 56 height 21
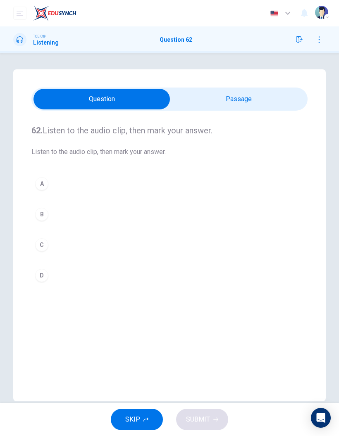
click at [267, 102] on input "checkbox" at bounding box center [102, 99] width 414 height 21
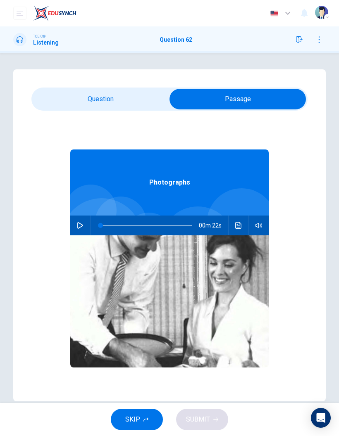
click at [82, 224] on icon "button" at bounding box center [80, 225] width 7 height 7
click at [79, 94] on input "checkbox" at bounding box center [238, 99] width 414 height 21
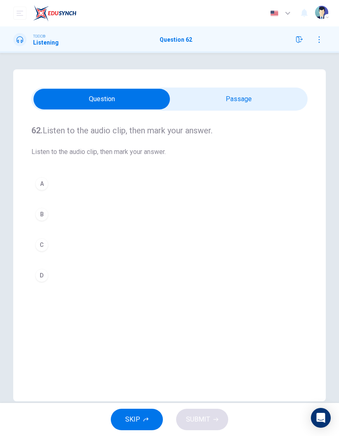
click at [50, 243] on button "C" at bounding box center [169, 245] width 276 height 21
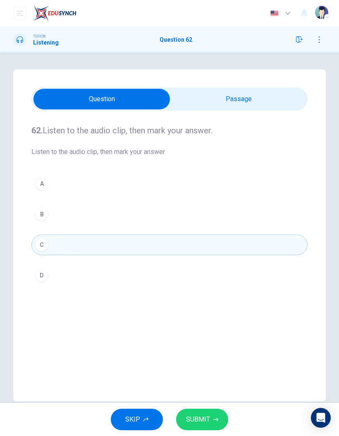
click at [223, 287] on button "SUBMIT" at bounding box center [202, 419] width 52 height 21
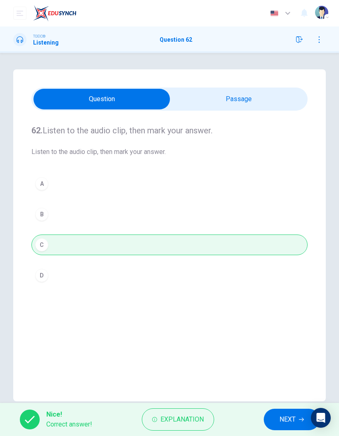
click at [290, 287] on span "NEXT" at bounding box center [287, 420] width 16 height 12
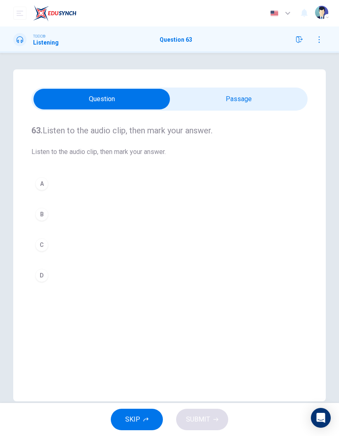
click at [277, 99] on input "checkbox" at bounding box center [102, 99] width 414 height 21
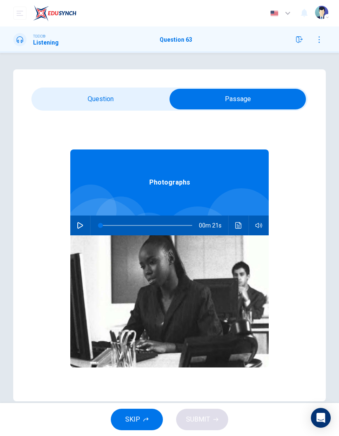
click at [85, 236] on img at bounding box center [169, 301] width 198 height 132
click at [79, 229] on button "button" at bounding box center [80, 226] width 13 height 20
click at [84, 229] on button "button" at bounding box center [80, 226] width 13 height 20
click at [83, 100] on input "checkbox" at bounding box center [238, 99] width 414 height 21
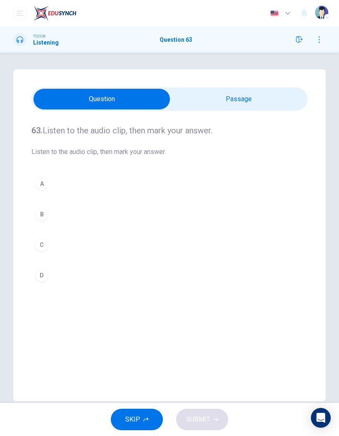
click at [40, 212] on div "B" at bounding box center [41, 214] width 13 height 13
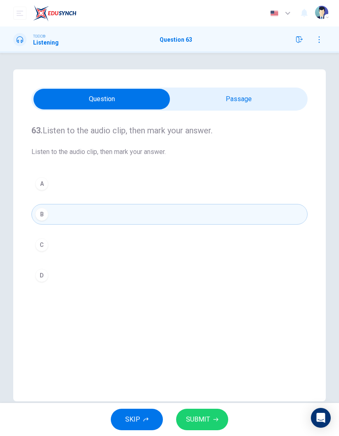
click at [219, 287] on button "SUBMIT" at bounding box center [202, 419] width 52 height 21
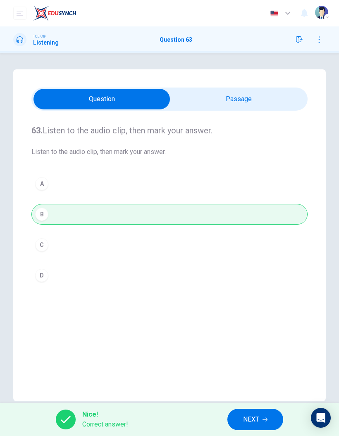
click at [264, 287] on button "NEXT" at bounding box center [255, 419] width 56 height 21
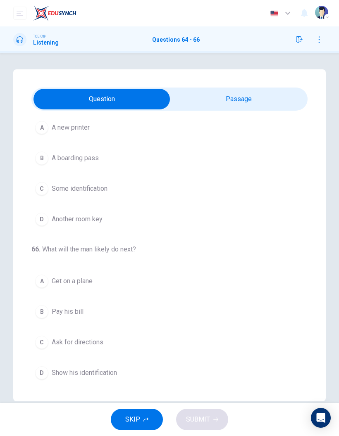
scroll to position [188, 0]
click at [282, 107] on input "checkbox" at bounding box center [102, 99] width 414 height 21
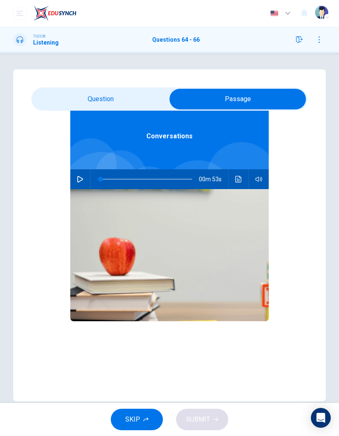
click at [82, 179] on icon "button" at bounding box center [80, 179] width 6 height 7
click at [90, 95] on input "checkbox" at bounding box center [238, 99] width 414 height 21
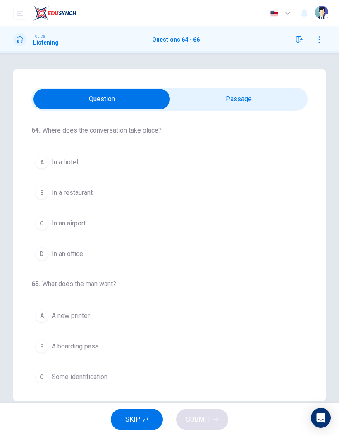
scroll to position [0, 0]
click at [228, 109] on input "checkbox" at bounding box center [102, 99] width 414 height 21
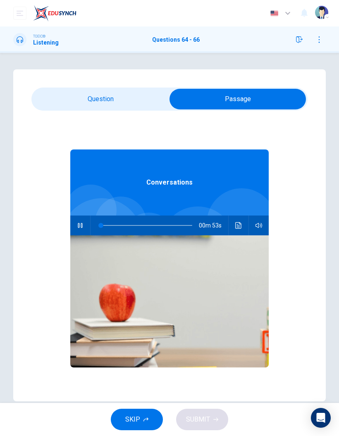
click at [56, 102] on input "checkbox" at bounding box center [238, 99] width 414 height 21
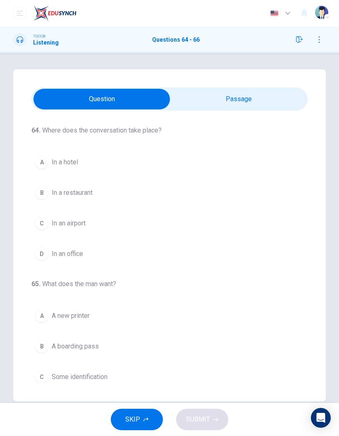
click at [69, 223] on span "In an airport" at bounding box center [69, 224] width 34 height 10
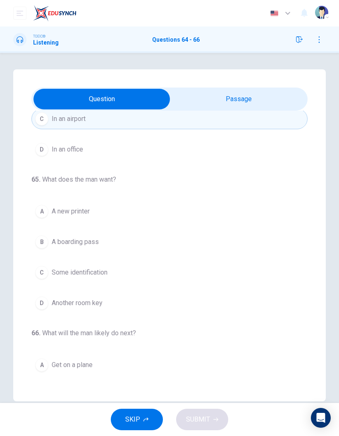
scroll to position [104, 0]
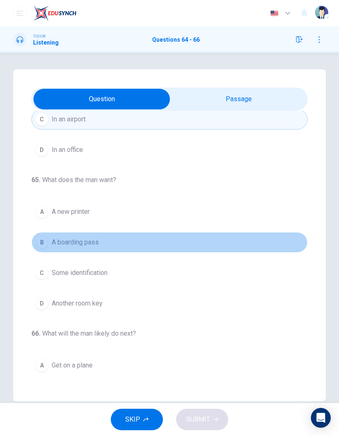
click at [67, 246] on span "A boarding pass" at bounding box center [75, 243] width 47 height 10
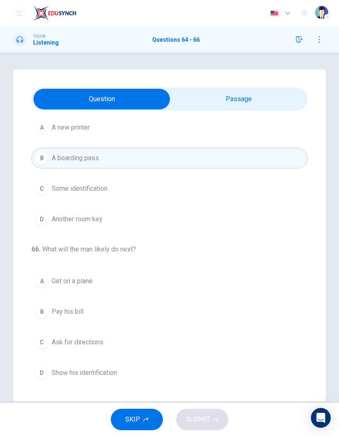
scroll to position [188, 0]
click at [54, 287] on button "D Show his identification" at bounding box center [169, 373] width 276 height 21
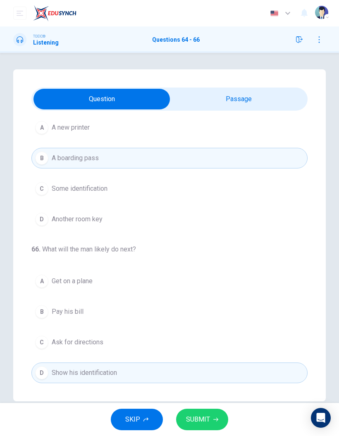
click at [205, 287] on span "SUBMIT" at bounding box center [198, 420] width 24 height 12
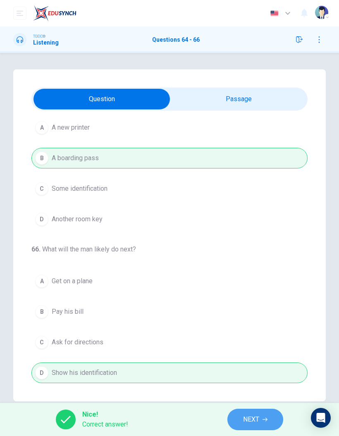
click at [257, 287] on button "NEXT" at bounding box center [255, 419] width 56 height 21
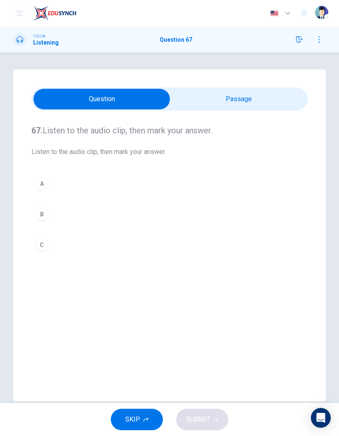
click at [290, 90] on input "checkbox" at bounding box center [102, 99] width 414 height 21
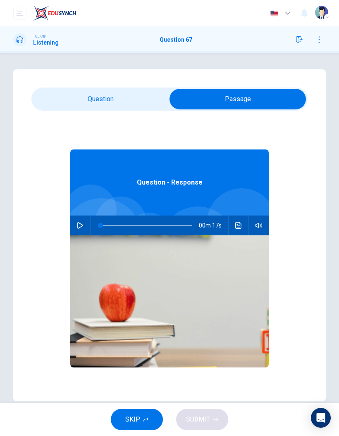
click at [80, 228] on icon "button" at bounding box center [80, 225] width 7 height 7
click at [86, 97] on input "checkbox" at bounding box center [238, 99] width 414 height 21
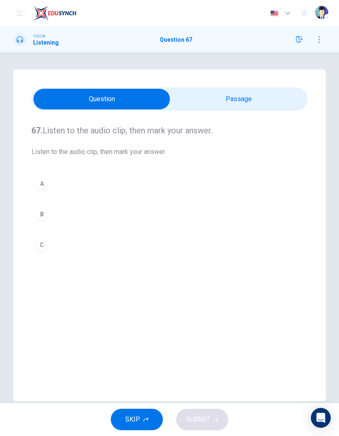
click at [37, 211] on div "B" at bounding box center [41, 214] width 13 height 13
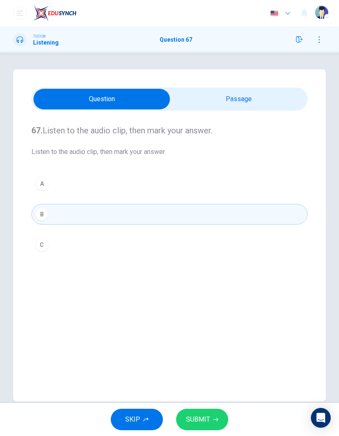
click at [200, 287] on span "SUBMIT" at bounding box center [198, 420] width 24 height 12
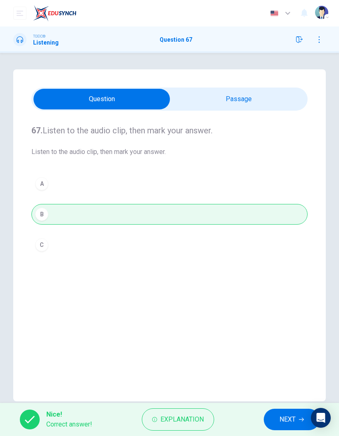
click at [295, 287] on button "NEXT" at bounding box center [292, 419] width 56 height 21
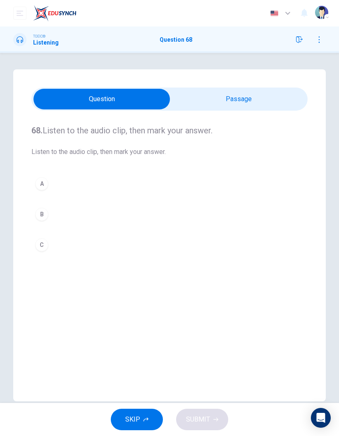
click at [276, 99] on input "checkbox" at bounding box center [102, 99] width 414 height 21
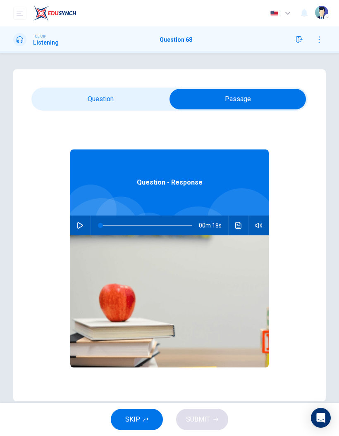
click at [76, 227] on button "button" at bounding box center [80, 226] width 13 height 20
click at [4, 227] on div "68. Listen to the audio clip, then [PERSON_NAME] your answer. Listen to the aud…" at bounding box center [169, 235] width 339 height 332
click at [65, 103] on input "checkbox" at bounding box center [238, 99] width 414 height 21
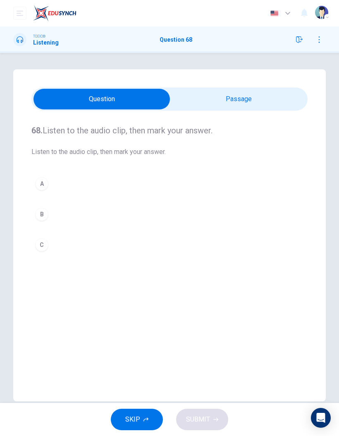
click at [51, 189] on button "A" at bounding box center [169, 183] width 276 height 21
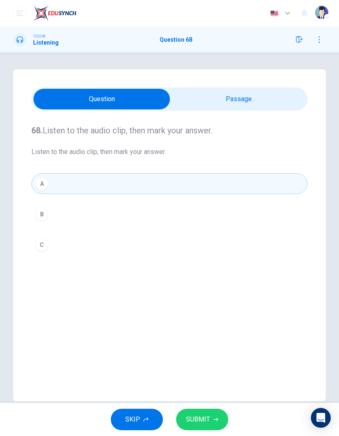
click at [217, 287] on icon "button" at bounding box center [215, 420] width 5 height 4
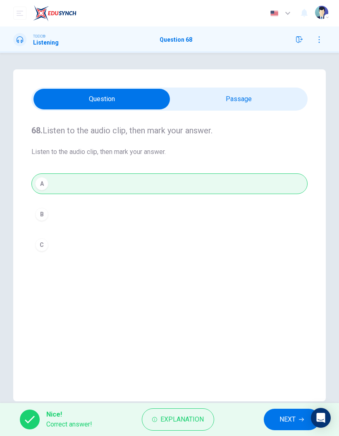
click at [293, 287] on span "NEXT" at bounding box center [287, 420] width 16 height 12
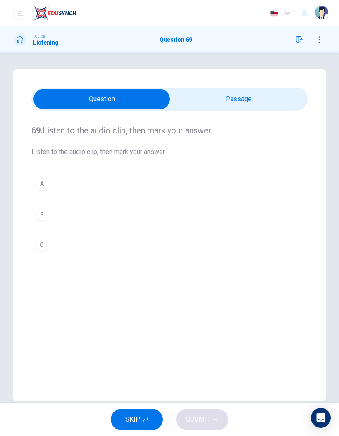
click at [261, 91] on input "checkbox" at bounding box center [102, 99] width 414 height 21
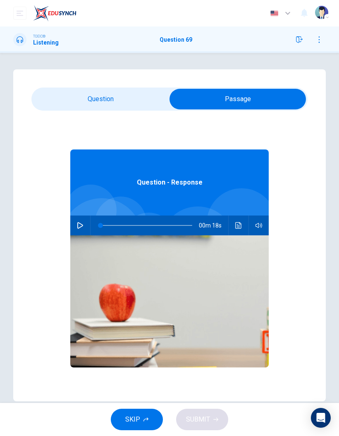
click at [81, 220] on button "button" at bounding box center [80, 226] width 13 height 20
click at [68, 107] on input "checkbox" at bounding box center [238, 99] width 414 height 21
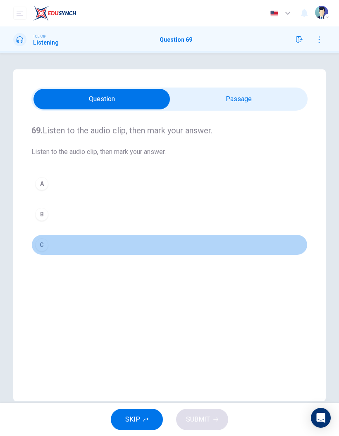
click at [46, 241] on div "C" at bounding box center [41, 244] width 13 height 13
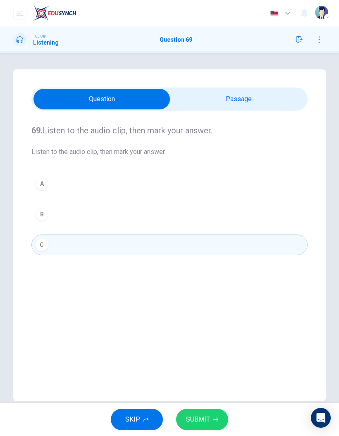
click at [210, 287] on button "SUBMIT" at bounding box center [202, 419] width 52 height 21
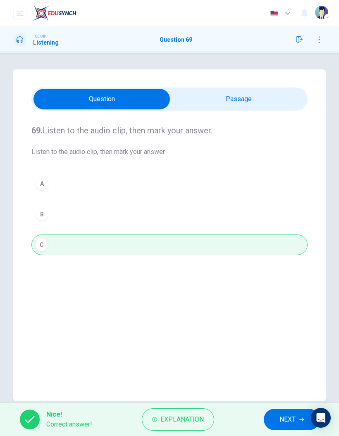
click at [280, 287] on span "NEXT" at bounding box center [287, 420] width 16 height 12
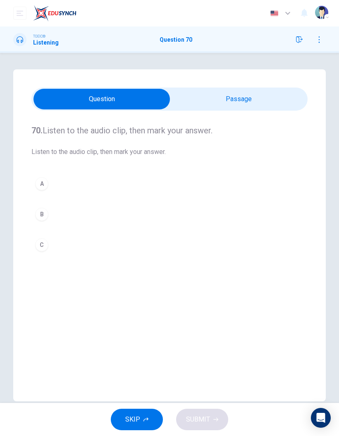
click at [231, 97] on input "checkbox" at bounding box center [102, 99] width 414 height 21
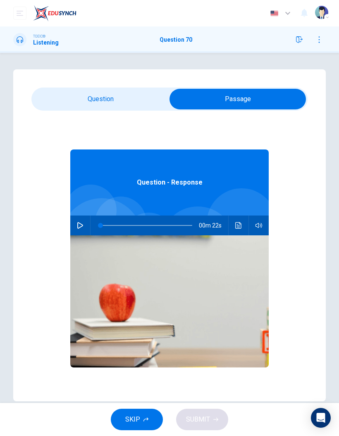
click at [74, 232] on div "00m 22s" at bounding box center [169, 226] width 198 height 20
click at [78, 226] on icon "button" at bounding box center [80, 225] width 7 height 7
click at [63, 106] on input "checkbox" at bounding box center [238, 99] width 414 height 21
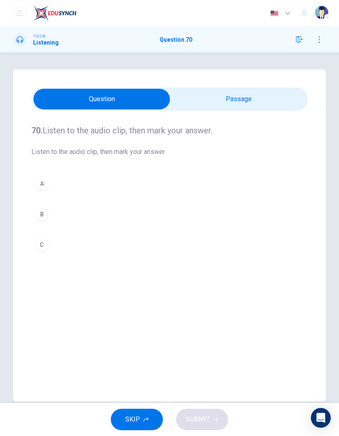
click at [42, 181] on div "A" at bounding box center [41, 183] width 13 height 13
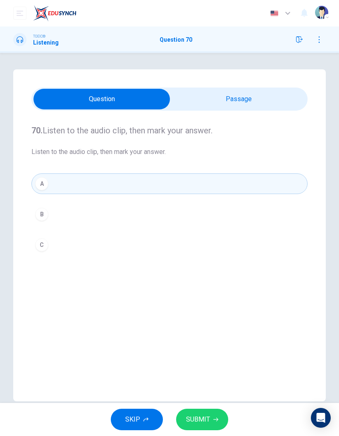
click at [215, 287] on button "SUBMIT" at bounding box center [202, 419] width 52 height 21
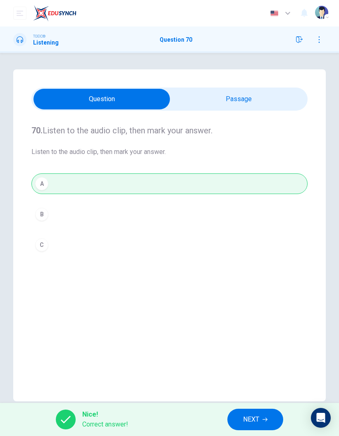
click at [257, 287] on span "NEXT" at bounding box center [251, 420] width 16 height 12
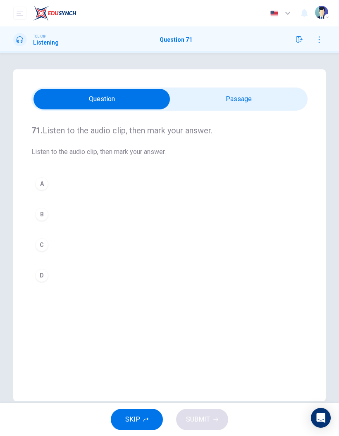
click at [221, 94] on input "checkbox" at bounding box center [102, 99] width 414 height 21
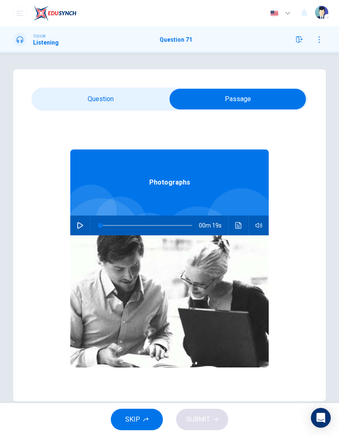
click at [79, 231] on button "button" at bounding box center [80, 226] width 13 height 20
click at [111, 106] on input "checkbox" at bounding box center [238, 99] width 414 height 21
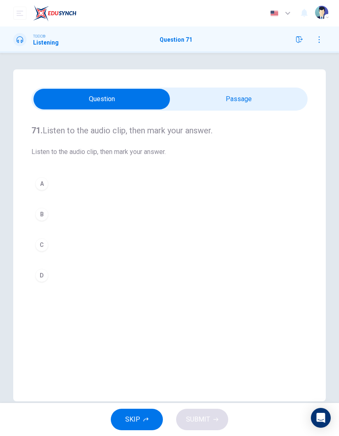
click at [44, 186] on div "A" at bounding box center [41, 183] width 13 height 13
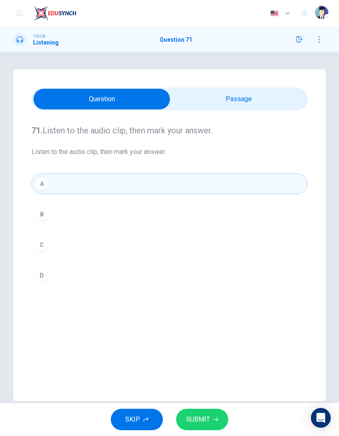
click at [214, 287] on icon "button" at bounding box center [215, 419] width 5 height 5
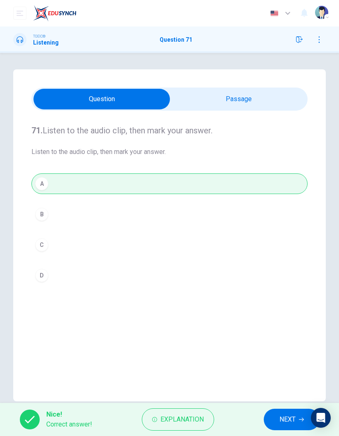
click at [283, 287] on span "NEXT" at bounding box center [287, 420] width 16 height 12
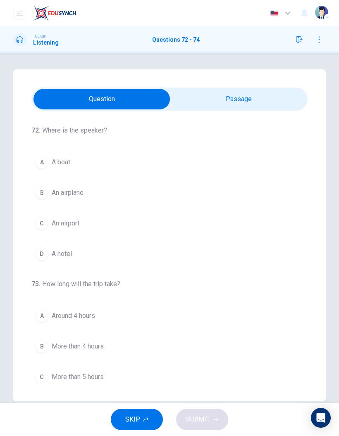
click at [221, 103] on input "checkbox" at bounding box center [102, 99] width 414 height 21
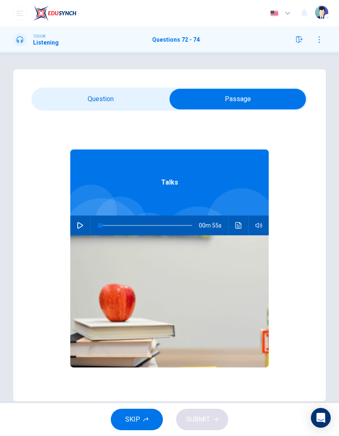
click at [80, 235] on button "button" at bounding box center [80, 226] width 13 height 20
click at [107, 103] on input "checkbox" at bounding box center [238, 99] width 414 height 21
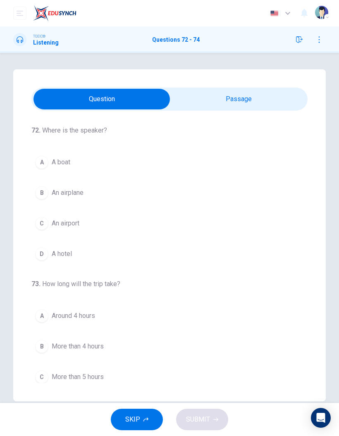
click at [53, 198] on button "B An airplane" at bounding box center [169, 193] width 276 height 21
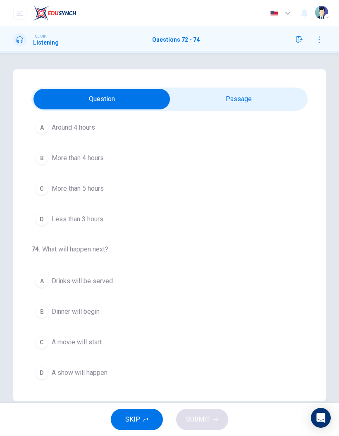
click at [251, 98] on input "checkbox" at bounding box center [102, 99] width 414 height 21
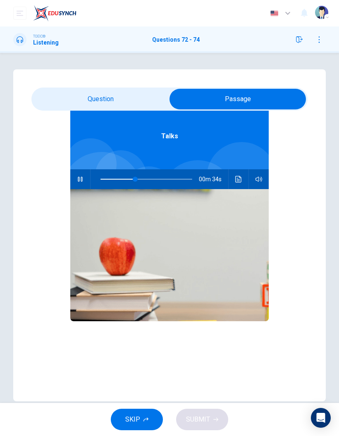
scroll to position [46, 0]
click at [127, 94] on input "checkbox" at bounding box center [238, 99] width 414 height 21
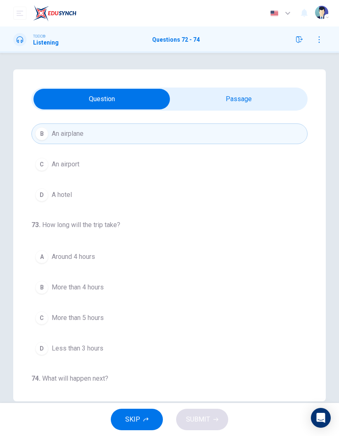
scroll to position [70, 0]
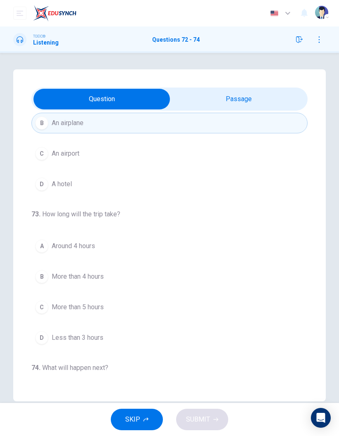
click at [74, 254] on button "A Around 4 hours" at bounding box center [169, 246] width 276 height 21
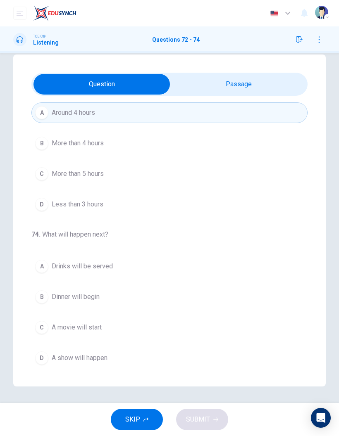
scroll to position [15, 0]
click at [89, 268] on span "Drinks will be served" at bounding box center [82, 266] width 61 height 10
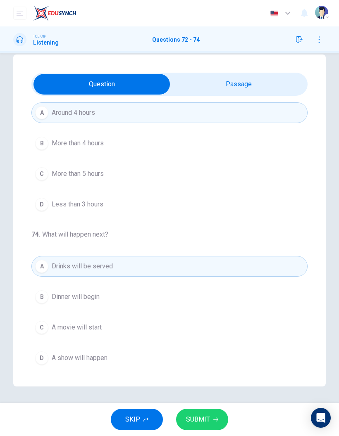
click at [195, 287] on button "SUBMIT" at bounding box center [202, 419] width 52 height 21
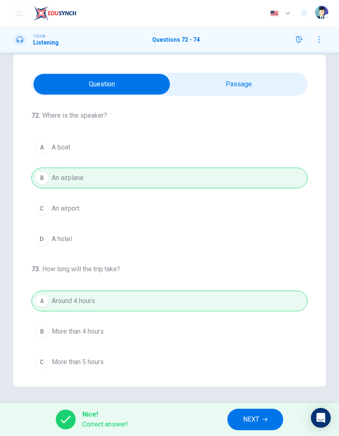
scroll to position [0, 0]
click at [258, 287] on span "NEXT" at bounding box center [251, 420] width 16 height 12
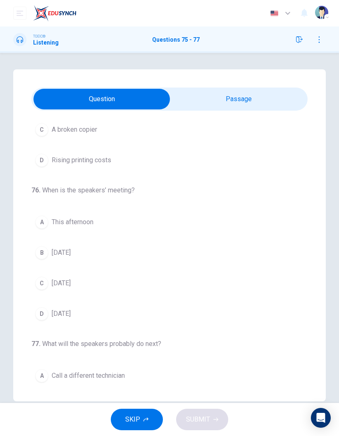
scroll to position [98, 0]
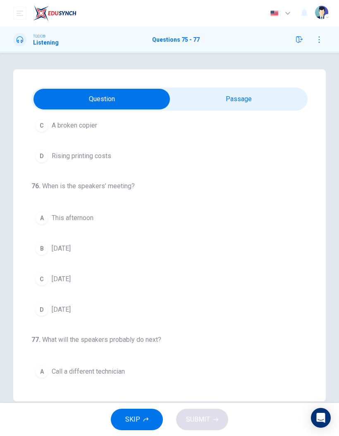
click at [254, 100] on input "checkbox" at bounding box center [102, 99] width 414 height 21
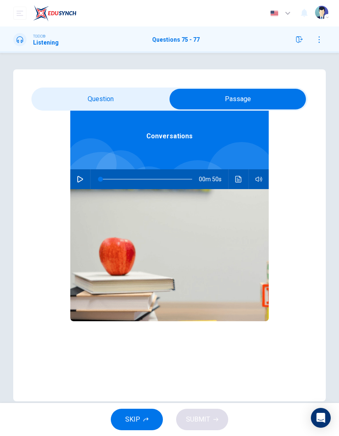
click at [77, 175] on button "button" at bounding box center [80, 179] width 13 height 20
click at [114, 104] on input "checkbox" at bounding box center [238, 99] width 414 height 21
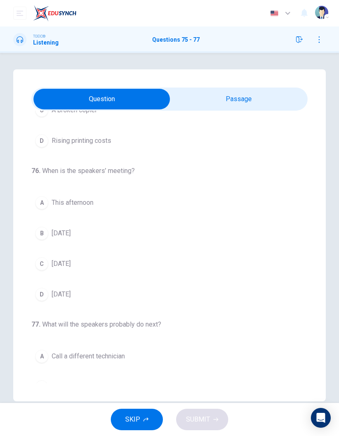
scroll to position [112, 0]
click at [71, 232] on span "[DATE]" at bounding box center [61, 235] width 19 height 10
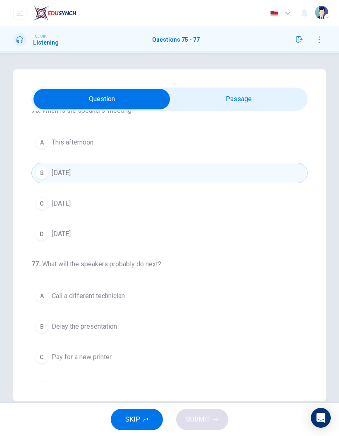
scroll to position [200, 0]
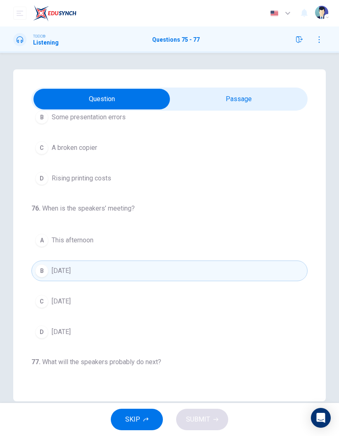
click at [249, 99] on input "checkbox" at bounding box center [102, 99] width 414 height 21
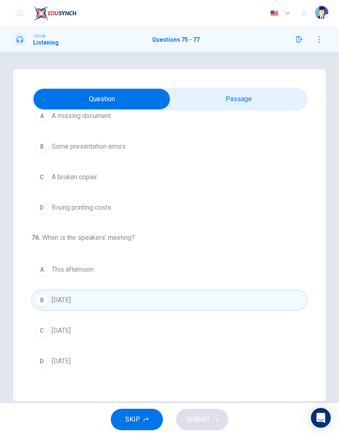
scroll to position [46, 0]
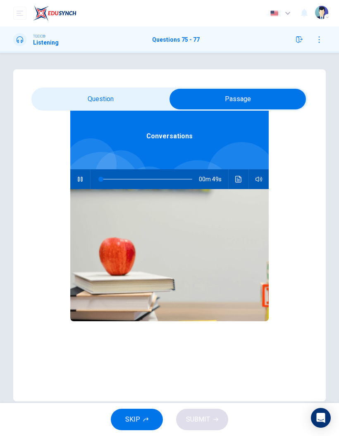
click at [125, 102] on input "checkbox" at bounding box center [238, 99] width 414 height 21
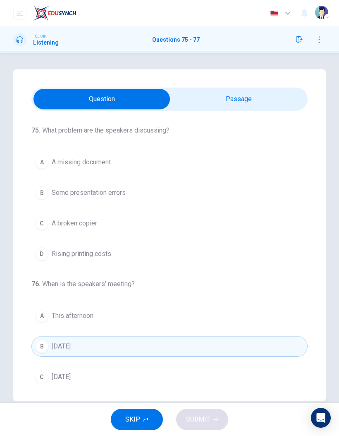
scroll to position [0, 0]
click at [257, 92] on input "checkbox" at bounding box center [102, 99] width 414 height 21
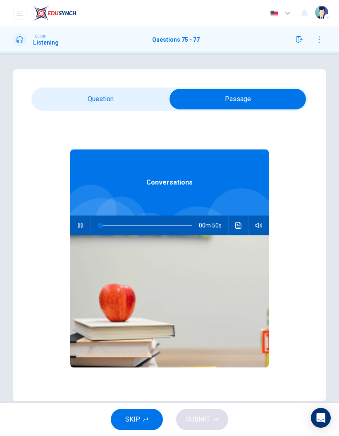
click at [67, 94] on input "checkbox" at bounding box center [238, 99] width 414 height 21
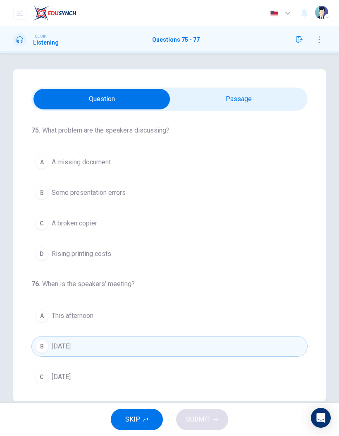
click at [60, 221] on span "A broken copier" at bounding box center [74, 224] width 45 height 10
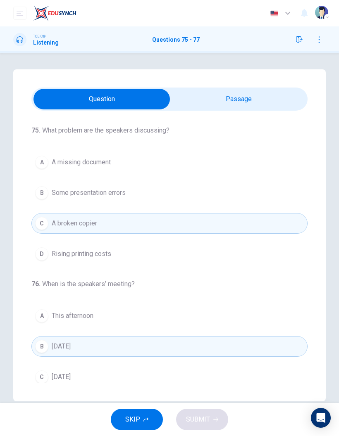
click at [53, 161] on span "A missing document" at bounding box center [81, 162] width 59 height 10
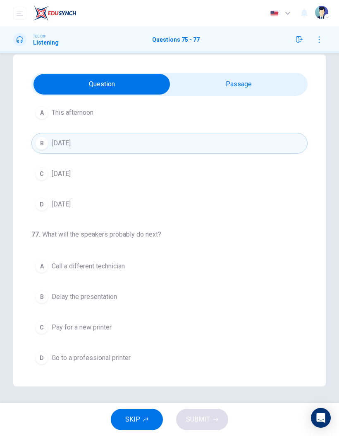
scroll to position [188, 0]
click at [242, 80] on input "checkbox" at bounding box center [102, 84] width 414 height 21
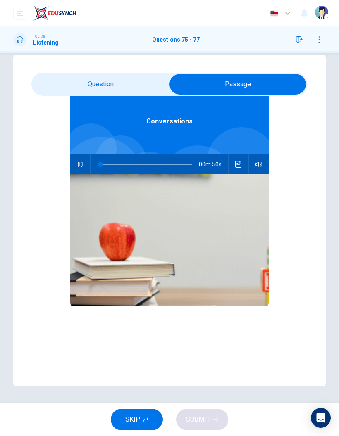
click at [128, 86] on input "checkbox" at bounding box center [238, 84] width 414 height 21
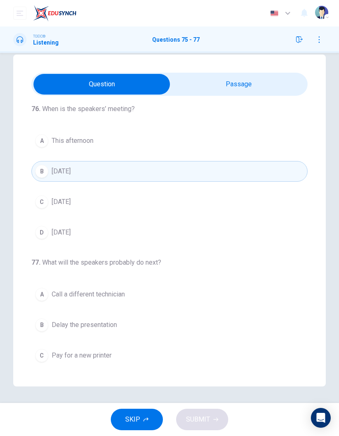
scroll to position [154, 0]
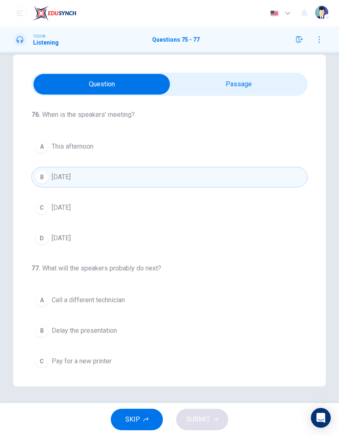
click at [86, 232] on button "D [DATE]" at bounding box center [169, 238] width 276 height 21
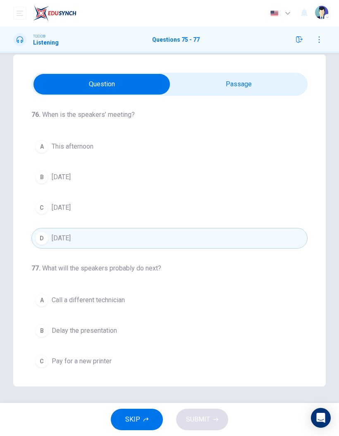
click at [118, 215] on button "C [DATE]" at bounding box center [169, 207] width 276 height 21
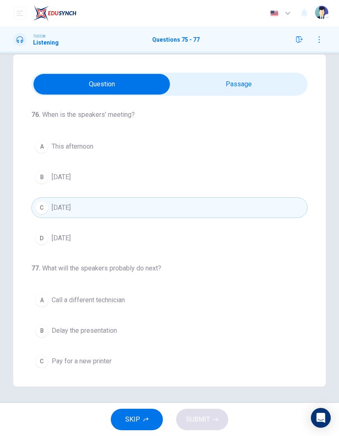
click at [100, 244] on button "D [DATE]" at bounding box center [169, 238] width 276 height 21
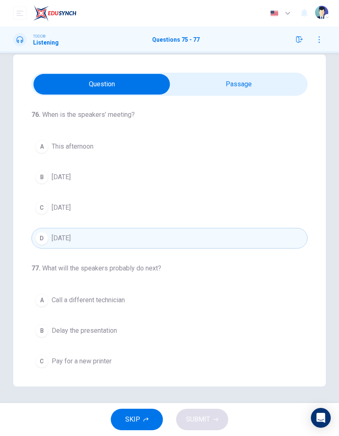
click at [227, 80] on input "checkbox" at bounding box center [102, 84] width 414 height 21
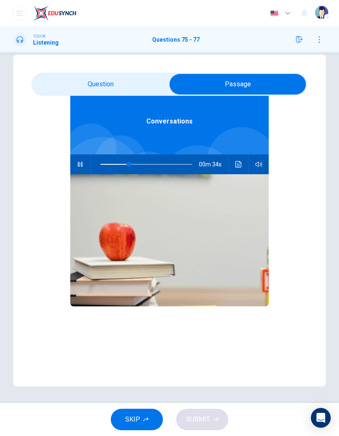
scroll to position [46, 0]
click at [133, 90] on input "checkbox" at bounding box center [238, 84] width 414 height 21
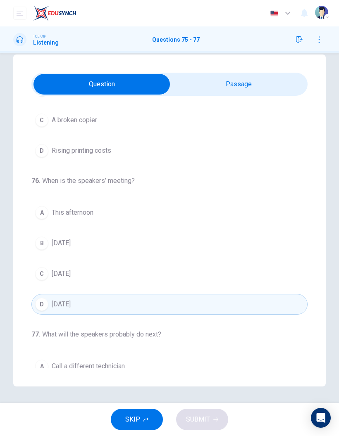
scroll to position [92, 0]
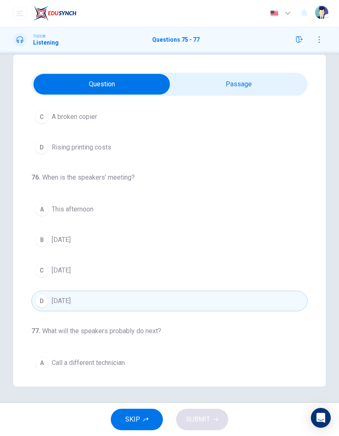
click at [92, 276] on button "C [DATE]" at bounding box center [169, 270] width 276 height 21
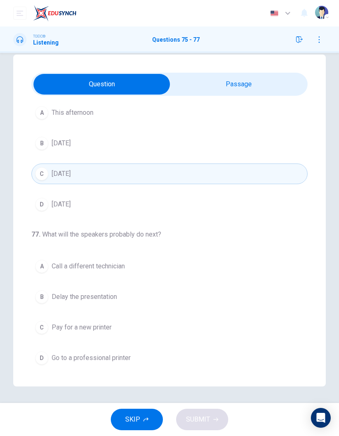
scroll to position [188, 0]
click at [230, 78] on input "checkbox" at bounding box center [102, 84] width 414 height 21
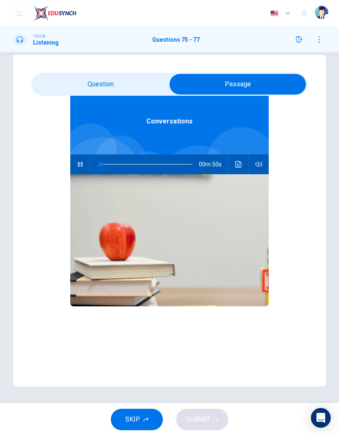
click at [134, 87] on input "checkbox" at bounding box center [238, 84] width 414 height 21
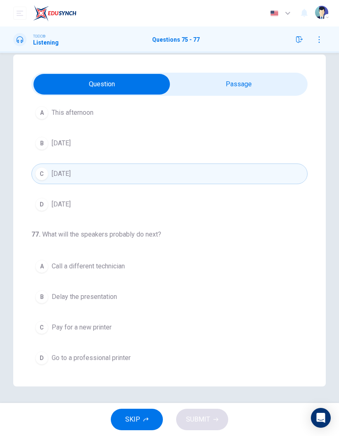
scroll to position [188, 0]
click at [37, 287] on div "D" at bounding box center [41, 358] width 13 height 13
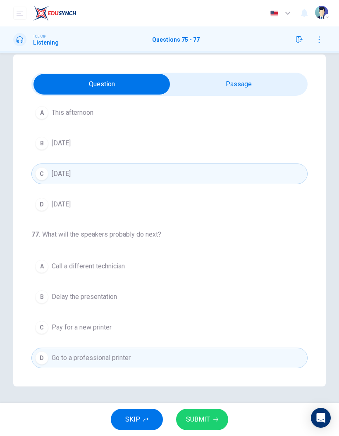
click at [191, 287] on button "SUBMIT" at bounding box center [202, 419] width 52 height 21
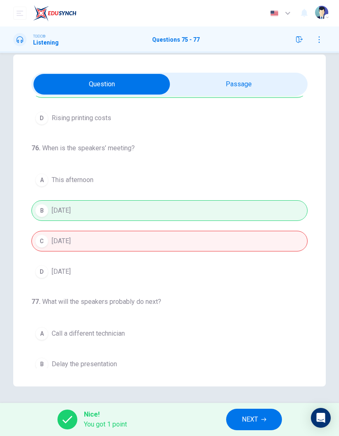
scroll to position [130, 0]
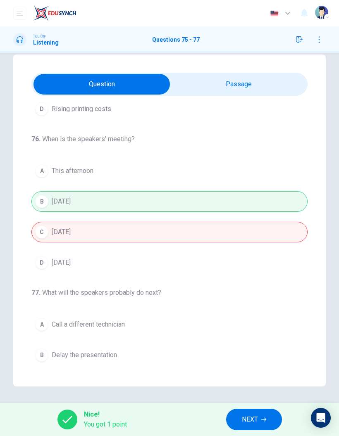
click at [256, 287] on span "NEXT" at bounding box center [250, 420] width 16 height 12
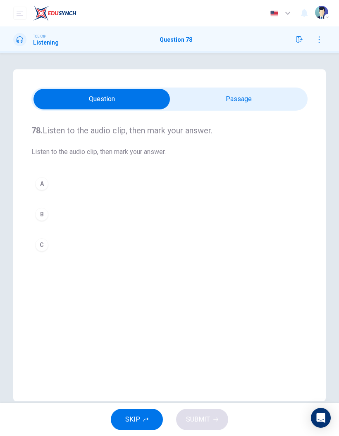
click at [233, 94] on input "checkbox" at bounding box center [102, 99] width 414 height 21
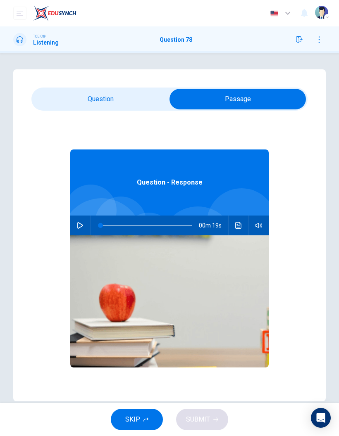
click at [82, 222] on button "button" at bounding box center [80, 226] width 13 height 20
click at [137, 101] on input "checkbox" at bounding box center [238, 99] width 414 height 21
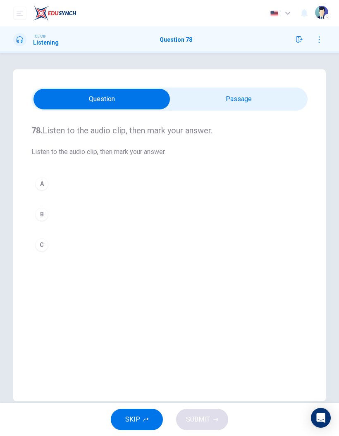
click at [48, 211] on button "B" at bounding box center [169, 214] width 276 height 21
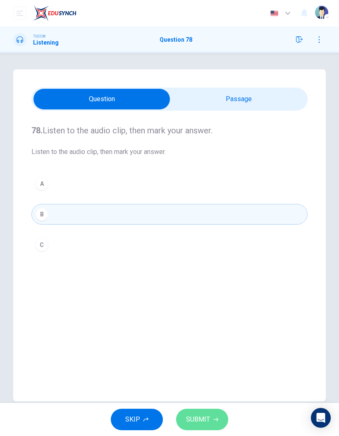
click at [203, 287] on span "SUBMIT" at bounding box center [198, 420] width 24 height 12
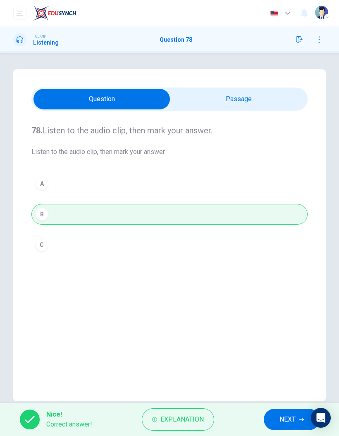
click at [275, 287] on button "NEXT" at bounding box center [292, 419] width 56 height 21
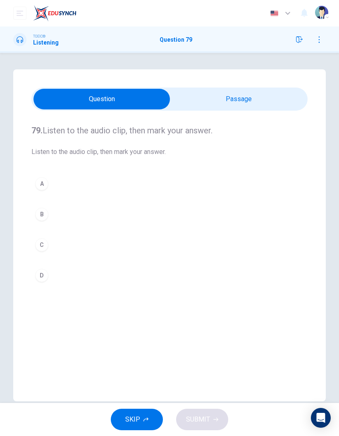
click at [228, 100] on input "checkbox" at bounding box center [102, 99] width 414 height 21
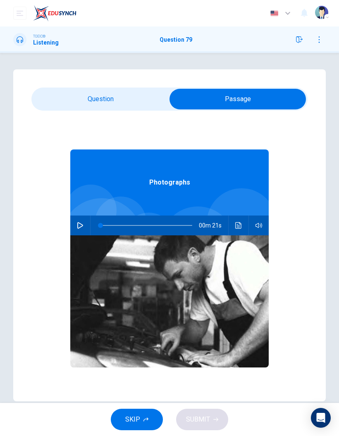
click at [74, 230] on button "button" at bounding box center [80, 226] width 13 height 20
click at [139, 91] on input "checkbox" at bounding box center [238, 99] width 414 height 21
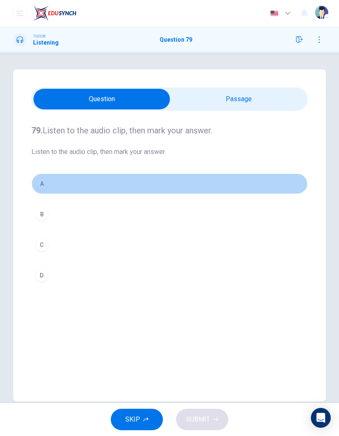
click at [64, 183] on button "A" at bounding box center [169, 183] width 276 height 21
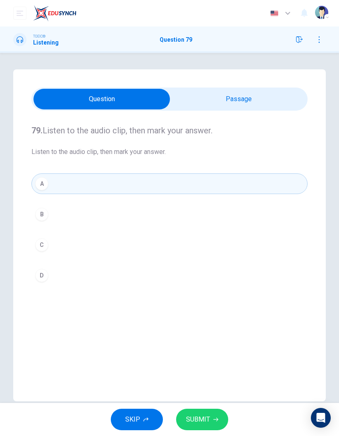
click at [204, 287] on span "SUBMIT" at bounding box center [198, 420] width 24 height 12
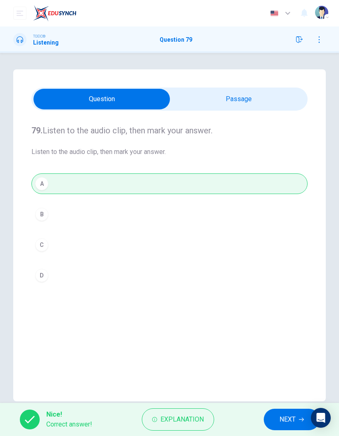
click at [289, 287] on span "NEXT" at bounding box center [287, 420] width 16 height 12
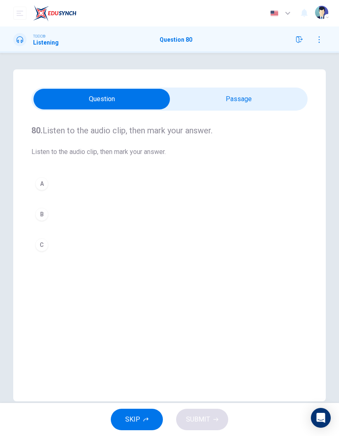
click at [221, 94] on input "checkbox" at bounding box center [102, 99] width 414 height 21
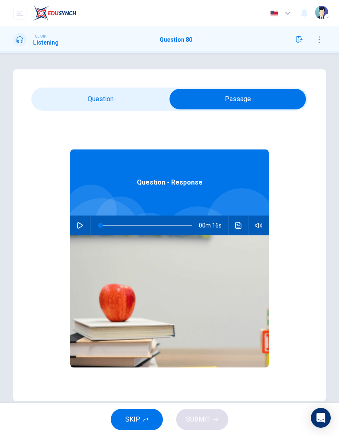
click at [81, 222] on button "button" at bounding box center [80, 226] width 13 height 20
click at [147, 103] on input "checkbox" at bounding box center [238, 99] width 414 height 21
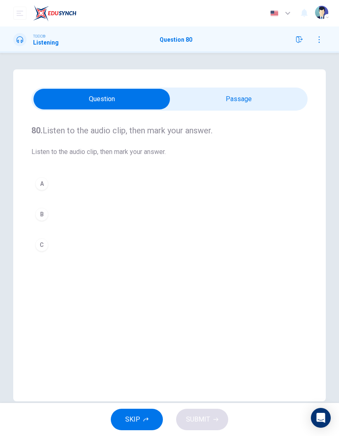
click at [38, 184] on div "A" at bounding box center [41, 183] width 13 height 13
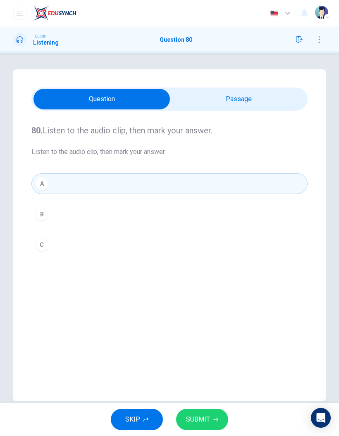
click at [223, 287] on button "SUBMIT" at bounding box center [202, 419] width 52 height 21
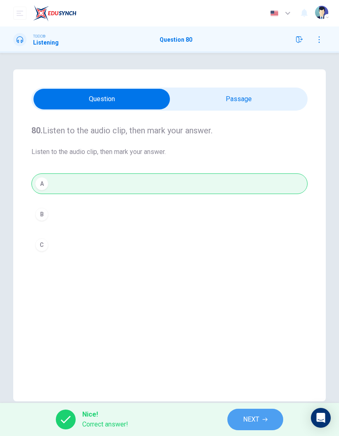
click at [263, 287] on button "NEXT" at bounding box center [255, 419] width 56 height 21
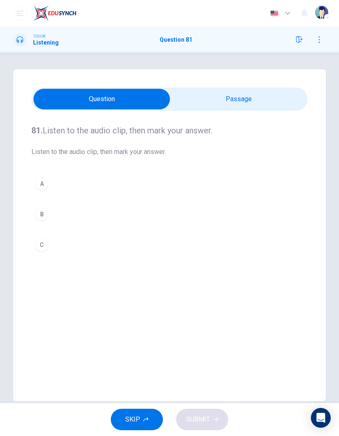
click at [260, 104] on input "checkbox" at bounding box center [102, 99] width 414 height 21
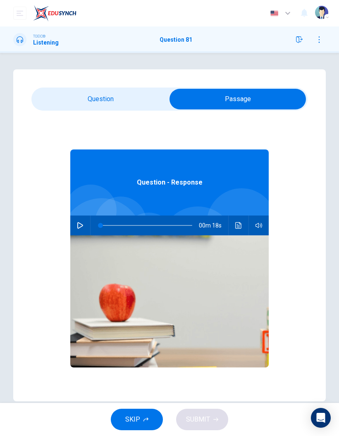
click at [83, 224] on button "button" at bounding box center [80, 226] width 13 height 20
click at [142, 96] on input "checkbox" at bounding box center [238, 99] width 414 height 21
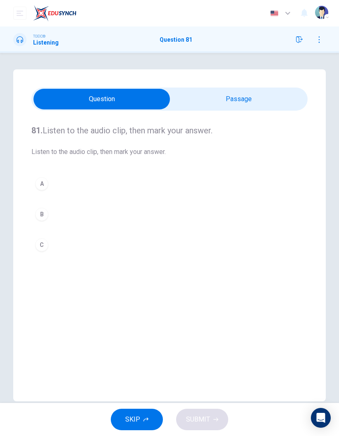
click at [31, 216] on button "B" at bounding box center [169, 214] width 276 height 21
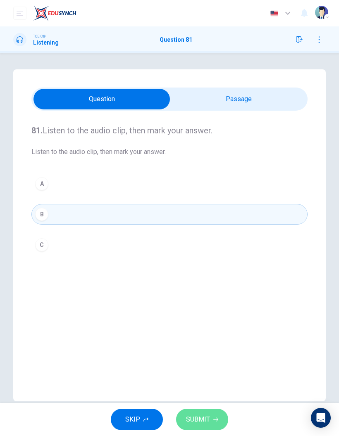
click at [213, 287] on icon "button" at bounding box center [215, 419] width 5 height 5
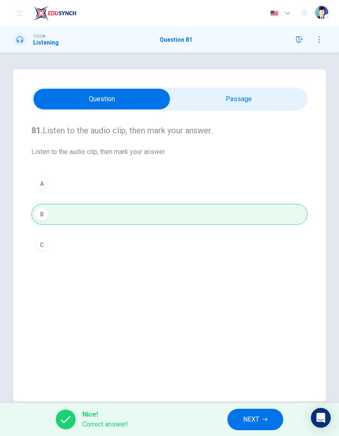
click at [257, 287] on button "NEXT" at bounding box center [255, 419] width 56 height 21
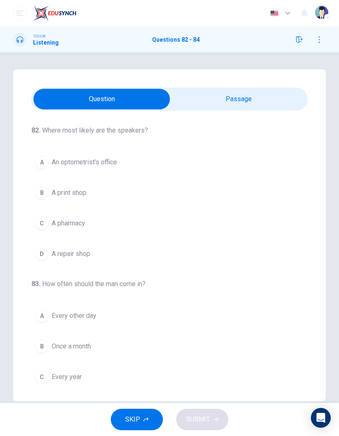
click at [249, 99] on input "checkbox" at bounding box center [102, 99] width 414 height 21
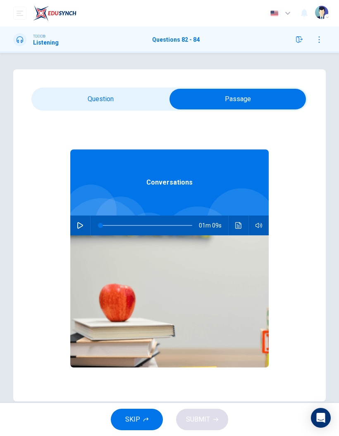
click at [81, 226] on icon "button" at bounding box center [80, 225] width 7 height 7
click at [118, 98] on input "checkbox" at bounding box center [238, 99] width 414 height 21
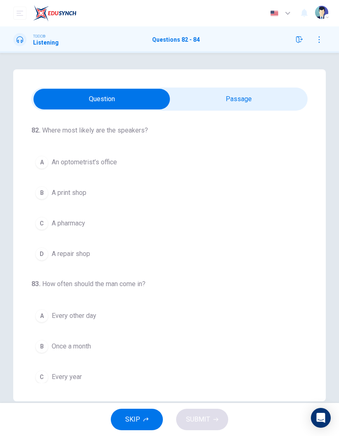
click at [58, 163] on span "An optometrist’s office" at bounding box center [84, 162] width 65 height 10
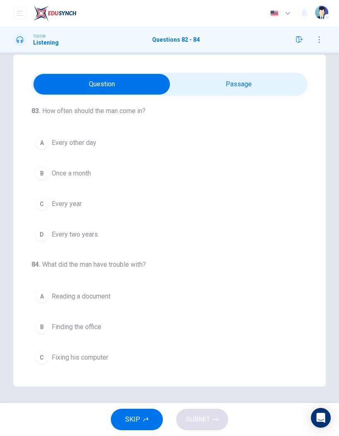
scroll to position [147, 0]
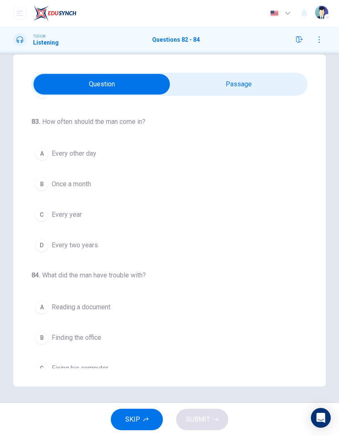
click at [49, 214] on button "C Every year" at bounding box center [169, 214] width 276 height 21
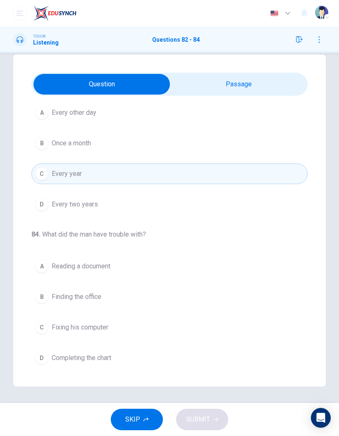
scroll to position [188, 0]
click at [49, 265] on button "A Reading a document" at bounding box center [169, 267] width 276 height 21
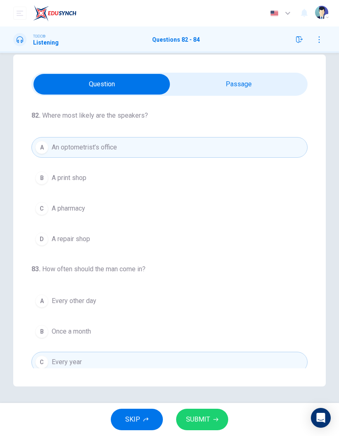
scroll to position [0, 0]
click at [200, 287] on button "SUBMIT" at bounding box center [202, 419] width 52 height 21
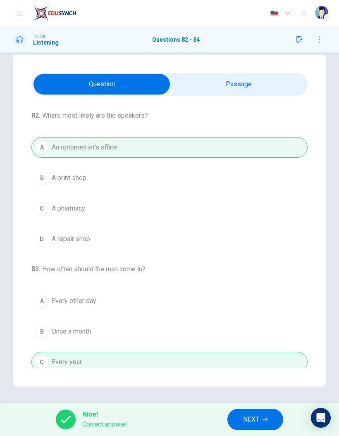
click at [260, 78] on input "checkbox" at bounding box center [102, 84] width 414 height 21
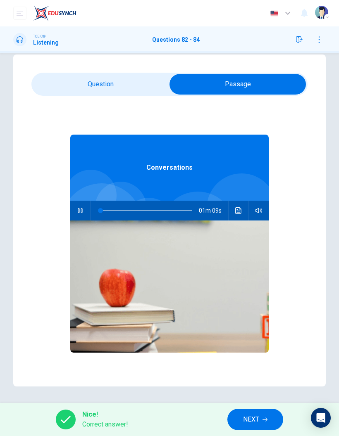
click at [126, 87] on input "checkbox" at bounding box center [238, 84] width 414 height 21
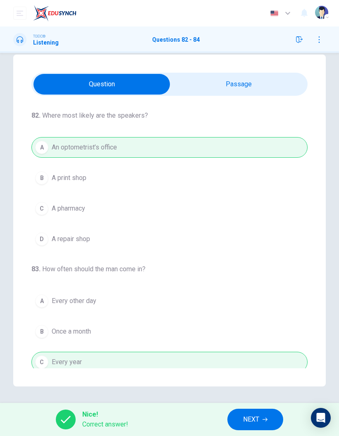
click at [265, 287] on button "NEXT" at bounding box center [255, 419] width 56 height 21
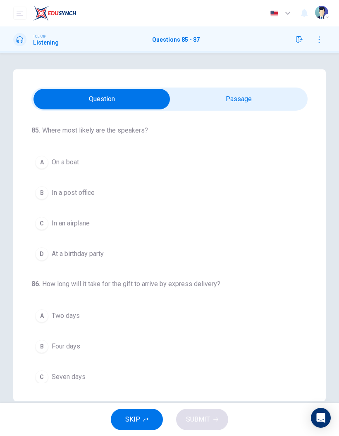
click at [276, 91] on input "checkbox" at bounding box center [102, 99] width 414 height 21
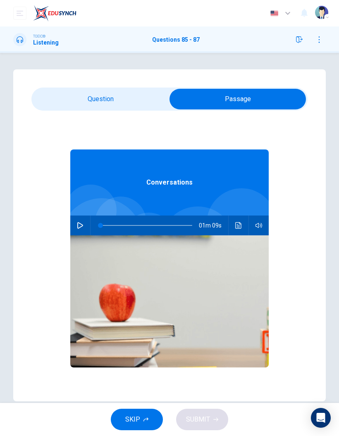
click at [81, 227] on icon "button" at bounding box center [80, 225] width 6 height 7
click at [63, 109] on input "checkbox" at bounding box center [238, 99] width 414 height 21
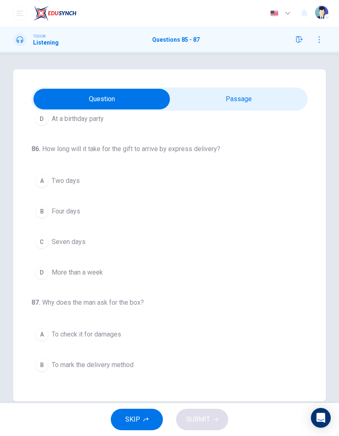
scroll to position [165, 0]
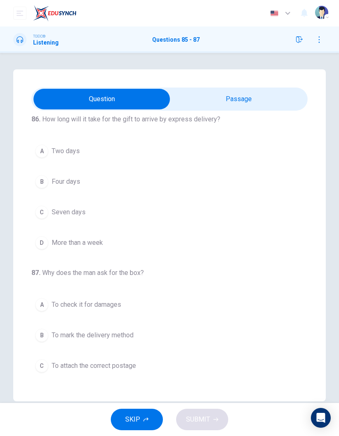
click at [53, 152] on span "Two days" at bounding box center [66, 151] width 28 height 10
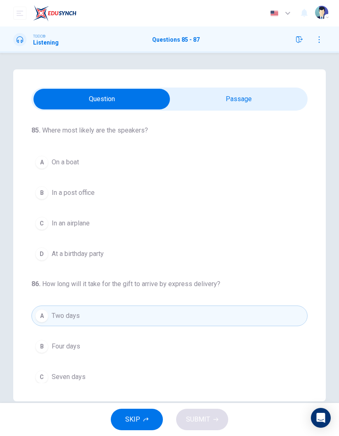
scroll to position [0, 0]
click at [40, 192] on div "B" at bounding box center [41, 192] width 13 height 13
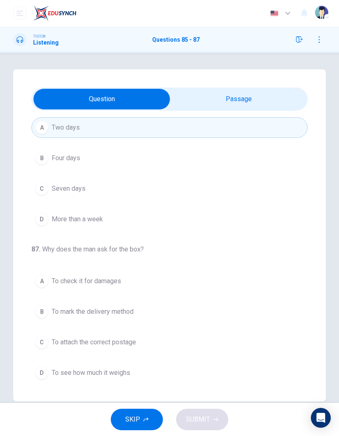
scroll to position [188, 0]
click at [224, 105] on input "checkbox" at bounding box center [102, 99] width 414 height 21
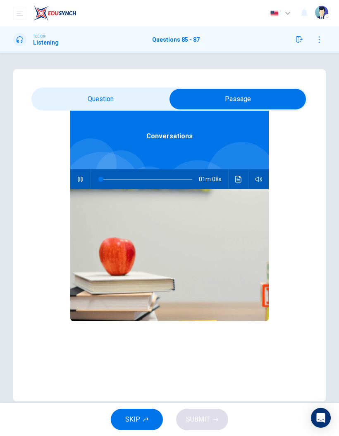
click at [123, 101] on input "checkbox" at bounding box center [238, 99] width 414 height 21
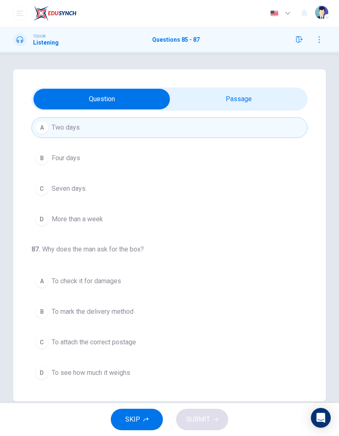
scroll to position [188, 0]
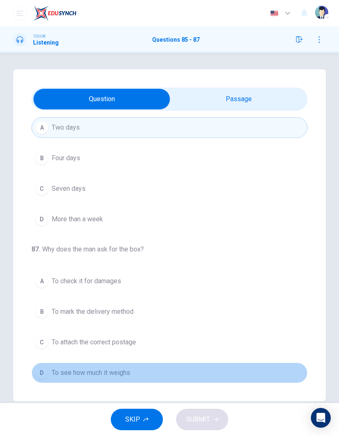
click at [82, 287] on span "To see how much it weighs" at bounding box center [91, 373] width 78 height 10
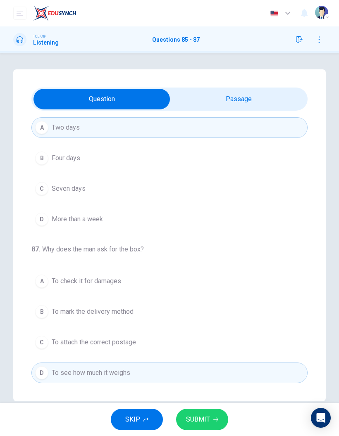
click at [191, 287] on span "SUBMIT" at bounding box center [198, 420] width 24 height 12
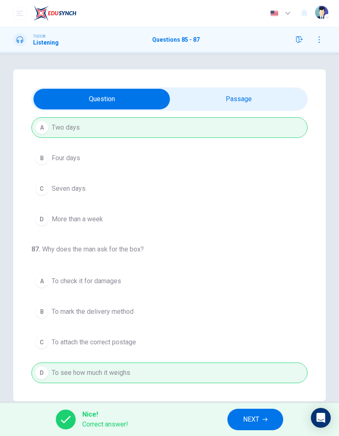
click at [257, 287] on span "NEXT" at bounding box center [251, 420] width 16 height 12
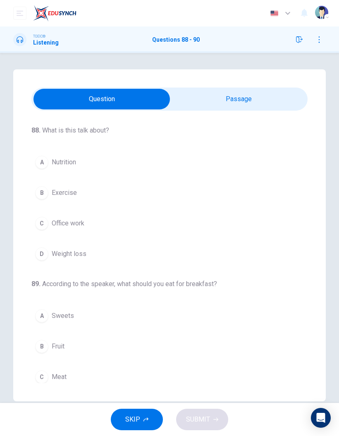
click at [257, 96] on input "checkbox" at bounding box center [102, 99] width 414 height 21
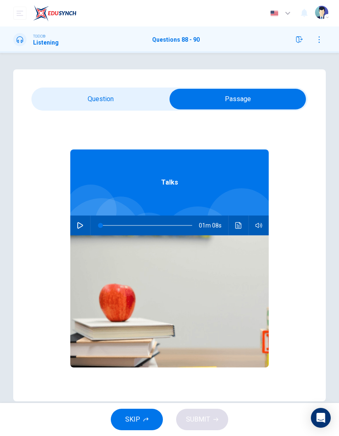
click at [78, 227] on icon "button" at bounding box center [80, 225] width 7 height 7
click at [136, 102] on input "checkbox" at bounding box center [238, 99] width 414 height 21
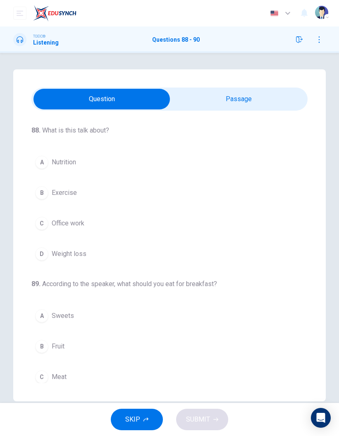
click at [68, 195] on span "Exercise" at bounding box center [64, 193] width 25 height 10
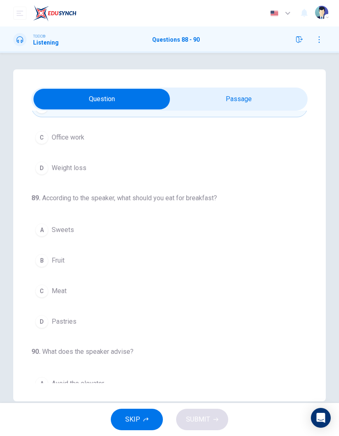
scroll to position [87, 0]
click at [62, 260] on span "Fruit" at bounding box center [58, 260] width 13 height 10
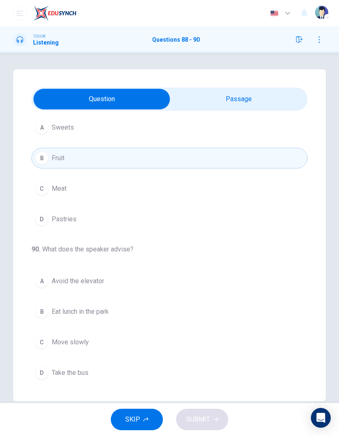
scroll to position [188, 0]
click at [100, 275] on button "A Avoid the elevator" at bounding box center [169, 281] width 276 height 21
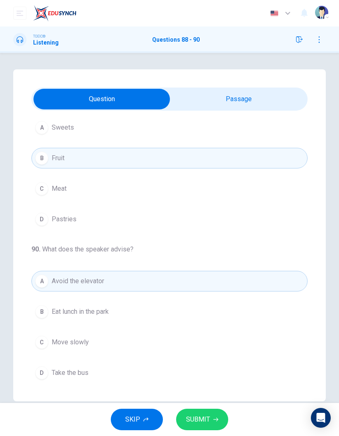
click at [217, 287] on button "SUBMIT" at bounding box center [202, 419] width 52 height 21
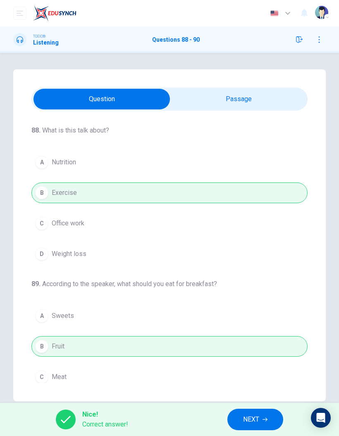
scroll to position [0, 0]
click at [260, 287] on button "NEXT" at bounding box center [255, 419] width 56 height 21
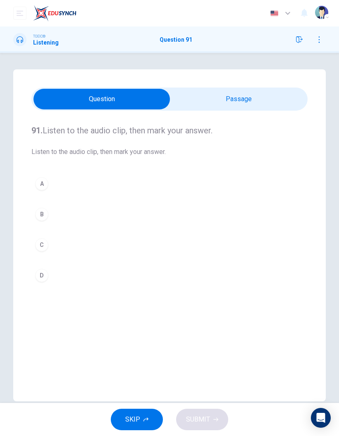
click at [257, 98] on input "checkbox" at bounding box center [102, 99] width 414 height 21
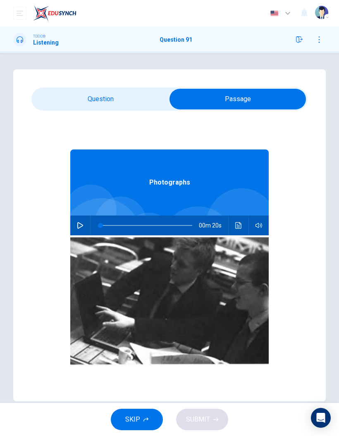
click at [78, 228] on icon "button" at bounding box center [80, 225] width 7 height 7
click at [140, 109] on input "checkbox" at bounding box center [238, 99] width 414 height 21
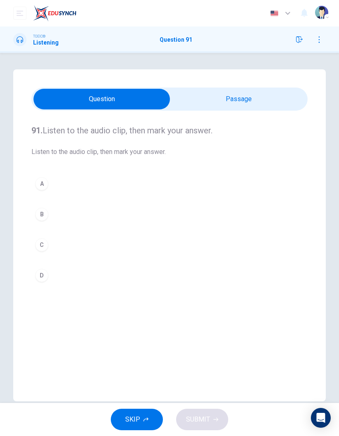
click at [65, 188] on button "A" at bounding box center [169, 183] width 276 height 21
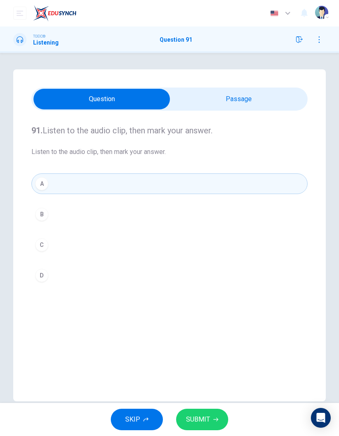
click at [234, 94] on input "checkbox" at bounding box center [102, 99] width 414 height 21
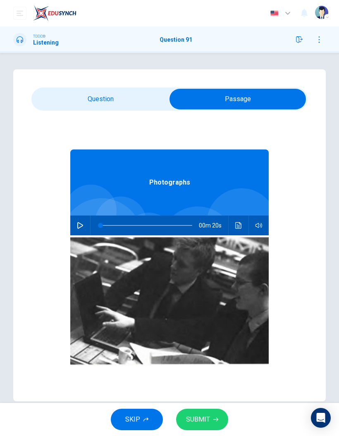
click at [117, 104] on input "checkbox" at bounding box center [238, 99] width 414 height 21
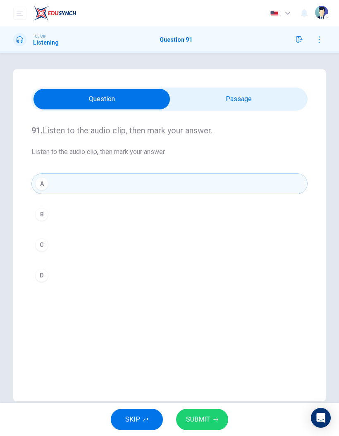
click at [209, 287] on span "SUBMIT" at bounding box center [198, 420] width 24 height 12
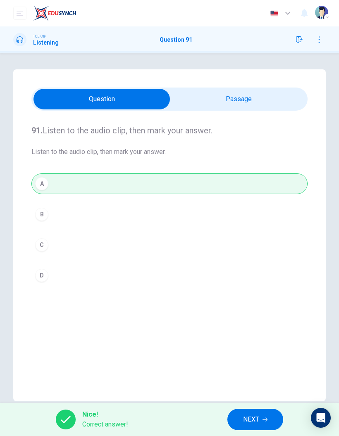
click at [251, 287] on span "NEXT" at bounding box center [251, 420] width 16 height 12
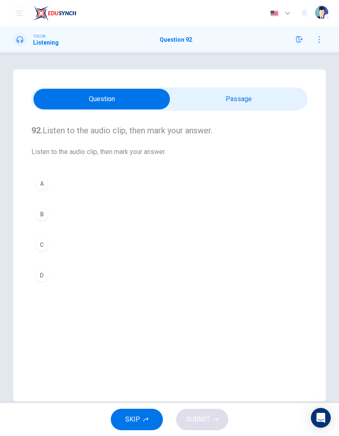
click at [258, 96] on input "checkbox" at bounding box center [102, 99] width 414 height 21
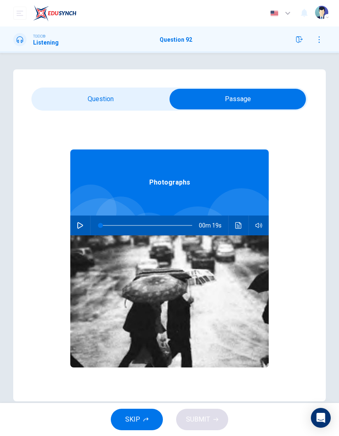
click at [71, 231] on div "00m 19s" at bounding box center [169, 226] width 198 height 20
click at [83, 226] on icon "button" at bounding box center [80, 225] width 7 height 7
click at [141, 103] on input "checkbox" at bounding box center [238, 99] width 414 height 21
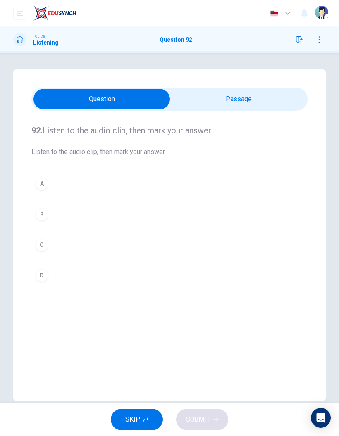
click at [48, 210] on button "B" at bounding box center [169, 214] width 276 height 21
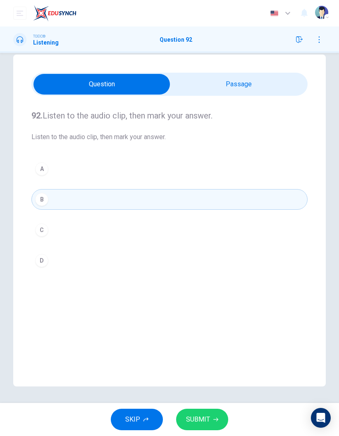
scroll to position [15, 0]
click at [189, 287] on button "SUBMIT" at bounding box center [202, 419] width 52 height 21
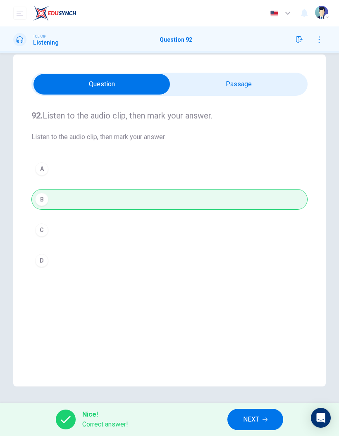
click at [250, 287] on span "NEXT" at bounding box center [251, 420] width 16 height 12
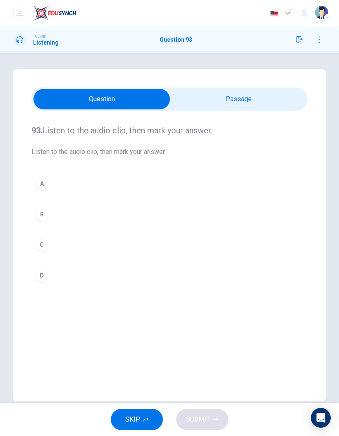
click at [265, 108] on input "checkbox" at bounding box center [102, 99] width 414 height 21
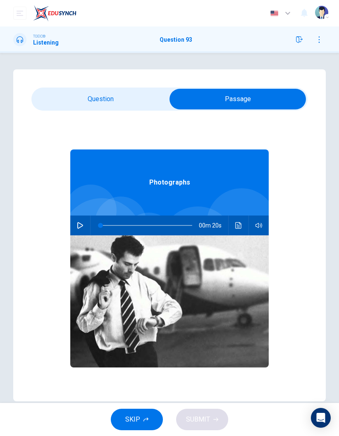
click at [77, 227] on icon "button" at bounding box center [80, 225] width 7 height 7
click at [80, 99] on input "checkbox" at bounding box center [238, 99] width 414 height 21
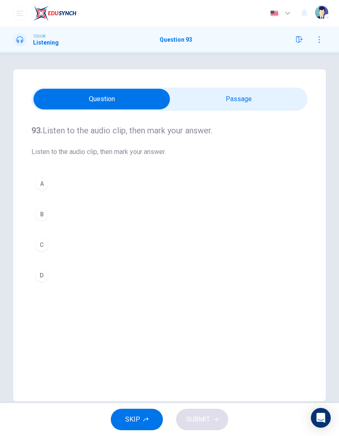
click at [48, 210] on button "B" at bounding box center [169, 214] width 276 height 21
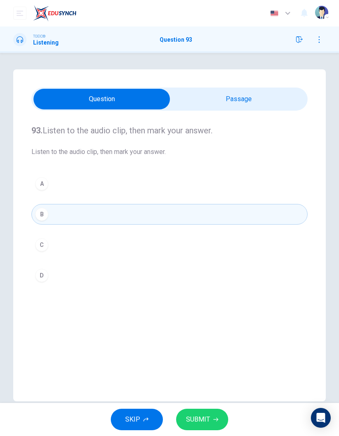
click at [199, 287] on button "SUBMIT" at bounding box center [202, 419] width 52 height 21
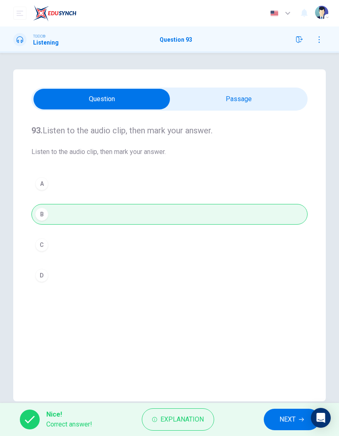
click at [278, 287] on button "NEXT" at bounding box center [292, 419] width 56 height 21
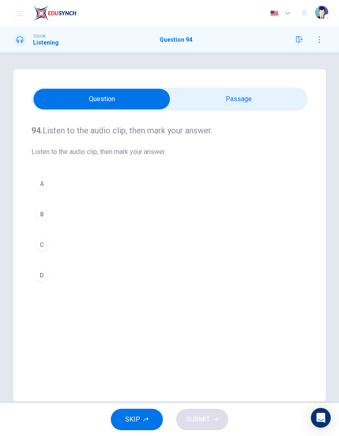
click at [288, 99] on input "checkbox" at bounding box center [102, 99] width 414 height 21
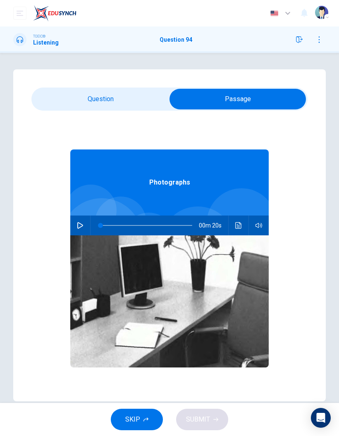
click at [77, 226] on icon "button" at bounding box center [80, 225] width 7 height 7
click at [90, 105] on input "checkbox" at bounding box center [238, 99] width 414 height 21
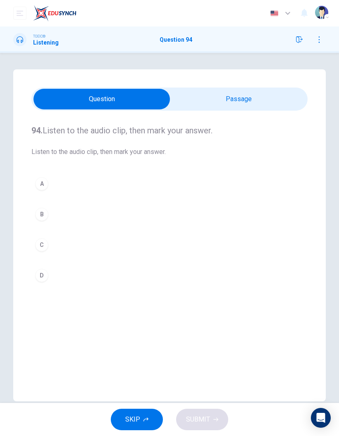
click at [45, 214] on div "B" at bounding box center [41, 214] width 13 height 13
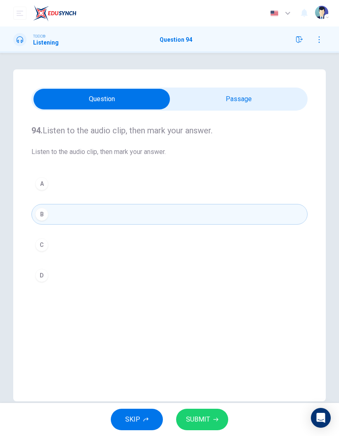
click at [195, 287] on span "SUBMIT" at bounding box center [198, 420] width 24 height 12
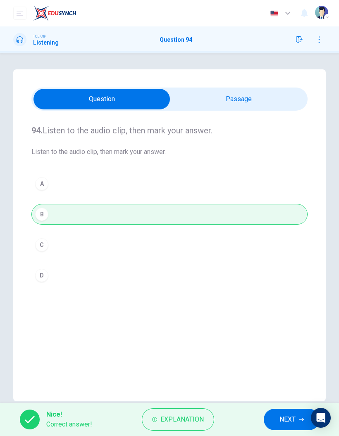
click at [296, 287] on button "NEXT" at bounding box center [292, 419] width 56 height 21
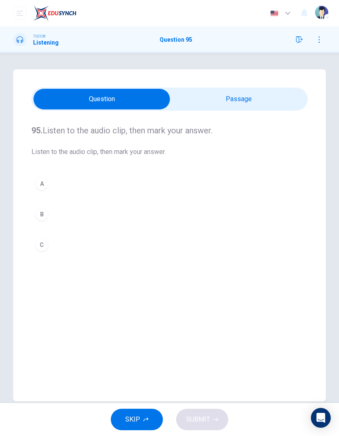
click at [278, 100] on input "checkbox" at bounding box center [102, 99] width 414 height 21
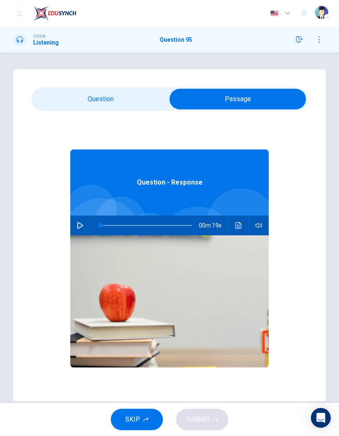
click at [83, 226] on icon "button" at bounding box center [80, 225] width 6 height 7
click at [62, 99] on input "checkbox" at bounding box center [238, 99] width 414 height 21
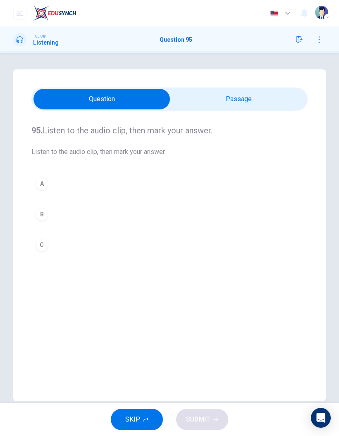
click at [38, 212] on div "B" at bounding box center [41, 214] width 13 height 13
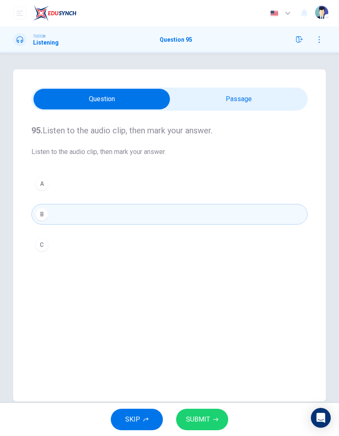
click at [208, 287] on button "SUBMIT" at bounding box center [202, 419] width 52 height 21
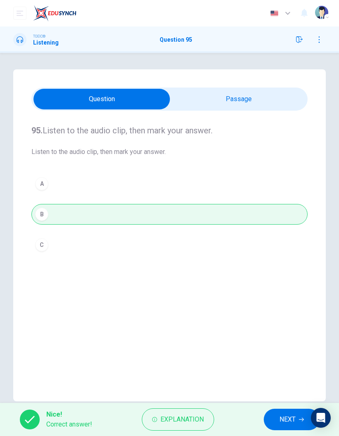
click at [275, 287] on button "NEXT" at bounding box center [292, 419] width 56 height 21
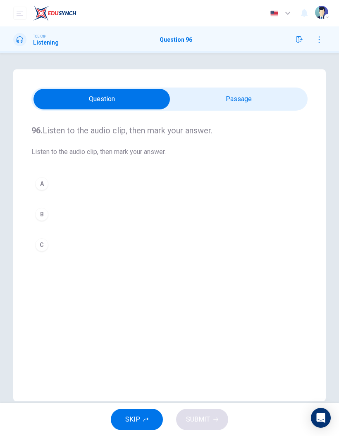
click at [266, 105] on input "checkbox" at bounding box center [102, 99] width 414 height 21
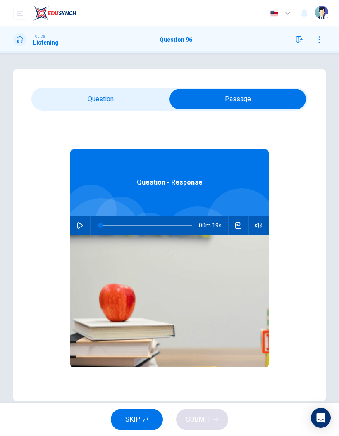
click at [83, 225] on icon "button" at bounding box center [80, 225] width 6 height 7
click at [80, 104] on input "checkbox" at bounding box center [238, 99] width 414 height 21
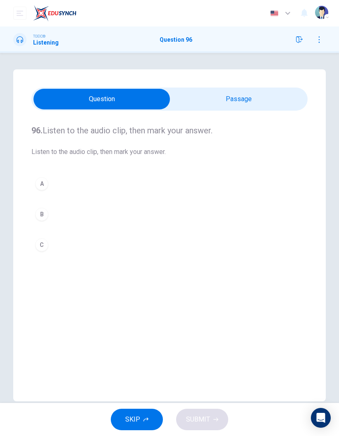
click at [35, 236] on button "C" at bounding box center [169, 245] width 276 height 21
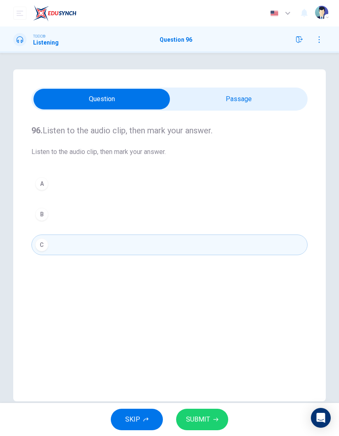
click at [222, 287] on div "SKIP SUBMIT" at bounding box center [169, 419] width 339 height 33
click at [219, 287] on button "SUBMIT" at bounding box center [202, 419] width 52 height 21
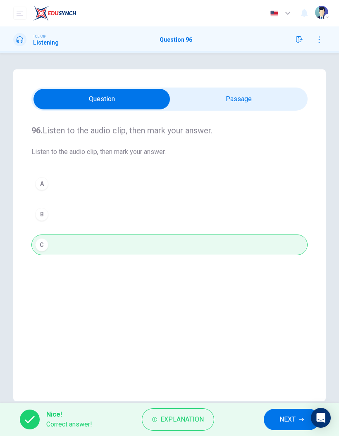
click at [275, 287] on button "NEXT" at bounding box center [292, 419] width 56 height 21
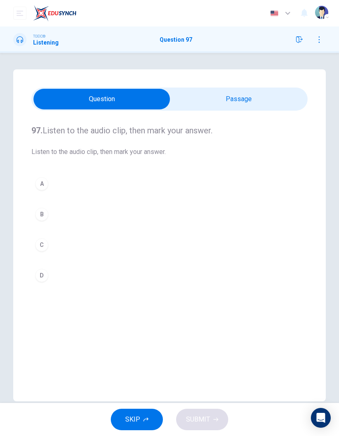
click at [283, 101] on input "checkbox" at bounding box center [102, 99] width 414 height 21
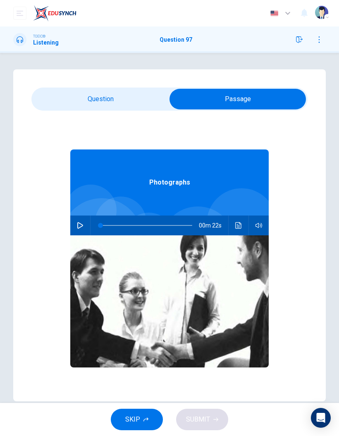
click at [76, 224] on button "button" at bounding box center [80, 226] width 13 height 20
click at [72, 93] on input "checkbox" at bounding box center [238, 99] width 414 height 21
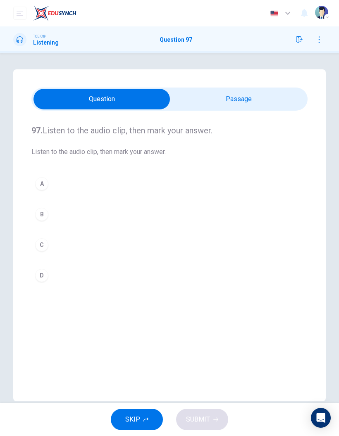
click at [268, 102] on input "checkbox" at bounding box center [102, 99] width 414 height 21
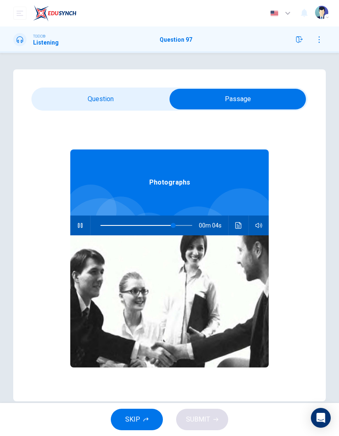
click at [51, 103] on input "checkbox" at bounding box center [238, 99] width 414 height 21
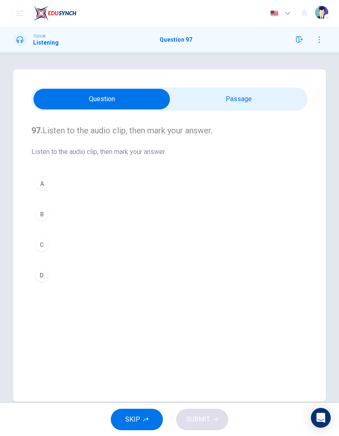
click at [38, 266] on button "D" at bounding box center [169, 275] width 276 height 21
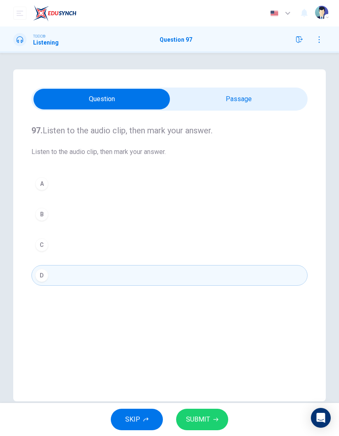
click at [223, 287] on button "SUBMIT" at bounding box center [202, 419] width 52 height 21
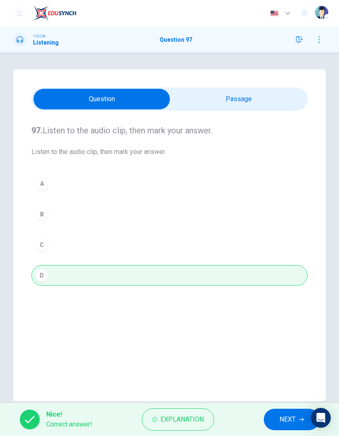
click at [285, 287] on span "NEXT" at bounding box center [287, 420] width 16 height 12
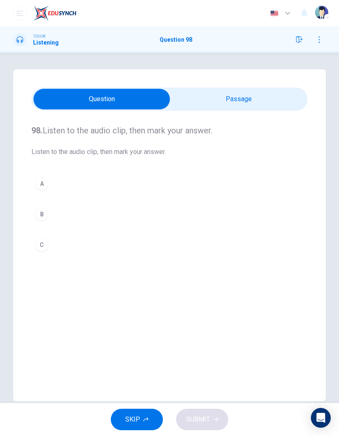
click at [283, 102] on input "checkbox" at bounding box center [102, 99] width 414 height 21
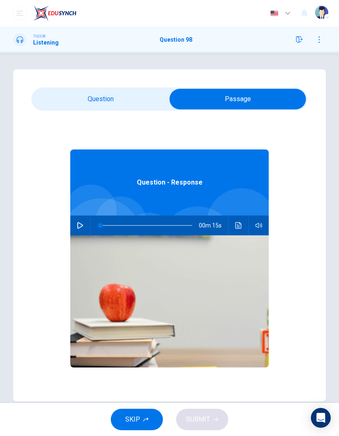
click at [76, 221] on button "button" at bounding box center [80, 226] width 13 height 20
click at [60, 100] on input "checkbox" at bounding box center [238, 99] width 414 height 21
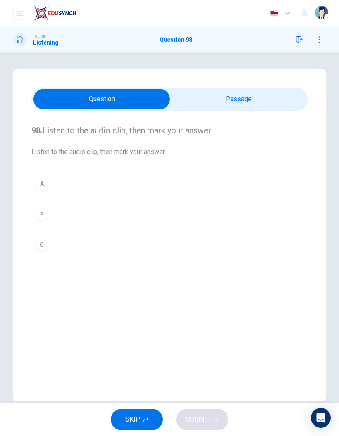
click at [42, 179] on div "A" at bounding box center [41, 183] width 13 height 13
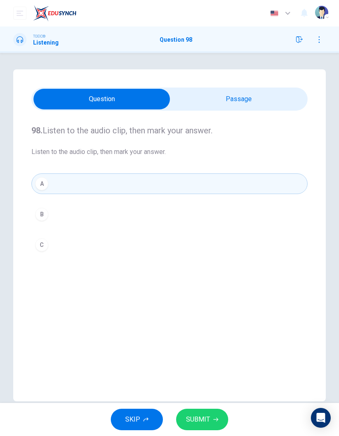
click at [271, 102] on input "checkbox" at bounding box center [102, 99] width 414 height 21
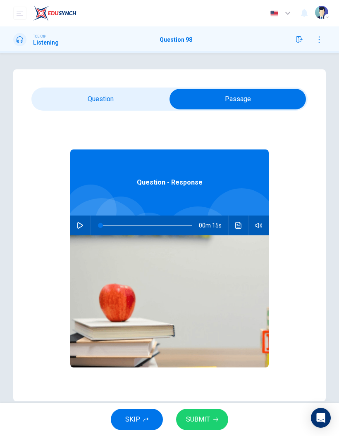
click at [83, 230] on button "button" at bounding box center [80, 226] width 13 height 20
click at [53, 92] on input "checkbox" at bounding box center [238, 99] width 414 height 21
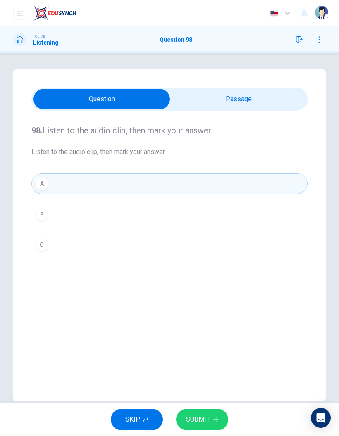
click at [39, 241] on div "C" at bounding box center [41, 244] width 13 height 13
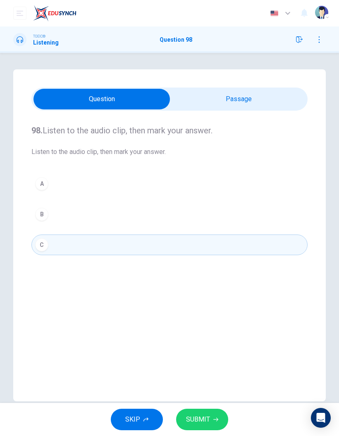
click at [227, 287] on button "SUBMIT" at bounding box center [202, 419] width 52 height 21
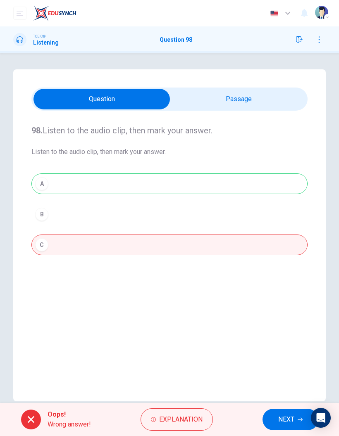
click at [281, 287] on span "NEXT" at bounding box center [286, 420] width 16 height 12
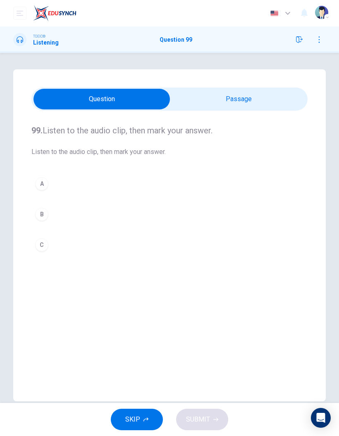
click at [278, 91] on input "checkbox" at bounding box center [102, 99] width 414 height 21
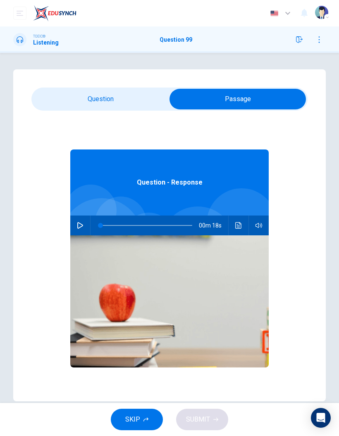
click at [79, 217] on button "button" at bounding box center [80, 226] width 13 height 20
click at [65, 107] on input "checkbox" at bounding box center [238, 99] width 414 height 21
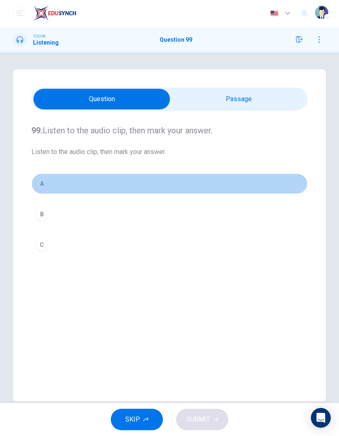
click at [40, 178] on div "A" at bounding box center [41, 183] width 13 height 13
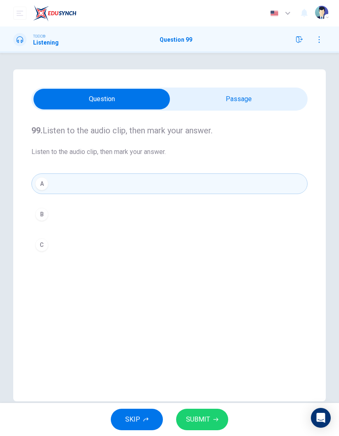
click at [34, 219] on button "B" at bounding box center [169, 214] width 276 height 21
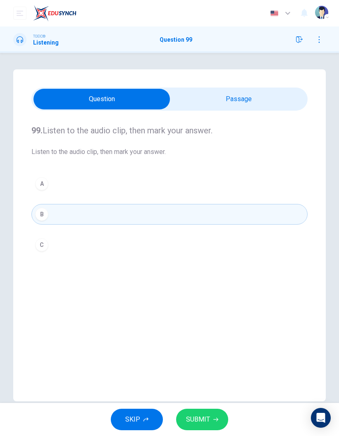
click at [226, 287] on button "SUBMIT" at bounding box center [202, 419] width 52 height 21
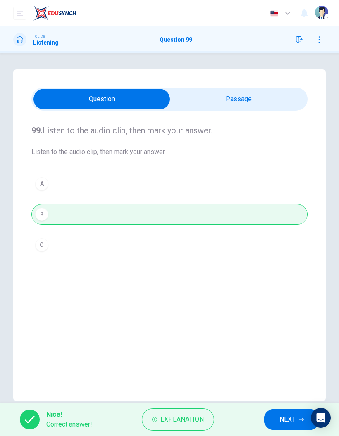
click at [285, 287] on span "NEXT" at bounding box center [287, 420] width 16 height 12
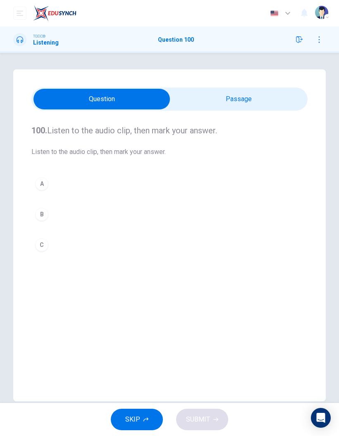
click at [296, 102] on input "checkbox" at bounding box center [102, 99] width 414 height 21
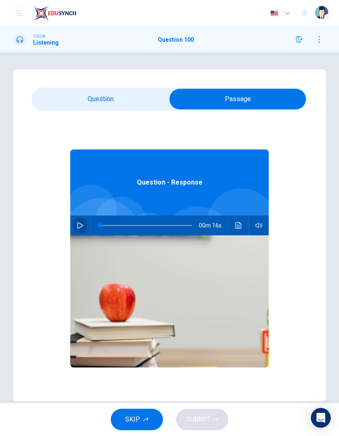
click at [78, 218] on button "button" at bounding box center [80, 226] width 13 height 20
click at [56, 91] on input "checkbox" at bounding box center [238, 99] width 414 height 21
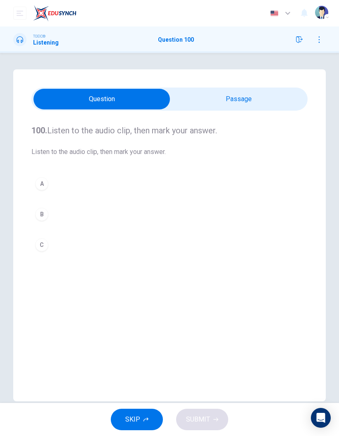
click at [40, 178] on div "A" at bounding box center [41, 183] width 13 height 13
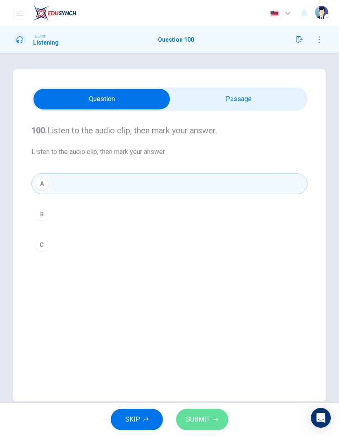
click at [217, 287] on icon "button" at bounding box center [215, 419] width 5 height 5
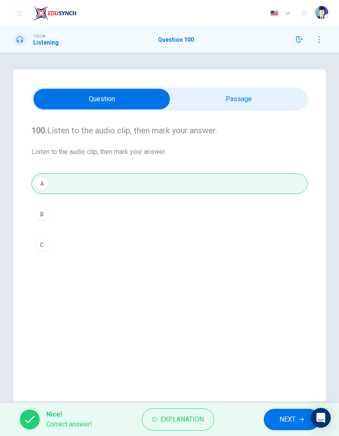
click at [283, 287] on span "NEXT" at bounding box center [287, 420] width 16 height 12
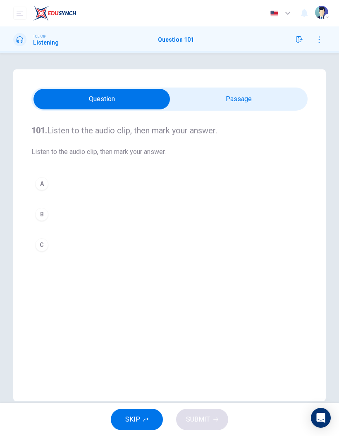
click at [300, 98] on input "checkbox" at bounding box center [102, 99] width 414 height 21
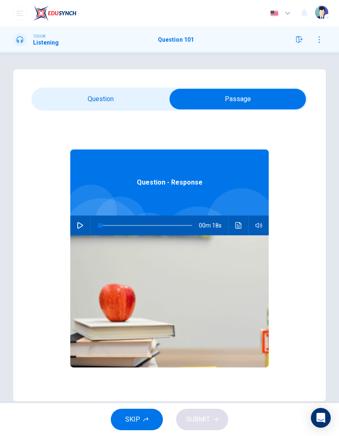
click at [81, 221] on button "button" at bounding box center [80, 226] width 13 height 20
click at [65, 90] on input "checkbox" at bounding box center [238, 99] width 414 height 21
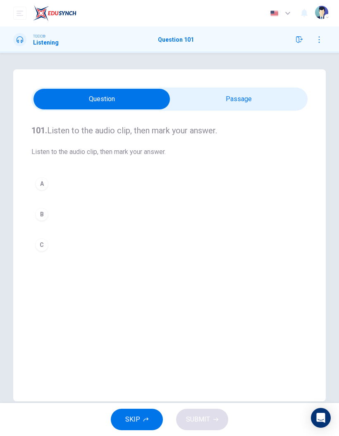
click at [42, 243] on div "C" at bounding box center [41, 244] width 13 height 13
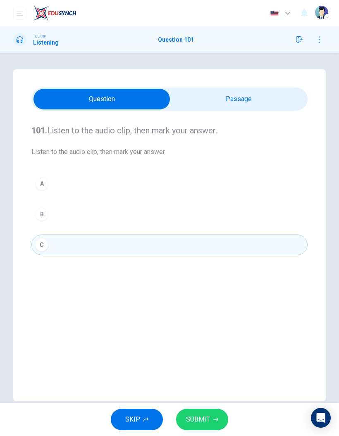
click at [225, 287] on button "SUBMIT" at bounding box center [202, 419] width 52 height 21
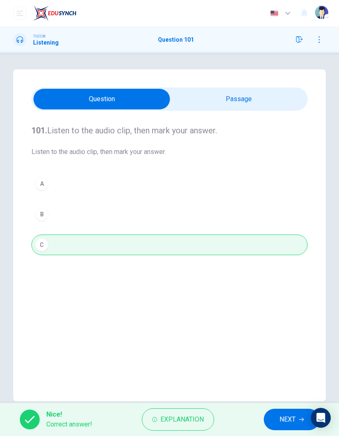
click at [206, 287] on button "Explanation" at bounding box center [178, 420] width 72 height 22
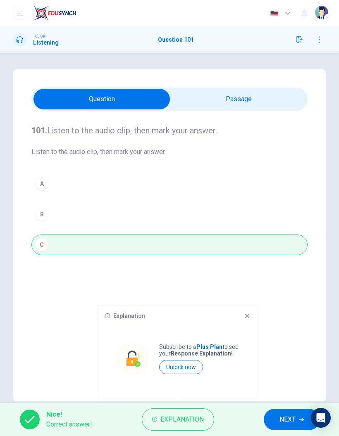
click at [246, 287] on icon at bounding box center [247, 316] width 5 height 5
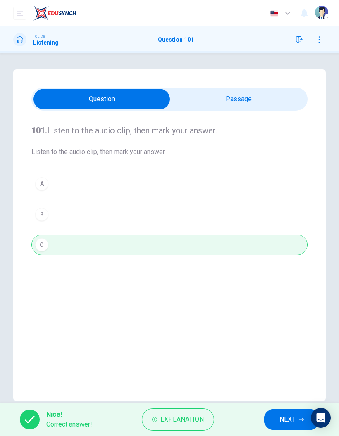
click at [275, 287] on button "NEXT" at bounding box center [292, 419] width 56 height 21
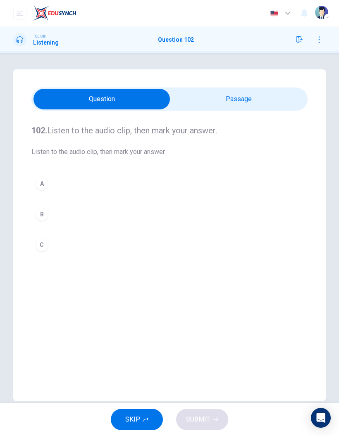
click at [278, 102] on input "checkbox" at bounding box center [102, 99] width 414 height 21
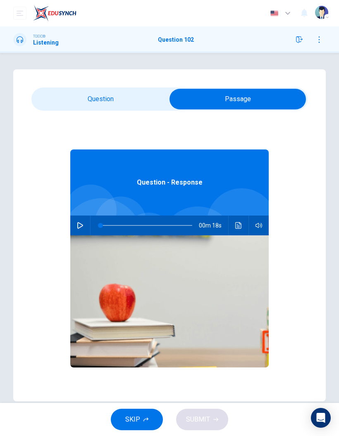
click at [76, 230] on button "button" at bounding box center [80, 226] width 13 height 20
click at [63, 104] on input "checkbox" at bounding box center [238, 99] width 414 height 21
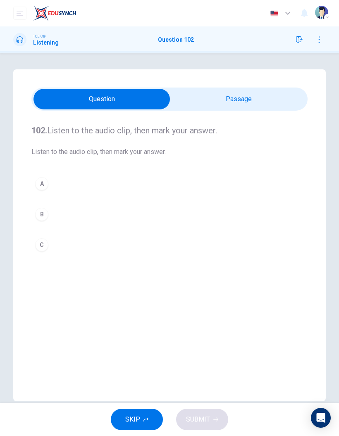
click at [284, 97] on input "checkbox" at bounding box center [102, 99] width 414 height 21
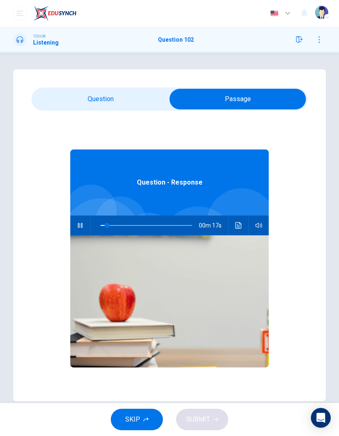
click at [62, 99] on input "checkbox" at bounding box center [238, 99] width 414 height 21
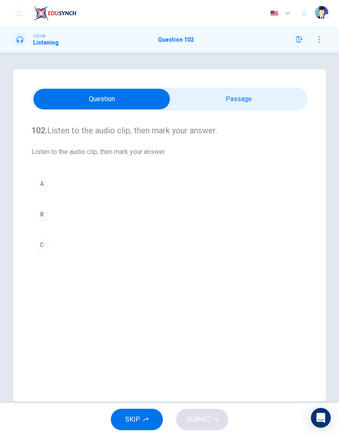
click at [277, 99] on input "checkbox" at bounding box center [102, 99] width 414 height 21
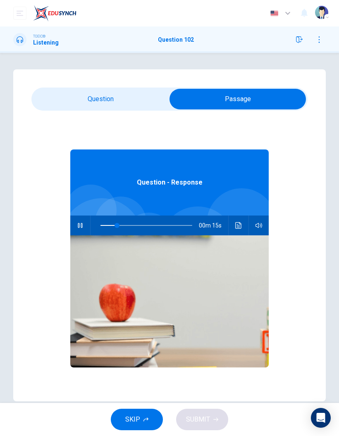
click at [62, 95] on input "checkbox" at bounding box center [238, 99] width 414 height 21
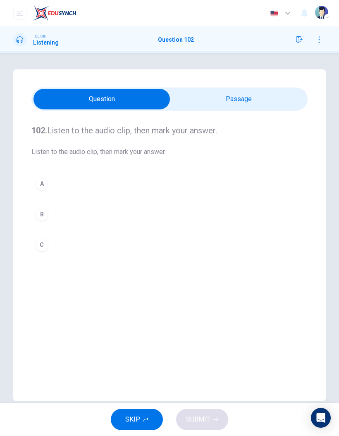
click at [37, 183] on div "A" at bounding box center [41, 183] width 13 height 13
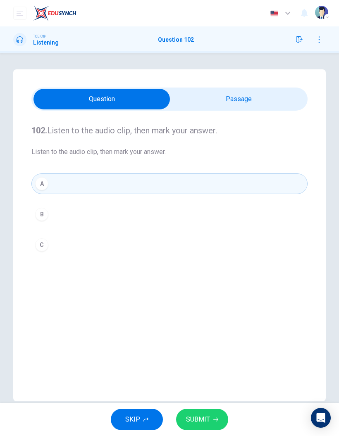
click at [221, 287] on button "SUBMIT" at bounding box center [202, 419] width 52 height 21
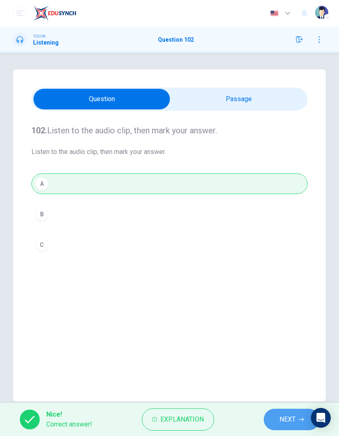
click at [269, 287] on button "NEXT" at bounding box center [292, 419] width 56 height 21
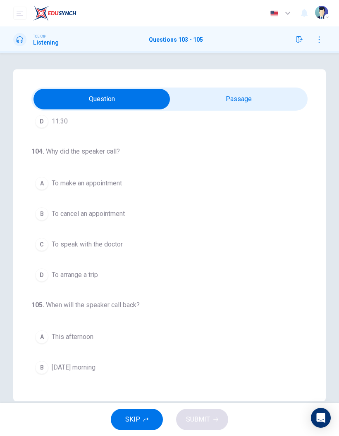
scroll to position [142, 0]
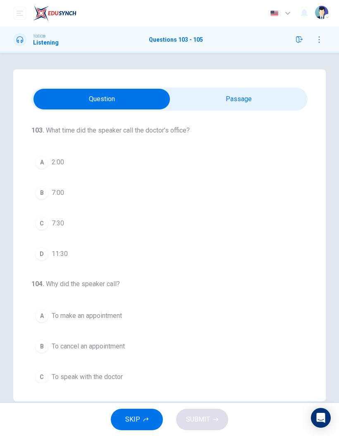
click at [288, 101] on input "checkbox" at bounding box center [102, 99] width 414 height 21
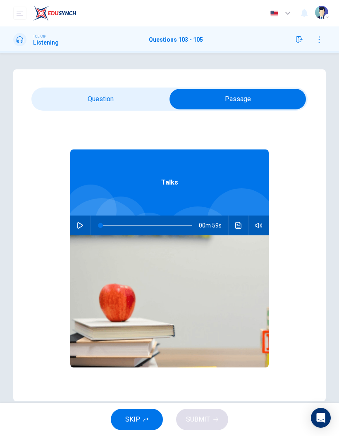
scroll to position [0, 0]
click at [79, 225] on icon "button" at bounding box center [80, 225] width 7 height 7
click at [57, 97] on input "checkbox" at bounding box center [238, 99] width 414 height 21
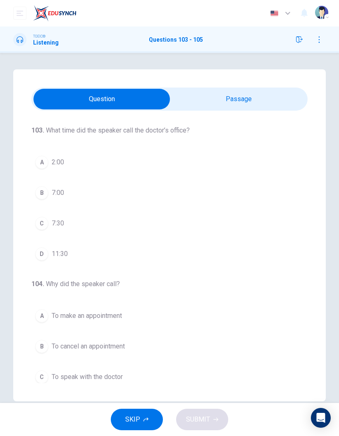
click at [35, 224] on div "C" at bounding box center [41, 223] width 13 height 13
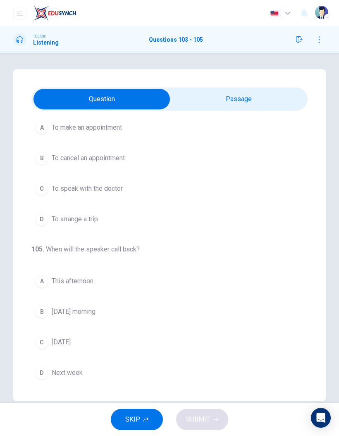
scroll to position [188, 0]
click at [40, 162] on div "B" at bounding box center [41, 158] width 13 height 13
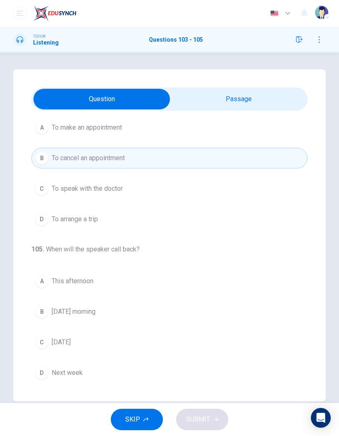
click at [287, 103] on input "checkbox" at bounding box center [102, 99] width 414 height 21
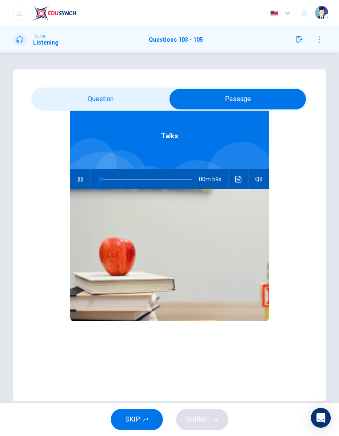
click at [62, 102] on input "checkbox" at bounding box center [238, 99] width 414 height 21
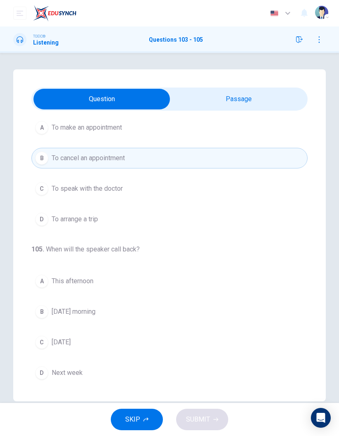
scroll to position [188, 0]
click at [53, 287] on span "Next week" at bounding box center [67, 373] width 31 height 10
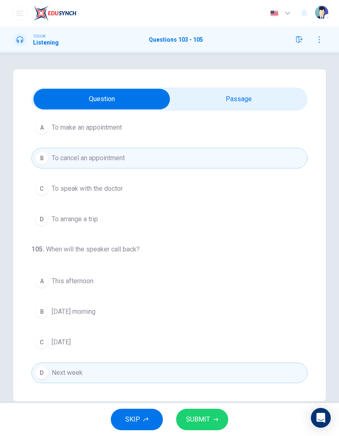
click at [220, 287] on button "SUBMIT" at bounding box center [202, 419] width 52 height 21
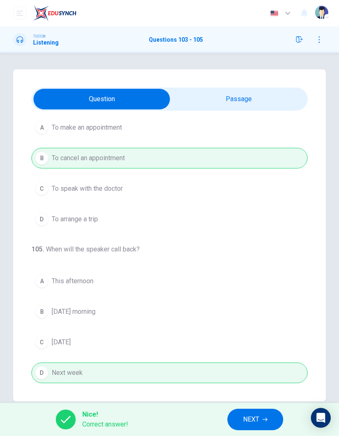
click at [268, 287] on button "NEXT" at bounding box center [255, 419] width 56 height 21
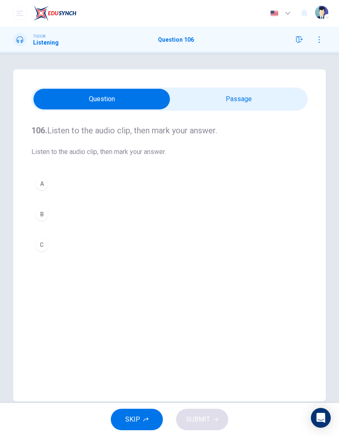
click at [286, 99] on input "checkbox" at bounding box center [102, 99] width 414 height 21
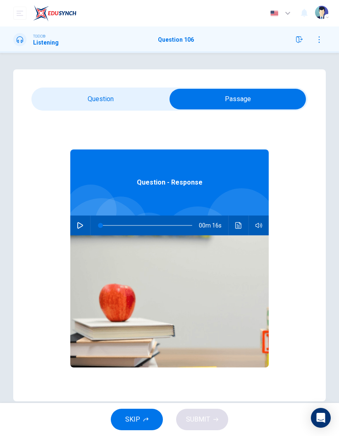
click at [76, 230] on button "button" at bounding box center [80, 226] width 13 height 20
click at [51, 92] on input "checkbox" at bounding box center [238, 99] width 414 height 21
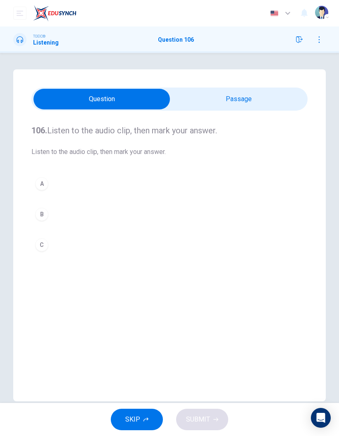
click at [40, 216] on div "B" at bounding box center [41, 214] width 13 height 13
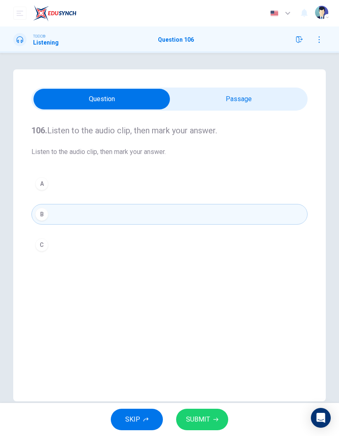
click at [41, 239] on div "C" at bounding box center [41, 244] width 13 height 13
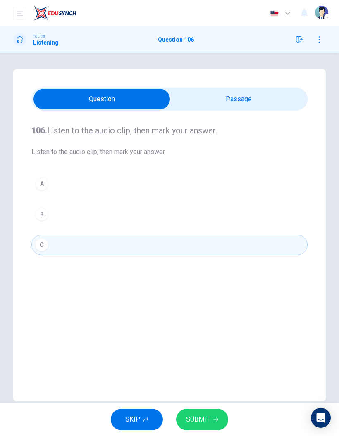
click at [223, 287] on button "SUBMIT" at bounding box center [202, 419] width 52 height 21
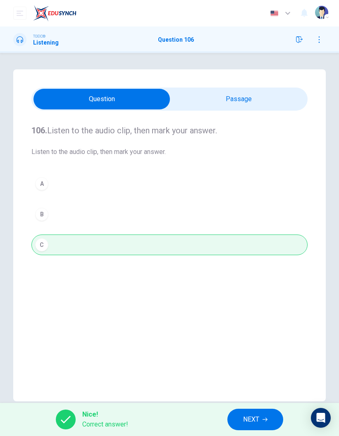
click at [262, 287] on button "NEXT" at bounding box center [255, 419] width 56 height 21
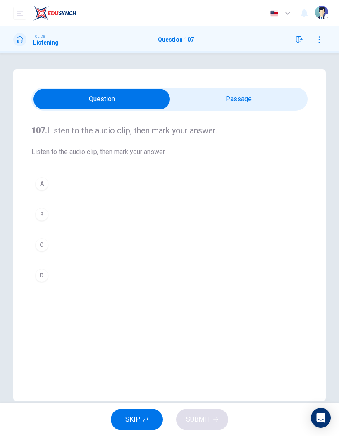
click at [284, 104] on input "checkbox" at bounding box center [102, 99] width 414 height 21
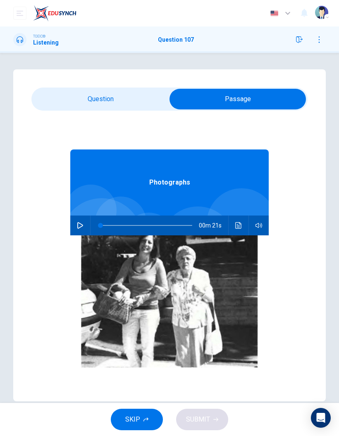
click at [80, 224] on icon "button" at bounding box center [80, 225] width 6 height 7
click at [65, 104] on input "checkbox" at bounding box center [238, 99] width 414 height 21
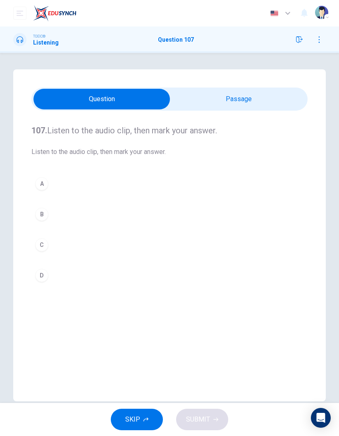
click at [40, 272] on div "D" at bounding box center [41, 275] width 13 height 13
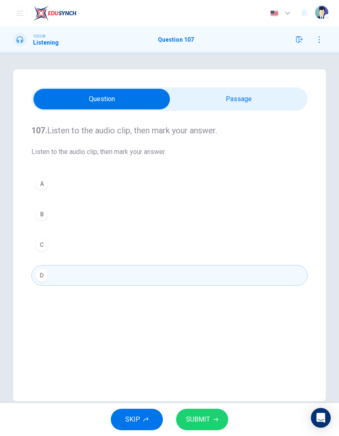
click at [215, 287] on button "SUBMIT" at bounding box center [202, 419] width 52 height 21
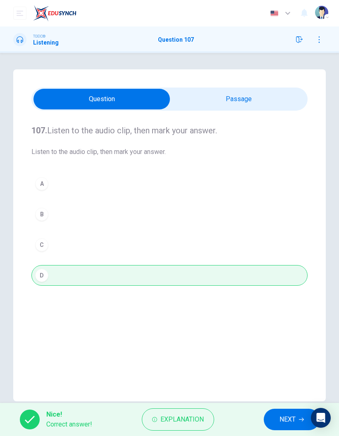
click at [283, 287] on span "NEXT" at bounding box center [287, 420] width 16 height 12
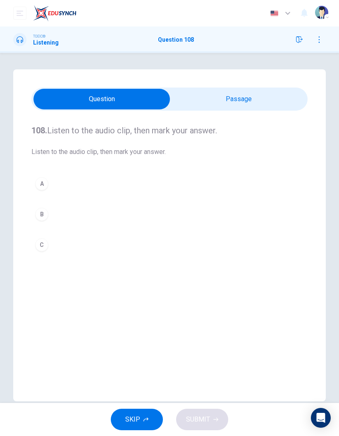
click at [277, 96] on input "checkbox" at bounding box center [102, 99] width 414 height 21
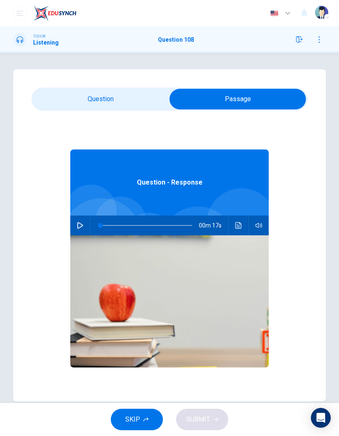
click at [77, 220] on button "button" at bounding box center [80, 226] width 13 height 20
click at [59, 103] on input "checkbox" at bounding box center [238, 99] width 414 height 21
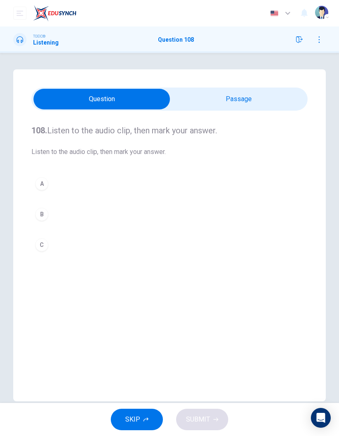
click at [43, 218] on div "B" at bounding box center [41, 214] width 13 height 13
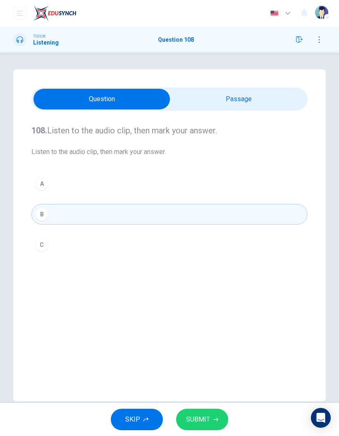
click at [223, 287] on button "SUBMIT" at bounding box center [202, 419] width 52 height 21
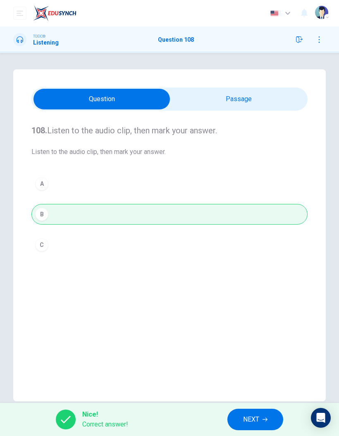
click at [262, 287] on button "NEXT" at bounding box center [255, 419] width 56 height 21
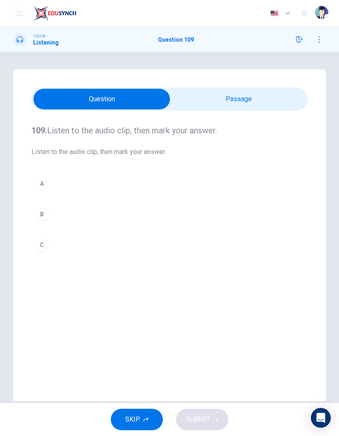
click at [271, 95] on input "checkbox" at bounding box center [102, 99] width 414 height 21
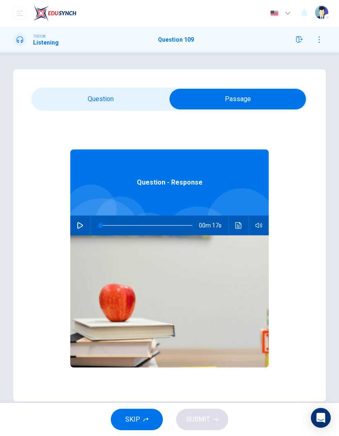
click at [82, 230] on button "button" at bounding box center [80, 226] width 13 height 20
click at [52, 96] on input "checkbox" at bounding box center [238, 99] width 414 height 21
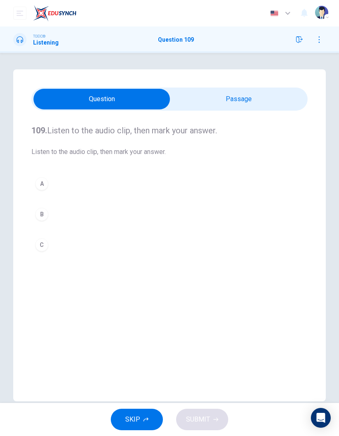
click at [42, 186] on div "A" at bounding box center [41, 183] width 13 height 13
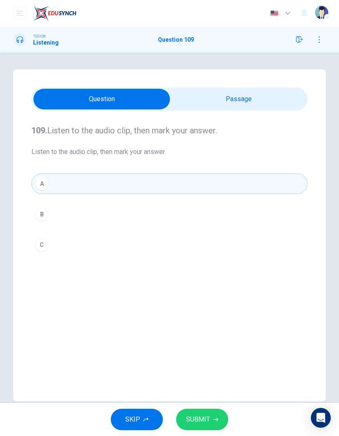
click at [214, 287] on icon "button" at bounding box center [215, 419] width 5 height 5
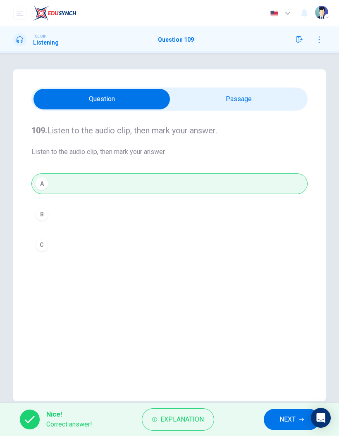
click at [278, 287] on button "NEXT" at bounding box center [292, 419] width 56 height 21
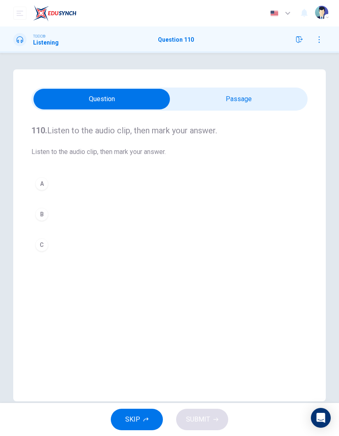
click at [282, 108] on input "checkbox" at bounding box center [102, 99] width 414 height 21
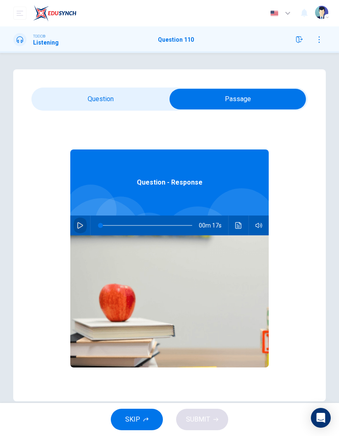
click at [78, 224] on icon "button" at bounding box center [80, 225] width 7 height 7
click at [43, 106] on input "checkbox" at bounding box center [238, 99] width 414 height 21
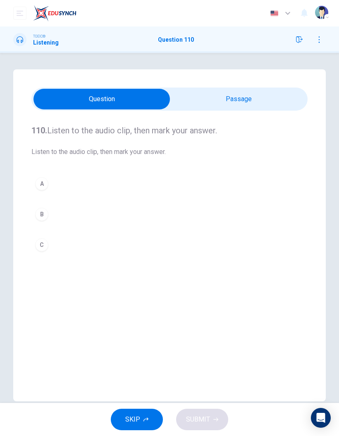
click at [36, 219] on button "B" at bounding box center [169, 214] width 276 height 21
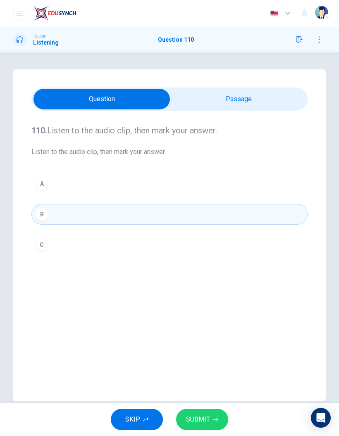
click at [223, 287] on button "SUBMIT" at bounding box center [202, 419] width 52 height 21
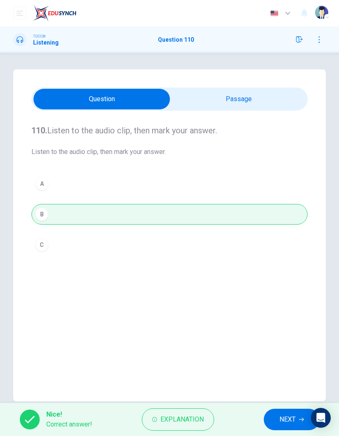
click at [290, 287] on span "NEXT" at bounding box center [287, 420] width 16 height 12
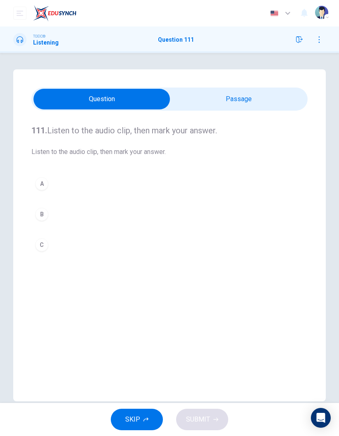
click at [297, 41] on icon "button" at bounding box center [299, 39] width 7 height 7
click at [301, 41] on icon "button" at bounding box center [299, 39] width 7 height 7
click at [300, 40] on icon "button" at bounding box center [299, 39] width 7 height 7
click at [299, 39] on icon "button" at bounding box center [299, 39] width 7 height 7
click at [298, 45] on button "button" at bounding box center [298, 39] width 13 height 13
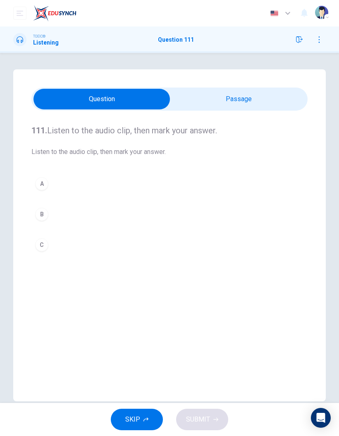
click at [302, 39] on icon "button" at bounding box center [299, 39] width 7 height 7
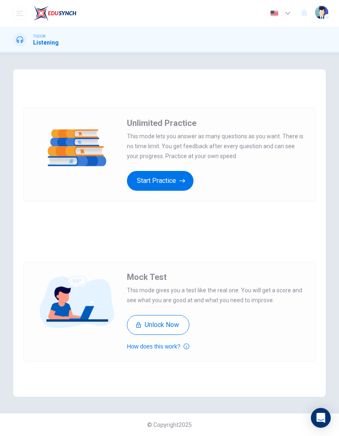
click at [186, 176] on button "Start Practice" at bounding box center [160, 181] width 67 height 20
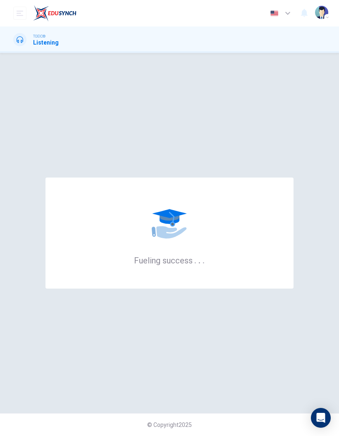
click at [41, 43] on h1 "Listening" at bounding box center [46, 42] width 26 height 7
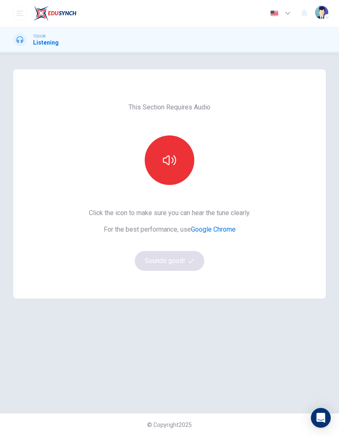
click at [33, 30] on div "TOEIC® Listening" at bounding box center [169, 39] width 339 height 26
click at [21, 7] on button "open mobile menu" at bounding box center [19, 13] width 13 height 13
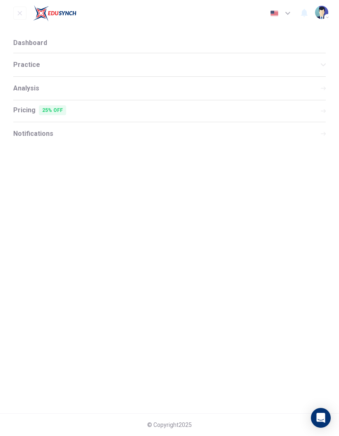
click at [22, 68] on span "Practice" at bounding box center [166, 65] width 307 height 7
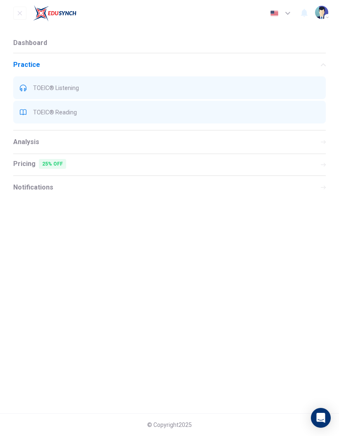
click at [26, 40] on span "Dashboard" at bounding box center [30, 43] width 34 height 7
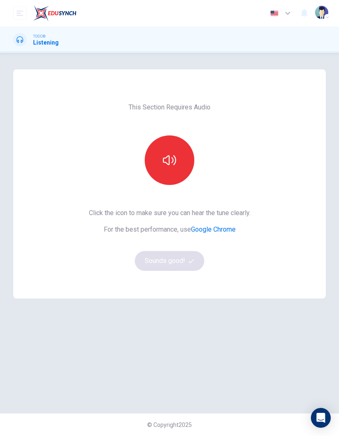
click at [18, 15] on icon "open mobile menu" at bounding box center [20, 13] width 7 height 7
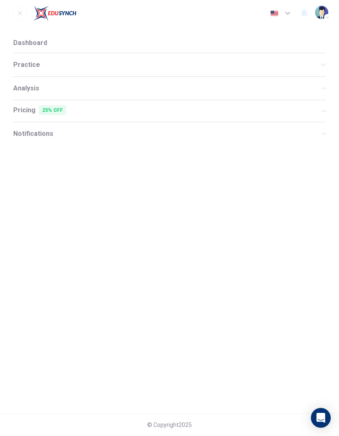
click at [23, 88] on span "Analysis" at bounding box center [26, 88] width 26 height 7
